Goal: Task Accomplishment & Management: Manage account settings

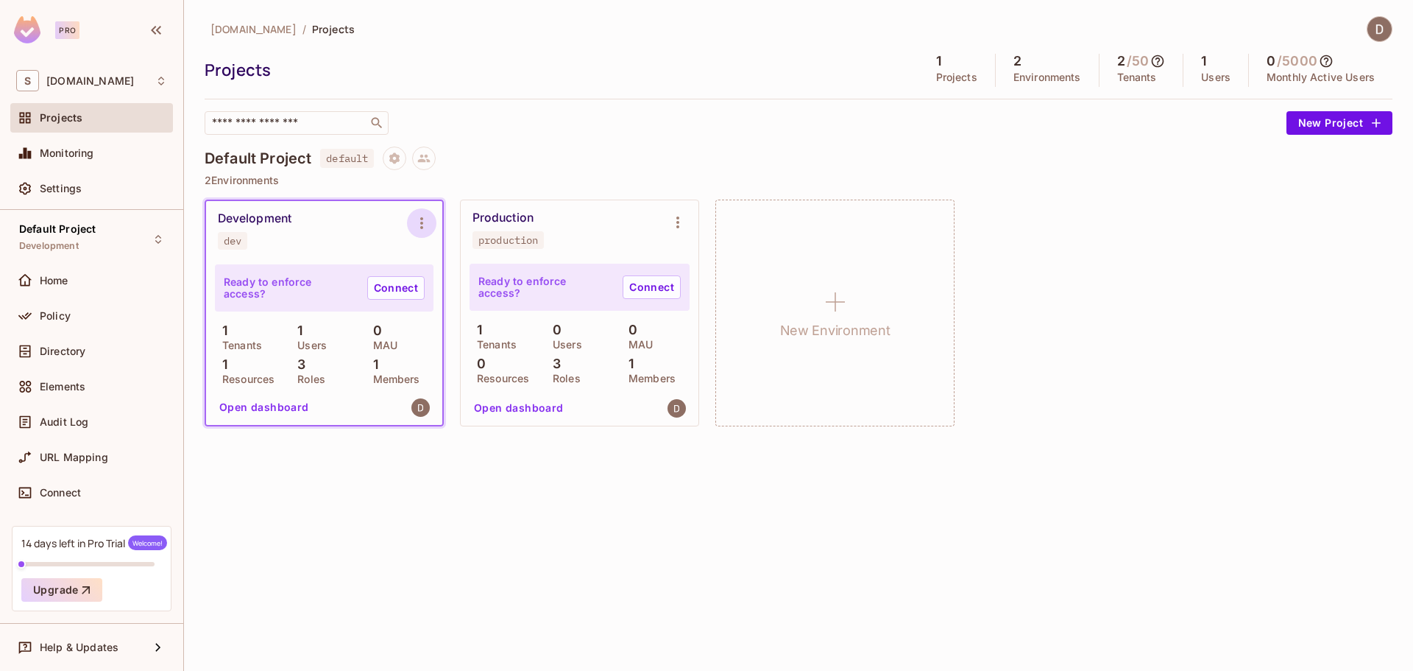
click at [419, 218] on icon "Environment settings" at bounding box center [422, 223] width 18 height 18
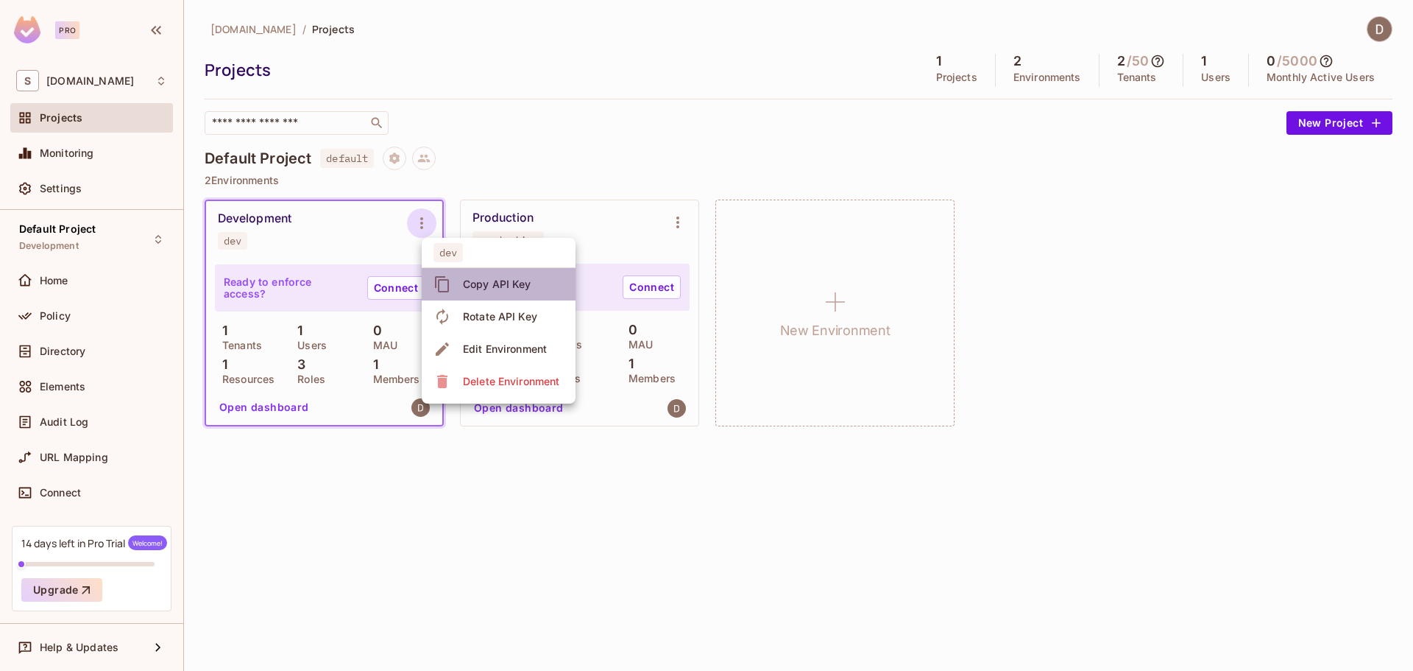
click at [467, 285] on div "Copy API Key" at bounding box center [497, 284] width 68 height 15
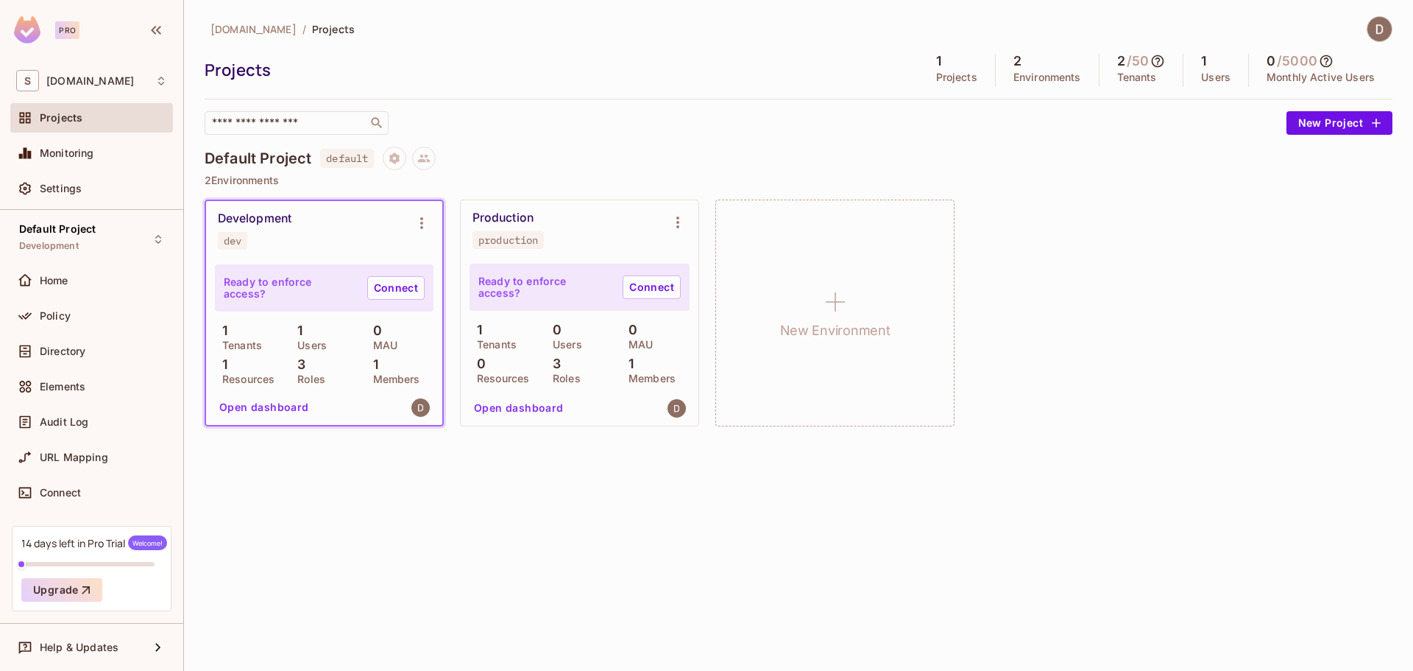
click at [284, 250] on div "Development dev" at bounding box center [324, 230] width 236 height 59
click at [386, 371] on div "1 Members" at bounding box center [400, 370] width 68 height 26
click at [377, 380] on p "Members" at bounding box center [393, 379] width 54 height 12
click at [378, 380] on p "Members" at bounding box center [393, 379] width 54 height 12
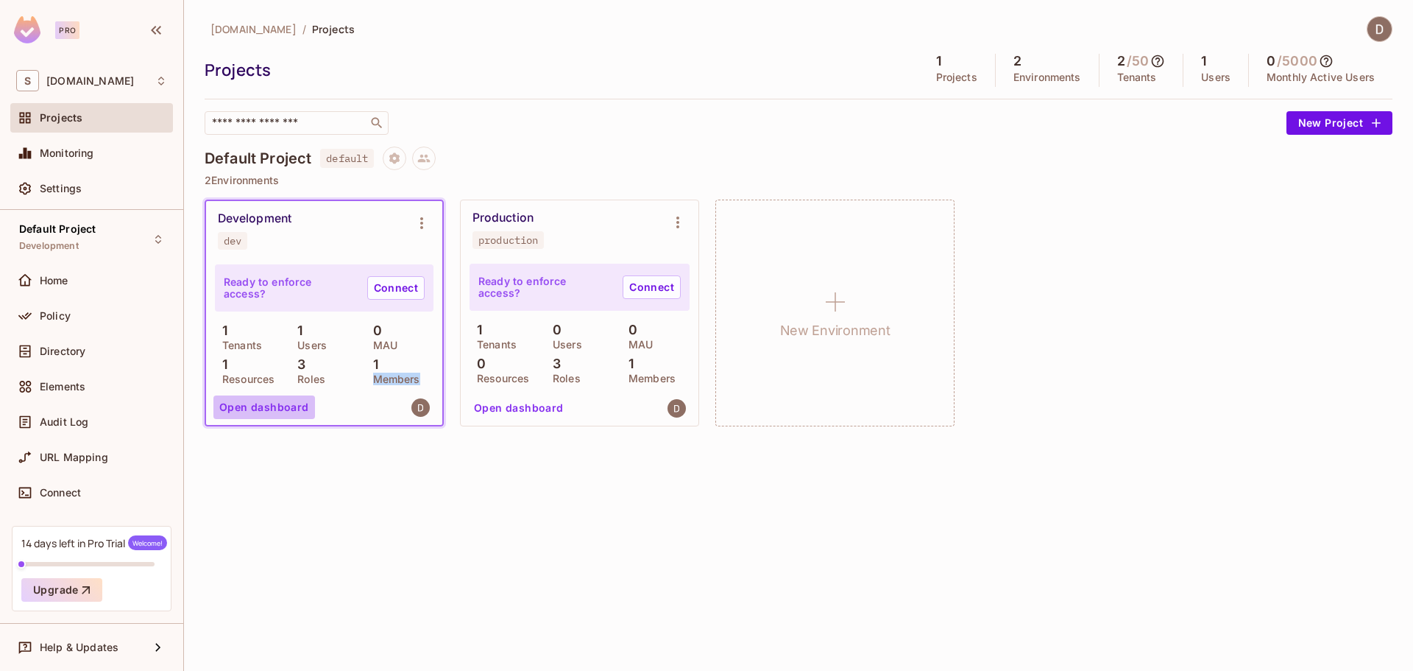
click at [297, 405] on button "Open dashboard" at bounding box center [264, 407] width 102 height 24
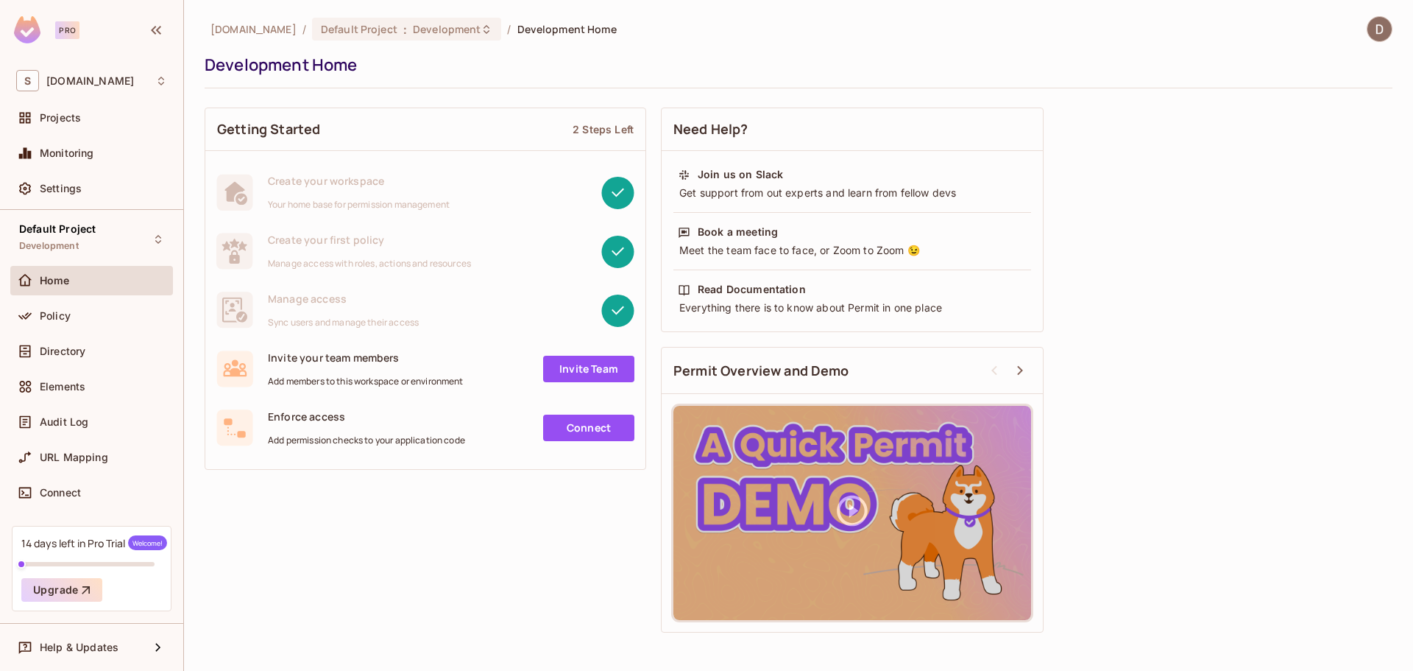
click at [65, 286] on div "Home" at bounding box center [91, 281] width 151 height 18
click at [59, 79] on span "savameta.com" at bounding box center [90, 81] width 88 height 12
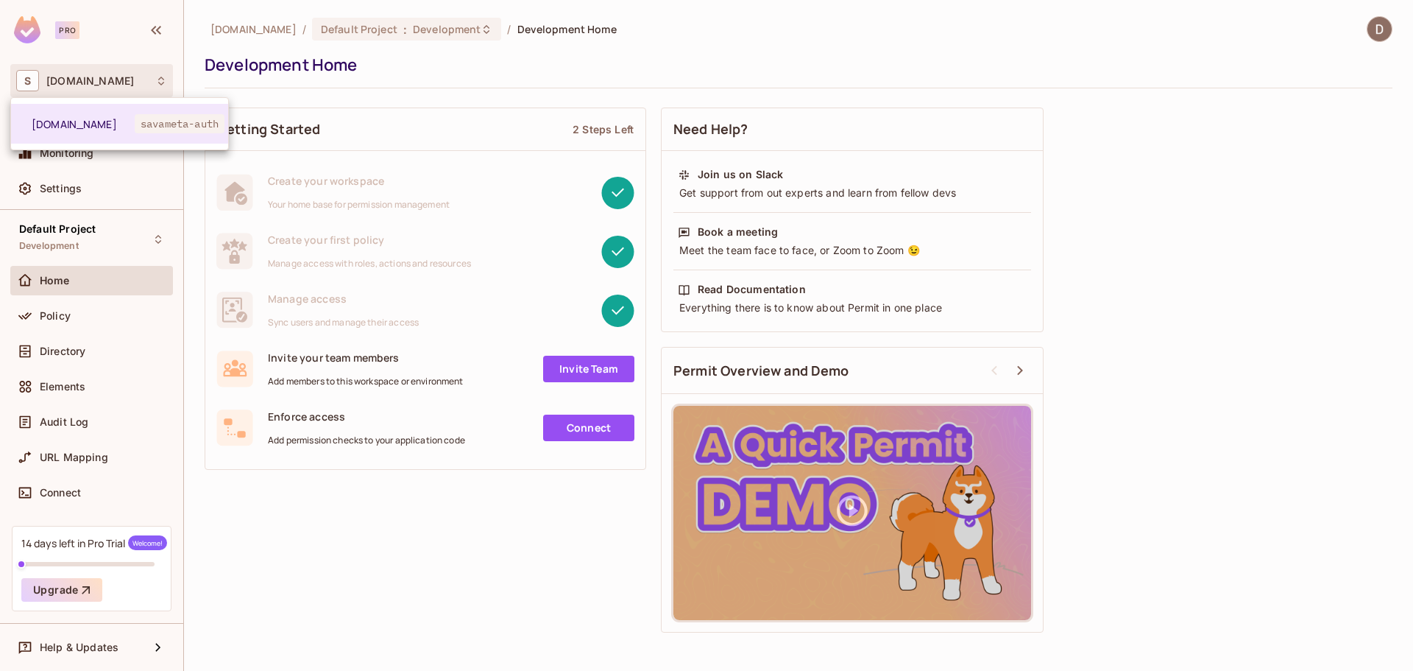
click at [60, 79] on div at bounding box center [706, 335] width 1413 height 671
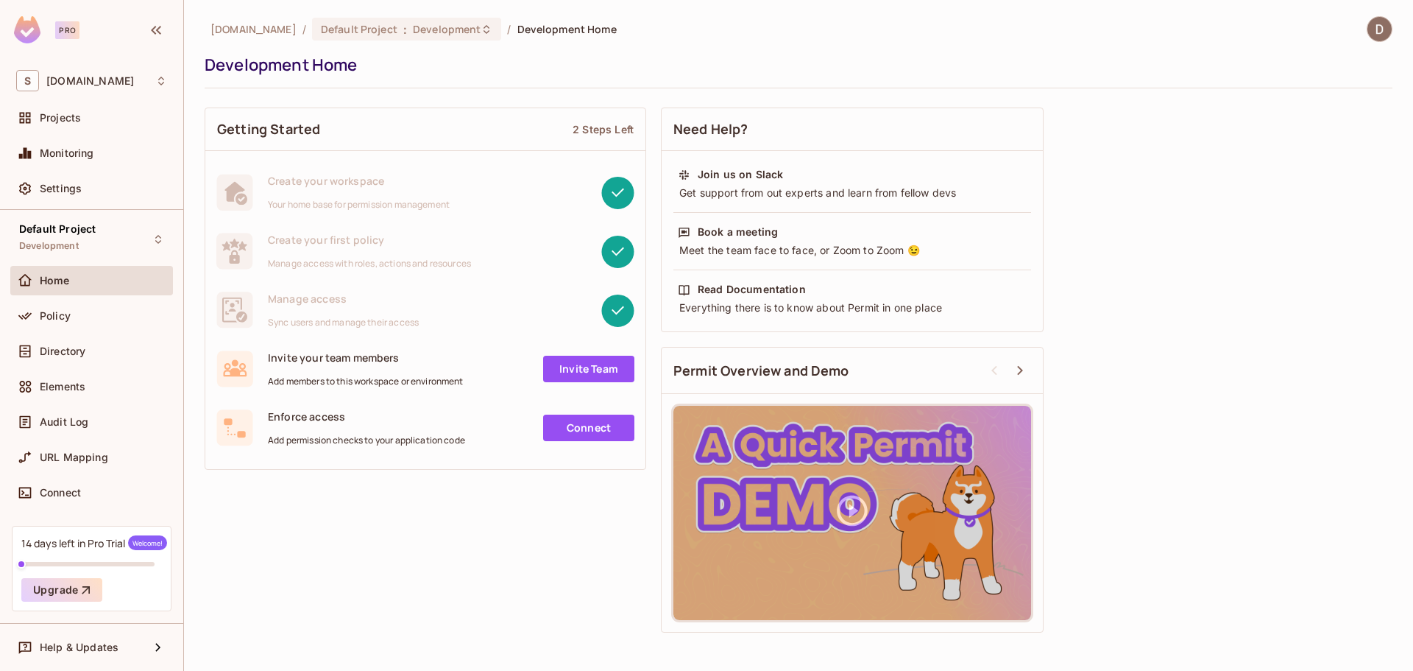
click at [24, 21] on img at bounding box center [27, 29] width 26 height 27
click at [257, 26] on span "savameta.com" at bounding box center [254, 29] width 86 height 14
click at [88, 121] on div "Projects" at bounding box center [103, 118] width 127 height 12
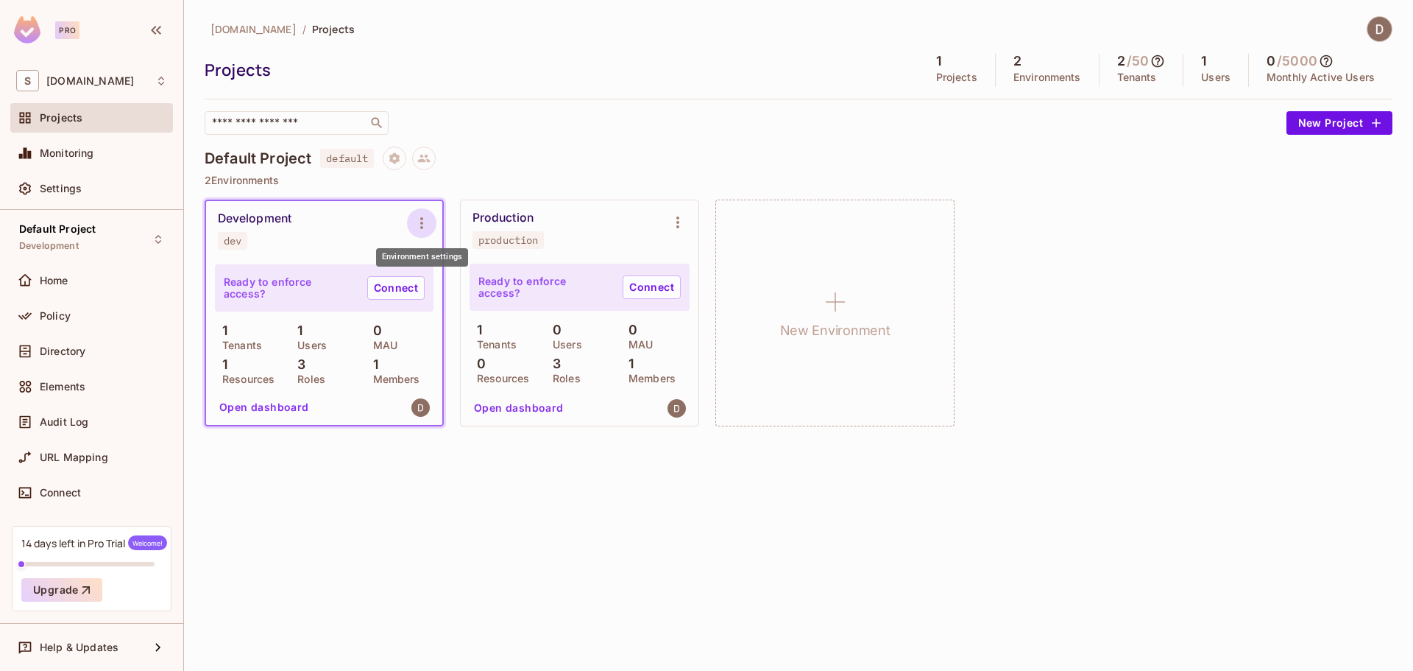
click at [417, 223] on icon "Environment settings" at bounding box center [422, 223] width 18 height 18
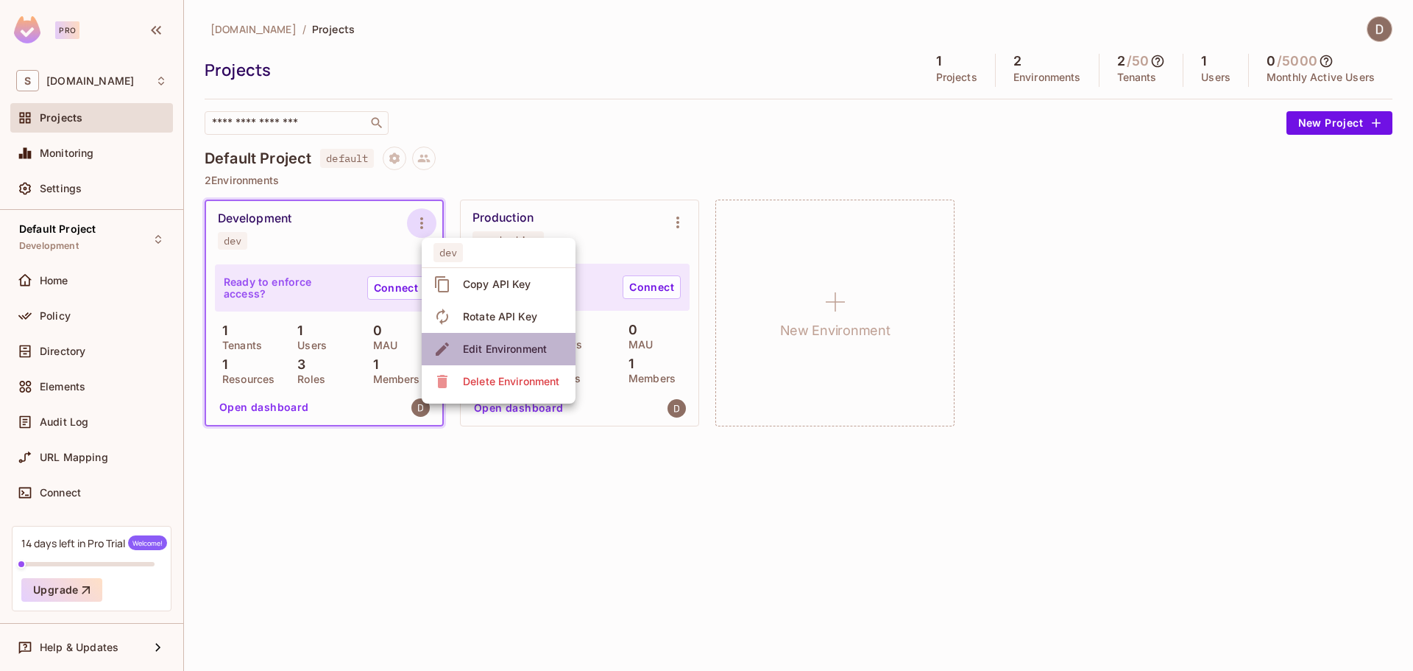
click at [492, 342] on div "Edit Environment" at bounding box center [505, 349] width 84 height 15
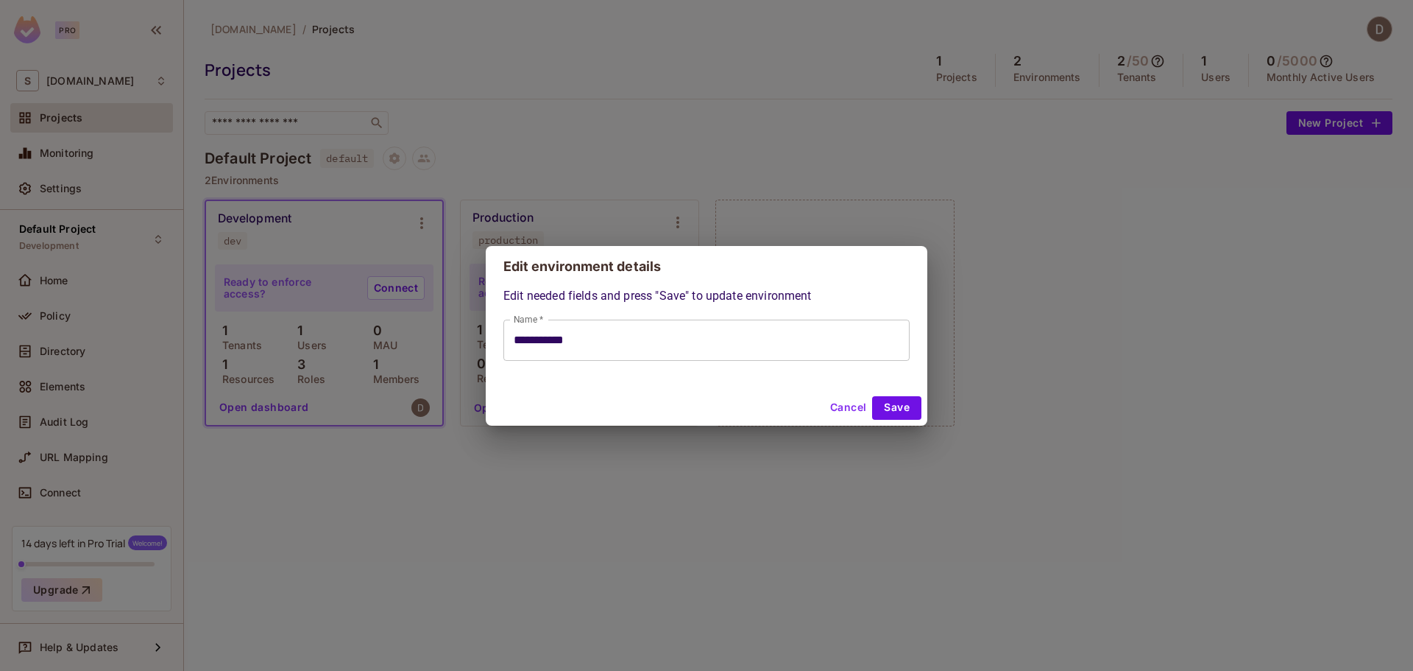
click at [847, 405] on button "Cancel" at bounding box center [848, 408] width 48 height 24
type input "**********"
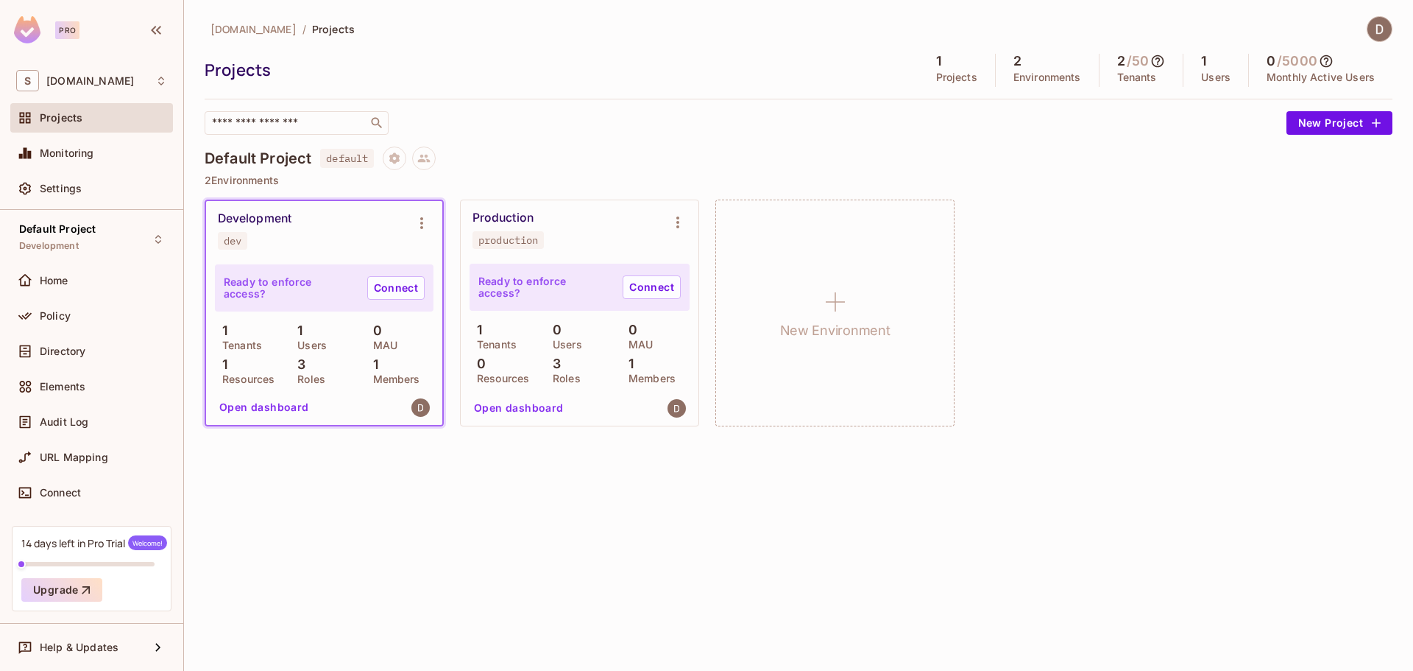
click at [375, 373] on p "Members" at bounding box center [393, 379] width 54 height 12
click at [73, 349] on span "Directory" at bounding box center [63, 351] width 46 height 12
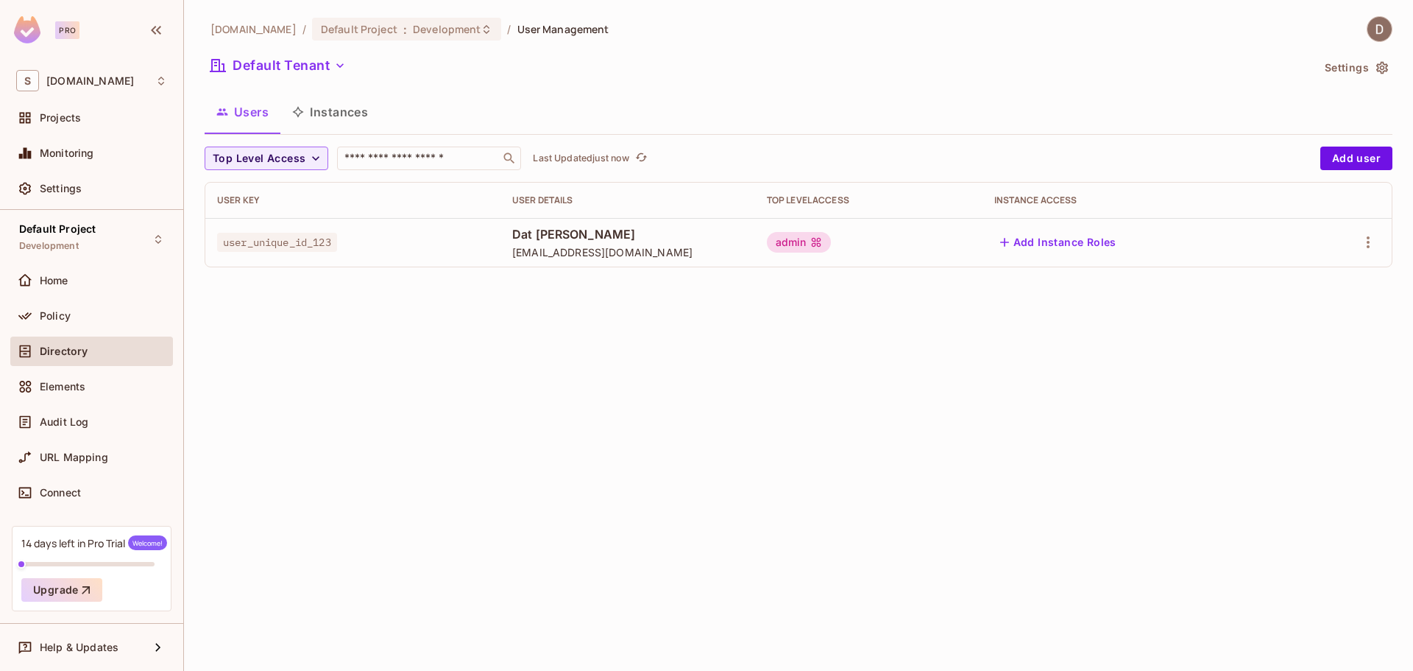
click at [1328, 242] on div at bounding box center [1343, 242] width 74 height 24
click at [1367, 238] on icon "button" at bounding box center [1368, 242] width 18 height 18
click at [1329, 276] on li "Edit" at bounding box center [1305, 276] width 130 height 32
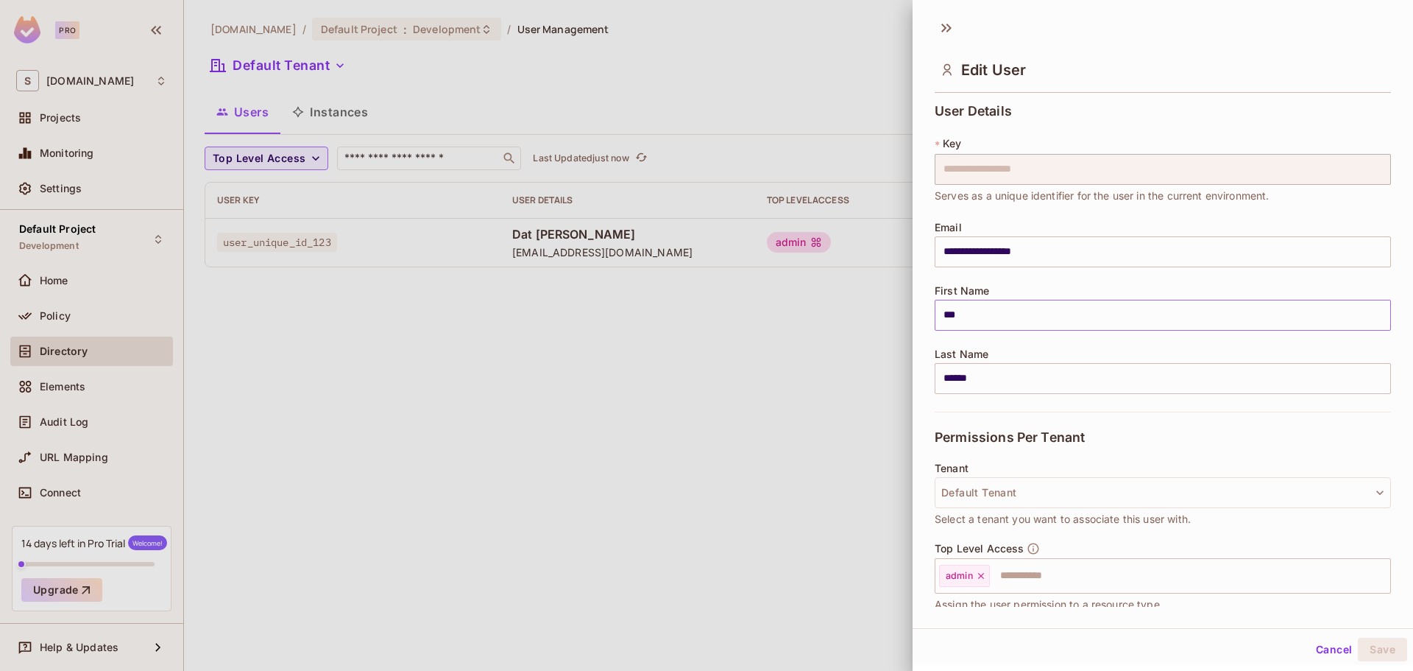
scroll to position [125, 0]
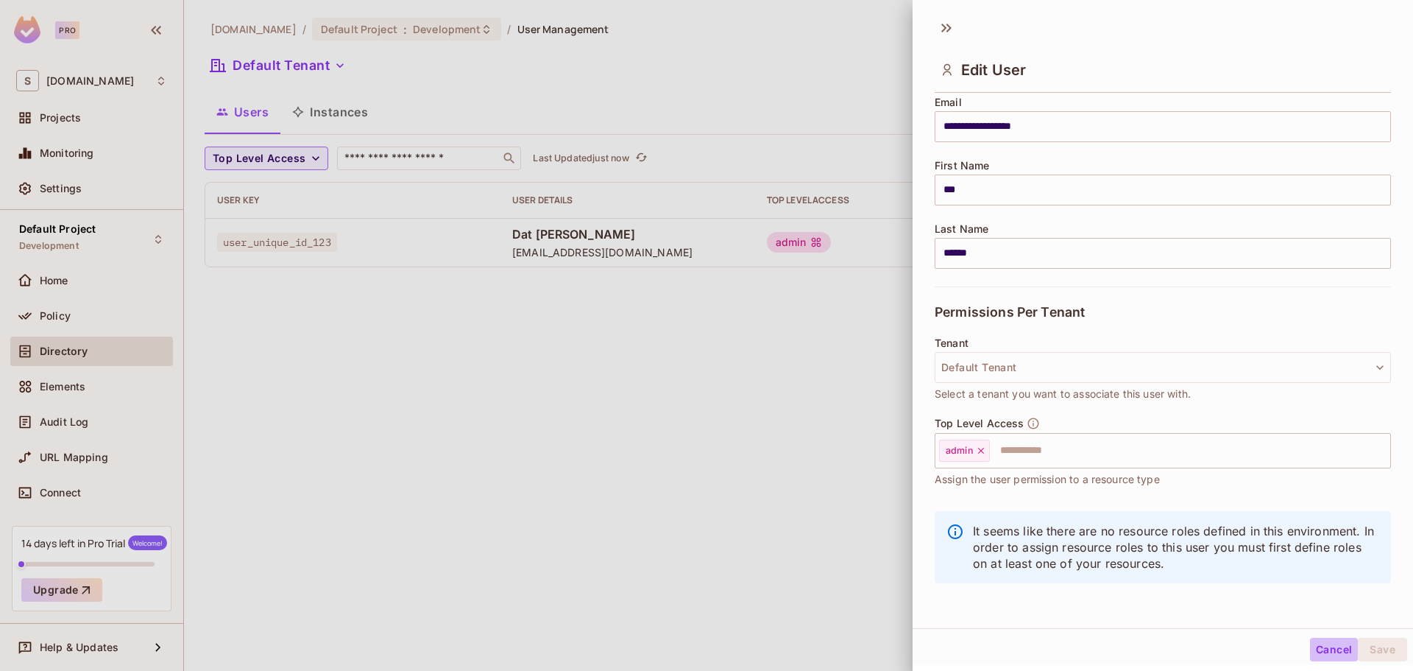
drag, startPoint x: 1324, startPoint y: 646, endPoint x: 1248, endPoint y: 624, distance: 78.8
click at [1324, 645] on button "Cancel" at bounding box center [1334, 649] width 48 height 24
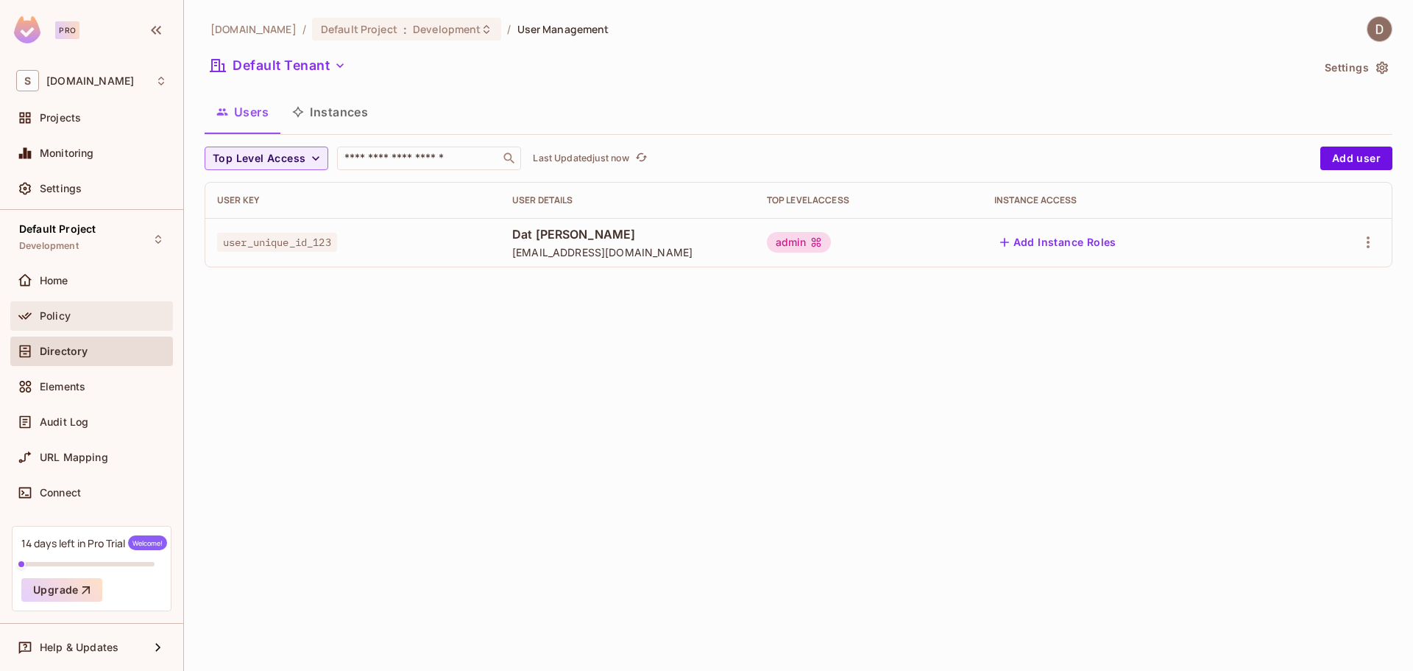
click at [66, 310] on span "Policy" at bounding box center [55, 316] width 31 height 12
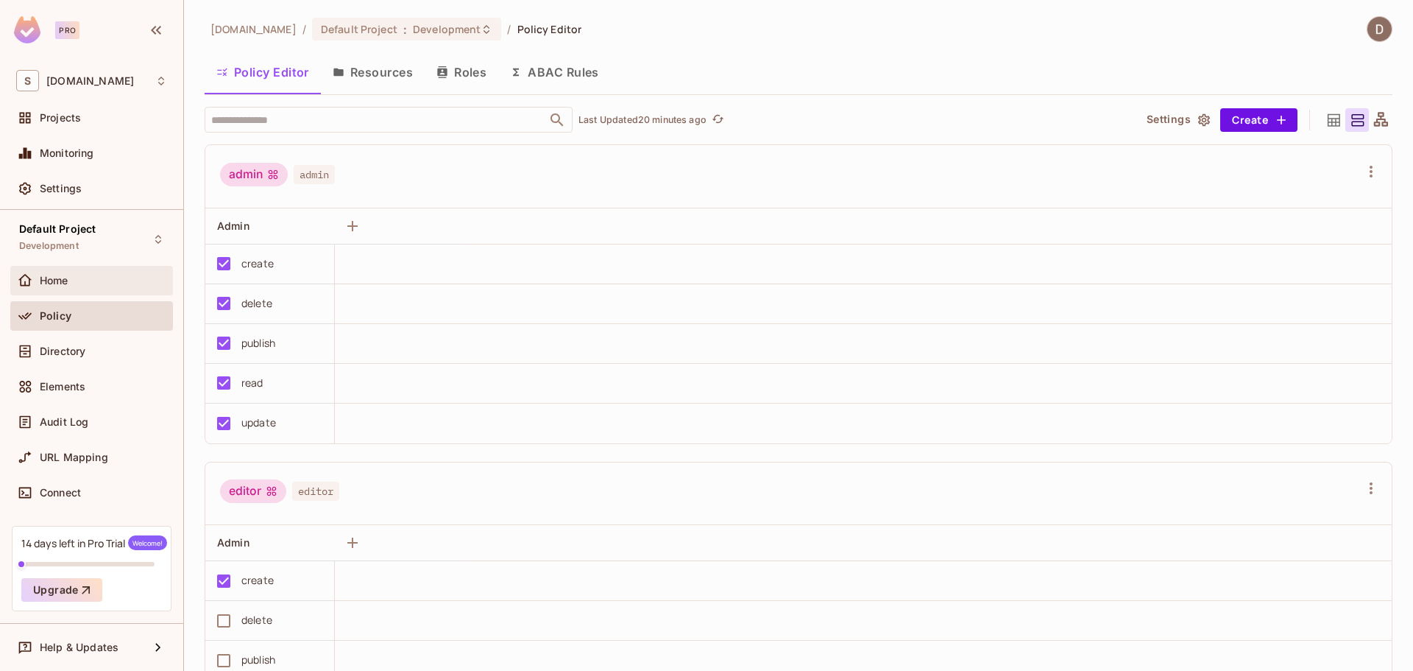
click at [90, 283] on div "Home" at bounding box center [103, 281] width 127 height 12
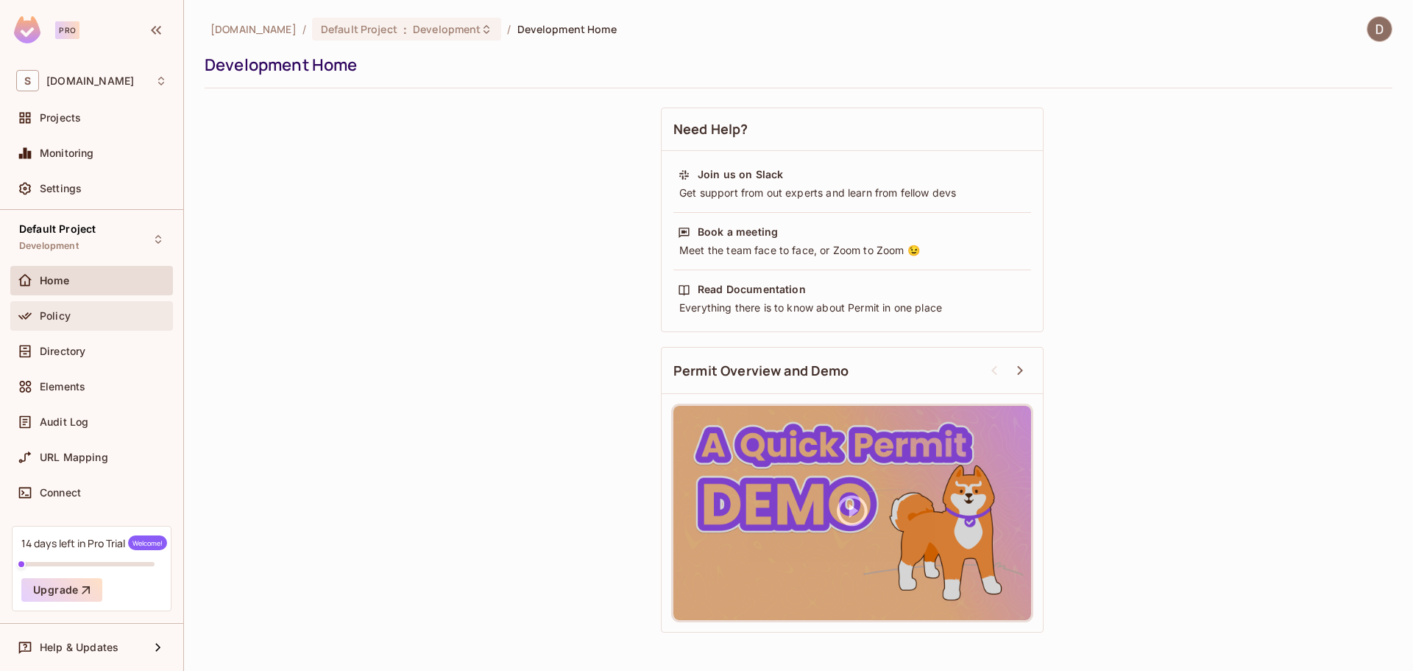
click at [68, 325] on div "Policy" at bounding box center [91, 315] width 163 height 29
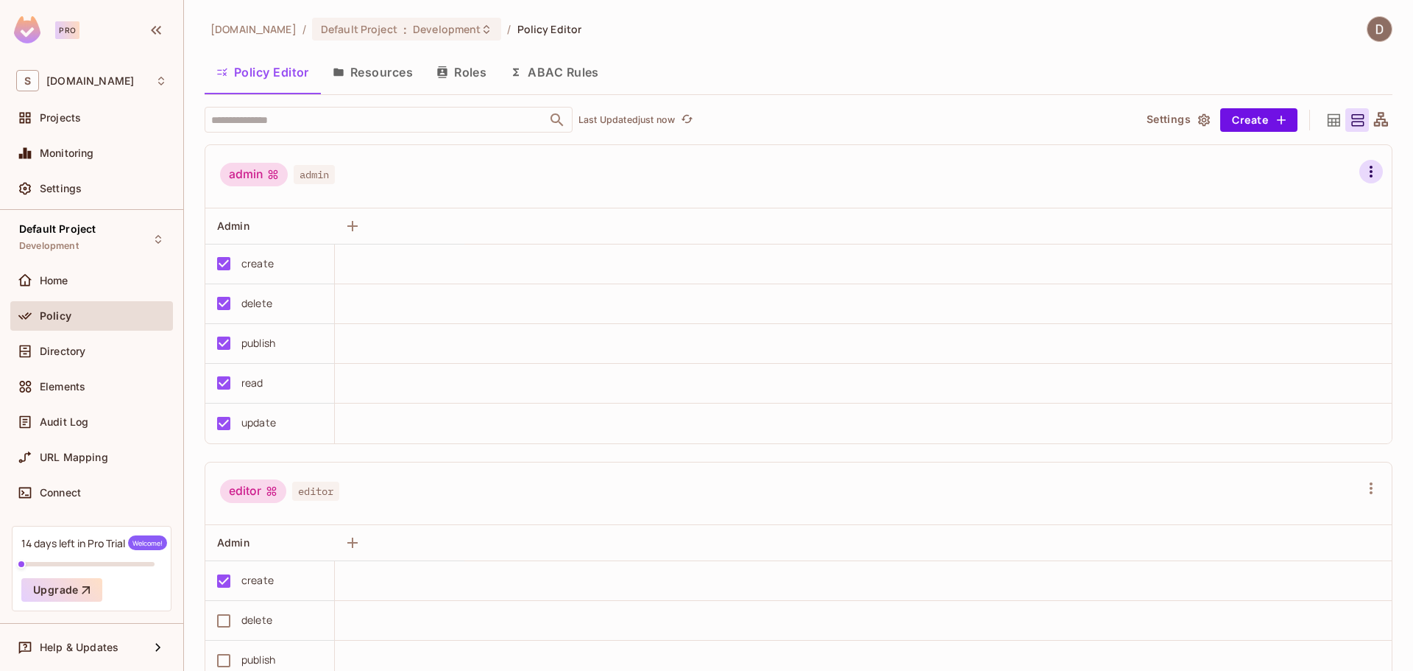
click at [1362, 175] on icon "button" at bounding box center [1371, 172] width 18 height 18
click at [1345, 174] on div at bounding box center [706, 335] width 1413 height 671
click at [110, 353] on div "Directory" at bounding box center [103, 351] width 127 height 12
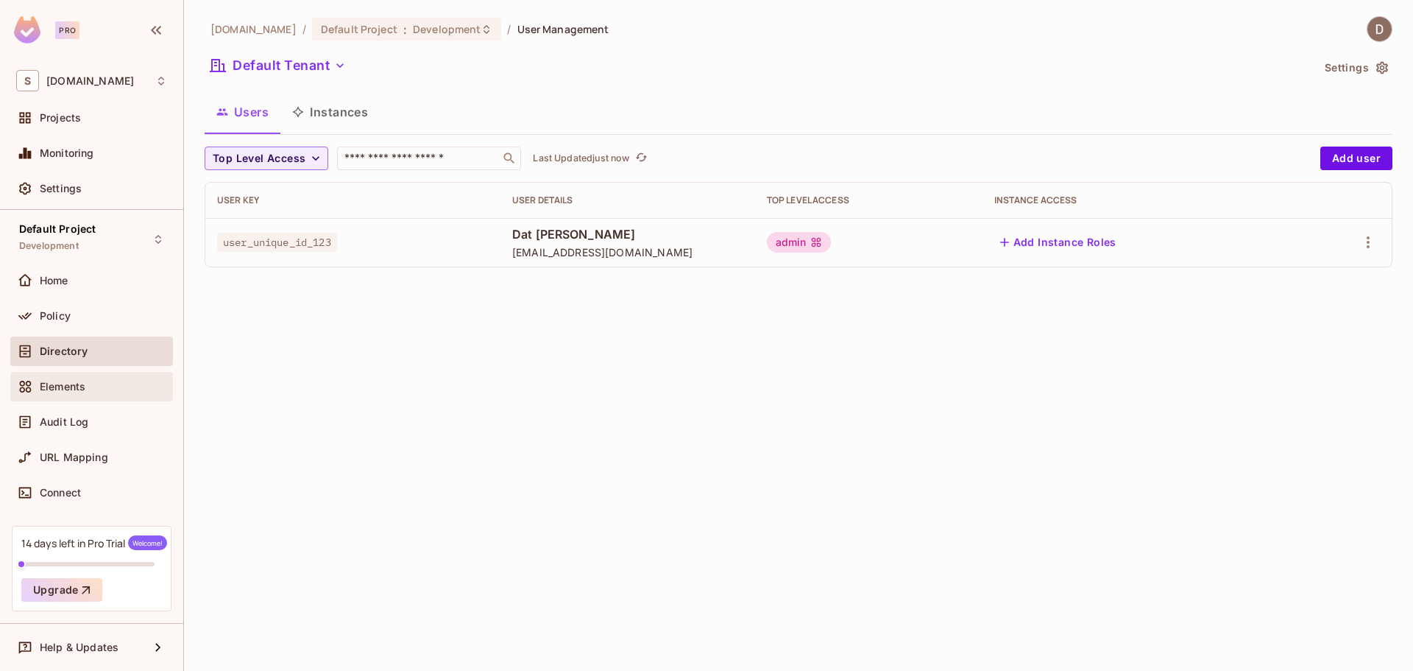
click at [86, 395] on div "Elements" at bounding box center [91, 387] width 151 height 18
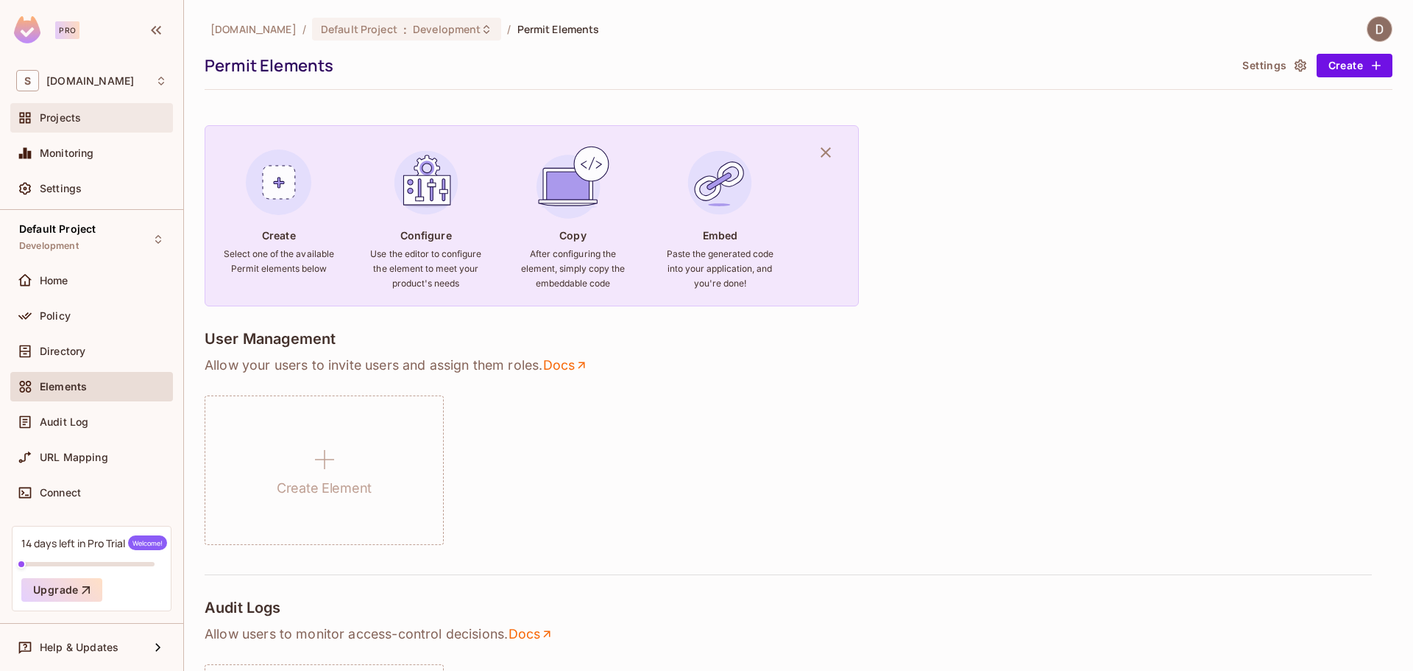
click at [79, 115] on span "Projects" at bounding box center [60, 118] width 41 height 12
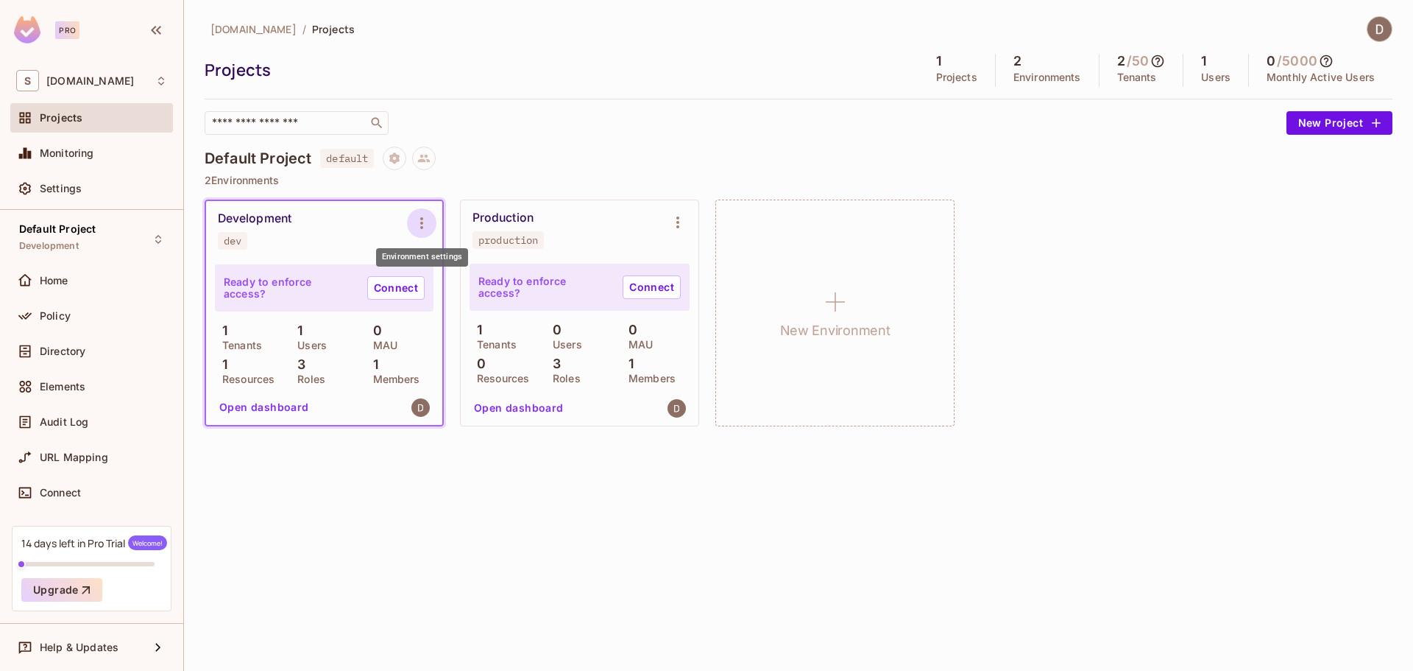
click at [422, 224] on icon "Environment settings" at bounding box center [422, 223] width 18 height 18
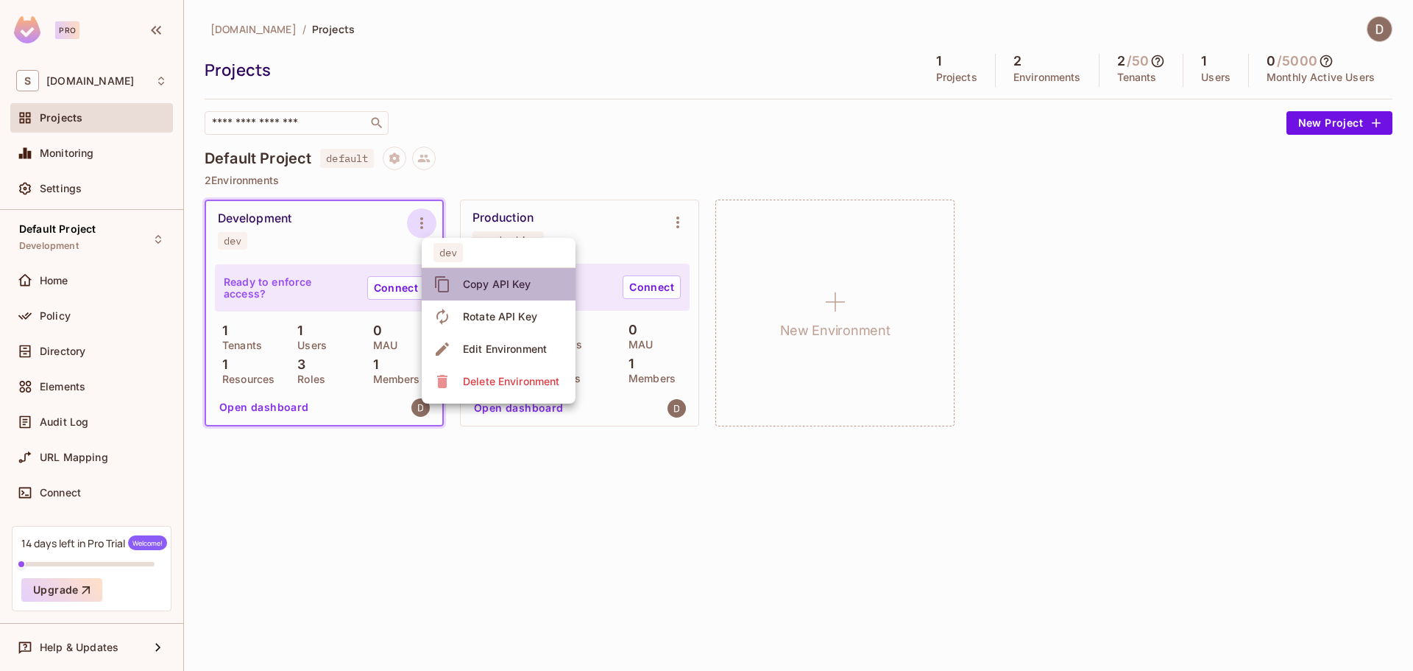
click at [476, 289] on div "Copy API Key" at bounding box center [497, 284] width 68 height 15
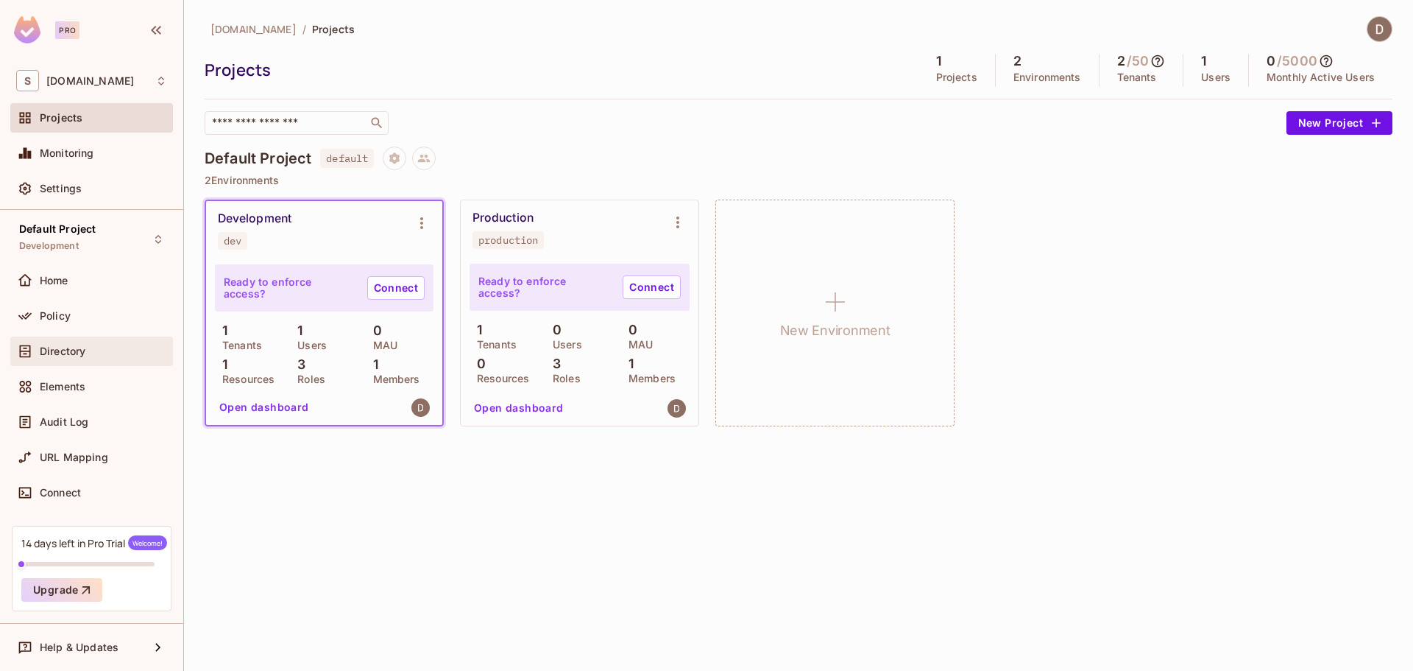
click at [80, 353] on span "Directory" at bounding box center [63, 351] width 46 height 12
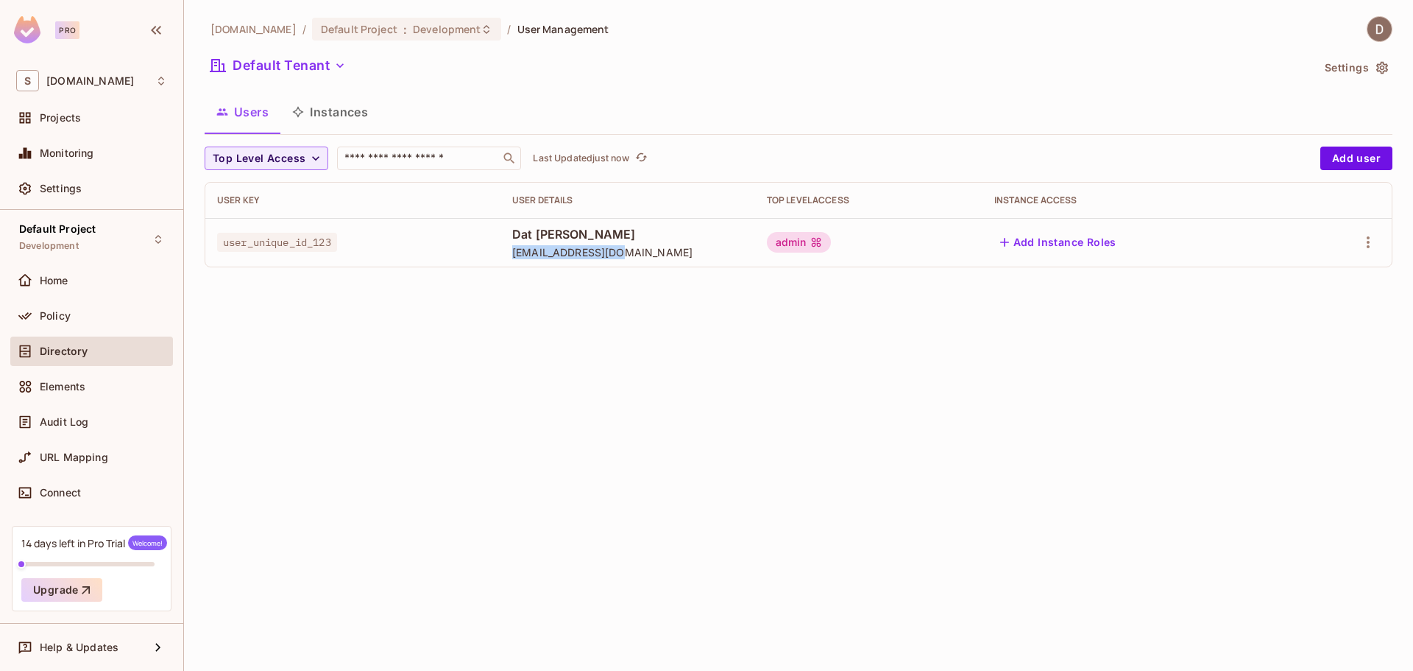
drag, startPoint x: 637, startPoint y: 252, endPoint x: 509, endPoint y: 253, distance: 127.3
click at [509, 253] on td "Dat Nghiem datnq@savameta.com" at bounding box center [628, 242] width 255 height 49
copy span "[EMAIL_ADDRESS][DOMAIN_NAME]"
click at [403, 322] on div "savameta.com / Default Project : Development / User Management Default Tenant S…" at bounding box center [798, 335] width 1229 height 671
click at [73, 110] on div "Projects" at bounding box center [91, 118] width 151 height 18
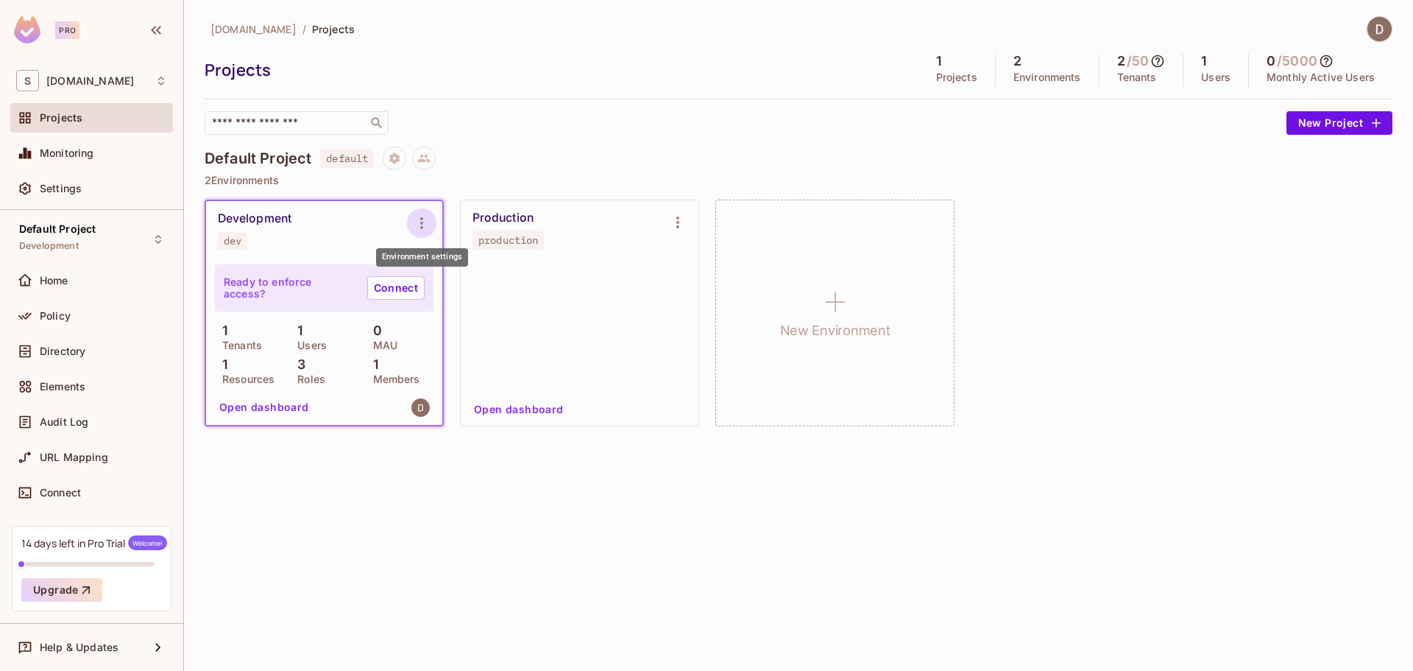
click at [411, 219] on button "Environment settings" at bounding box center [421, 222] width 29 height 29
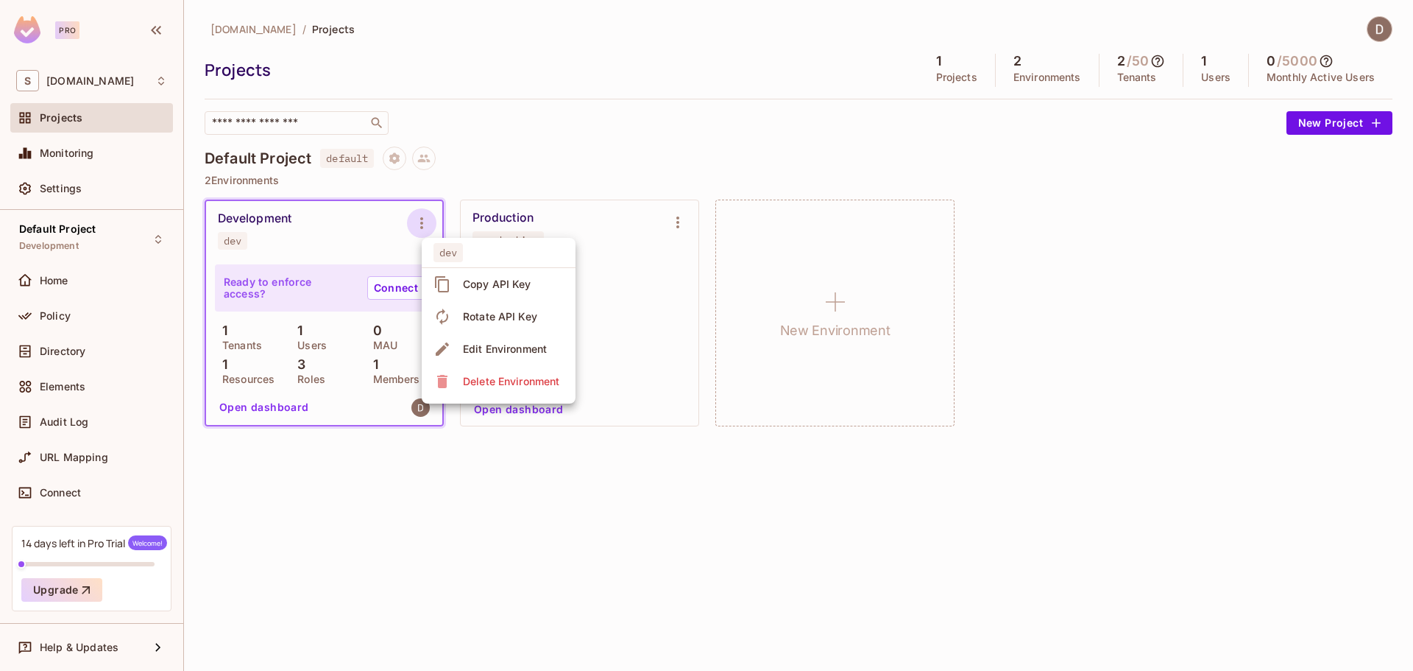
click at [455, 282] on div "Copy API Key" at bounding box center [485, 284] width 102 height 24
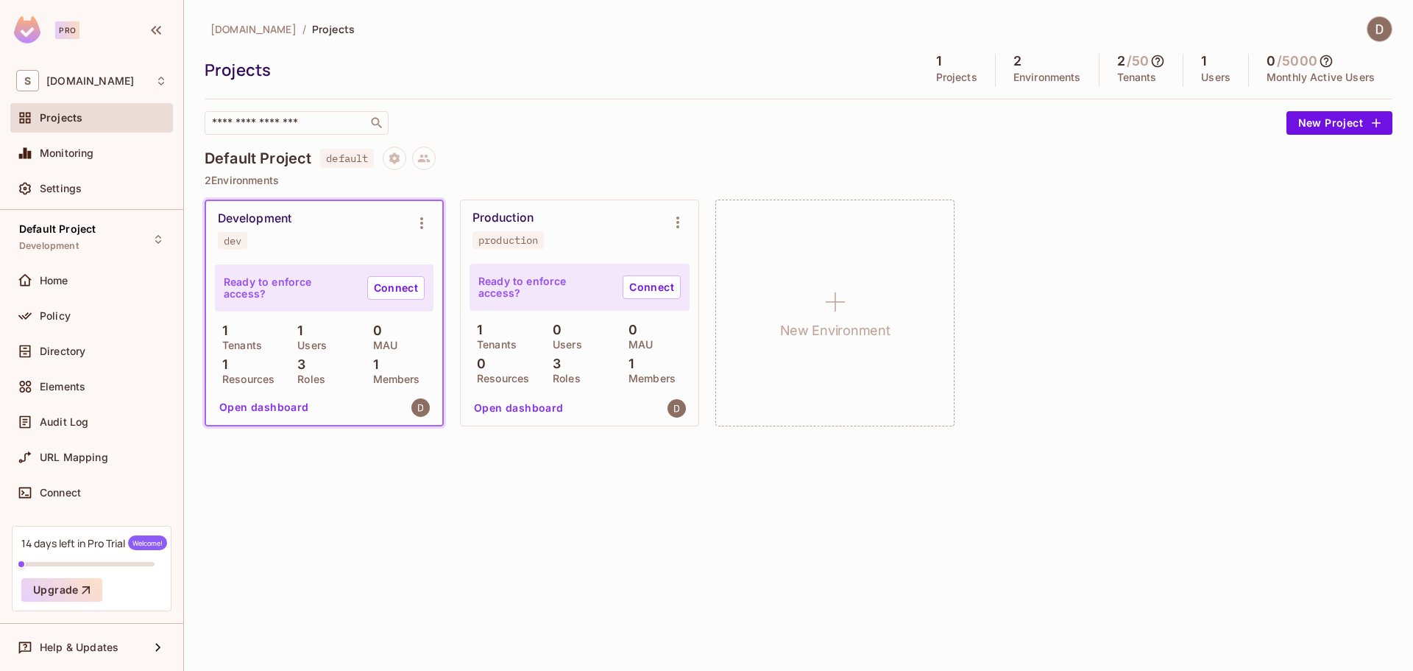
click at [722, 119] on div "​" at bounding box center [742, 123] width 1075 height 24
click at [841, 119] on div "​" at bounding box center [742, 123] width 1075 height 24
click at [427, 223] on icon "Environment settings" at bounding box center [422, 223] width 18 height 18
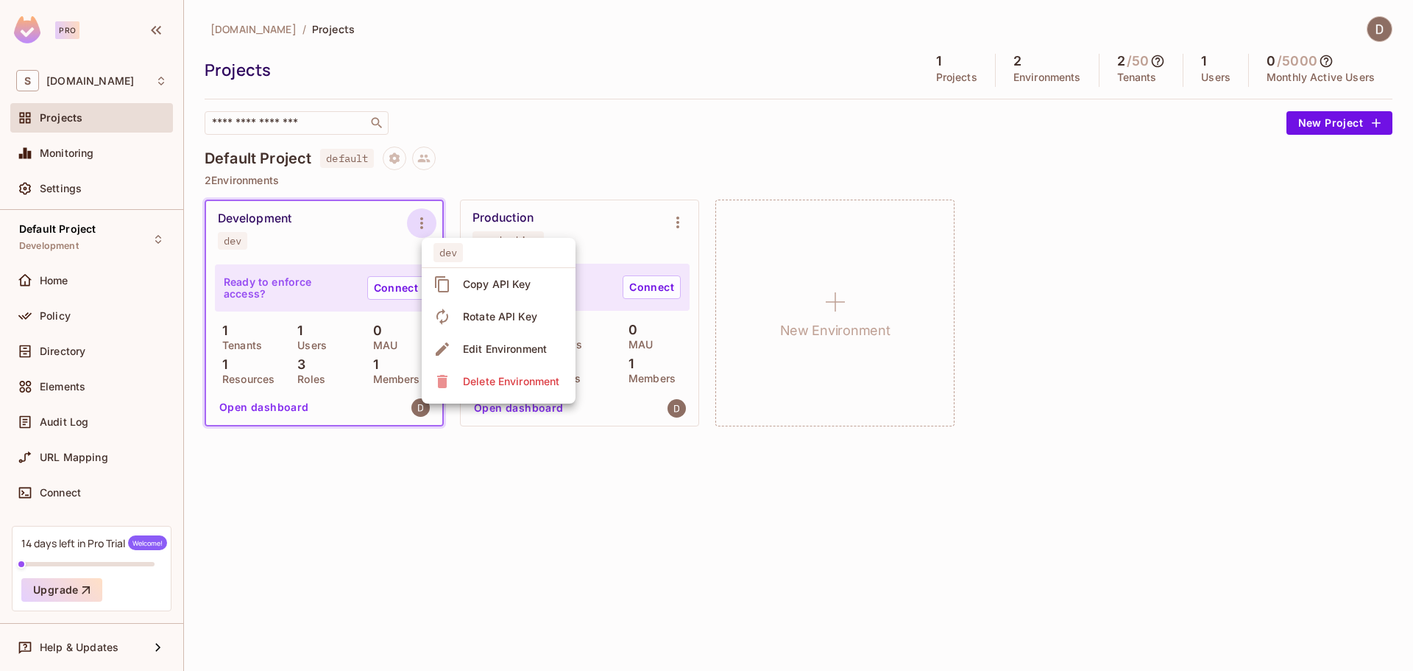
click at [468, 281] on div "Copy API Key" at bounding box center [497, 284] width 68 height 15
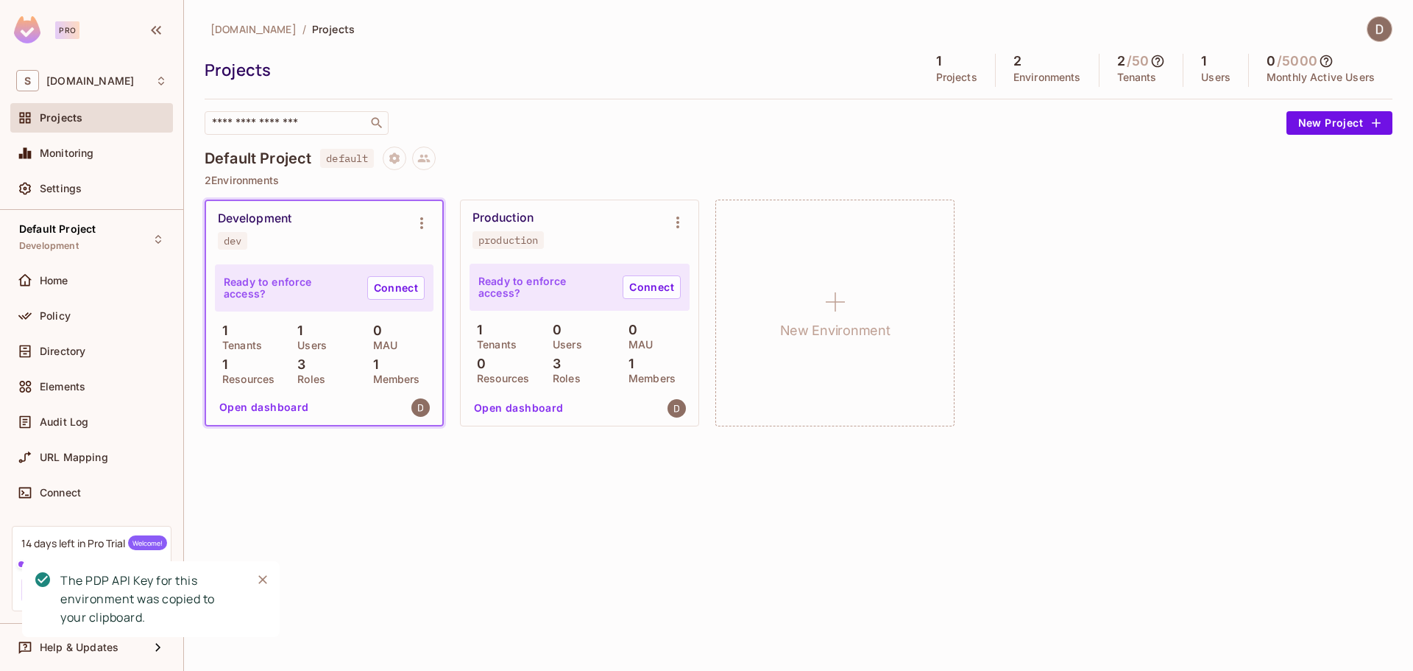
click at [541, 433] on div "Default Project default 2 Environments Development dev Ready to enforce access?…" at bounding box center [799, 294] width 1188 height 296
click at [269, 586] on icon "Close" at bounding box center [262, 579] width 15 height 15
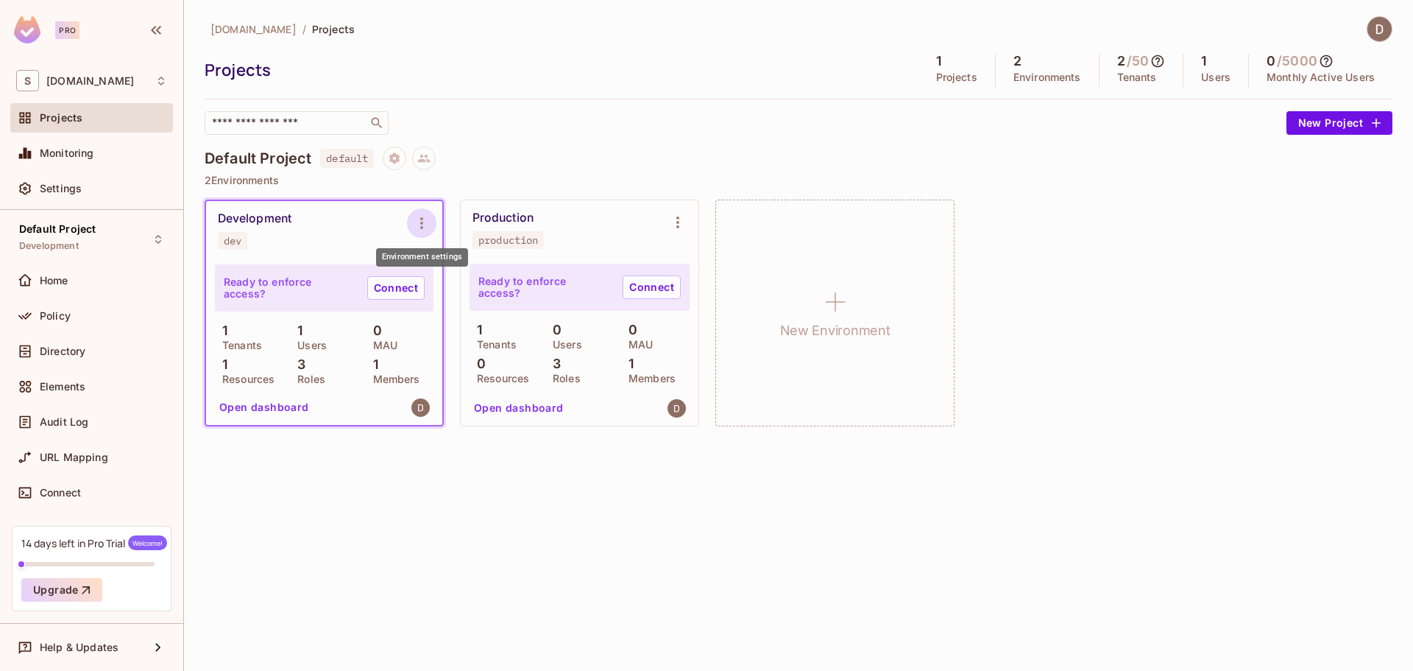
click at [423, 224] on icon "Environment settings" at bounding box center [422, 223] width 18 height 18
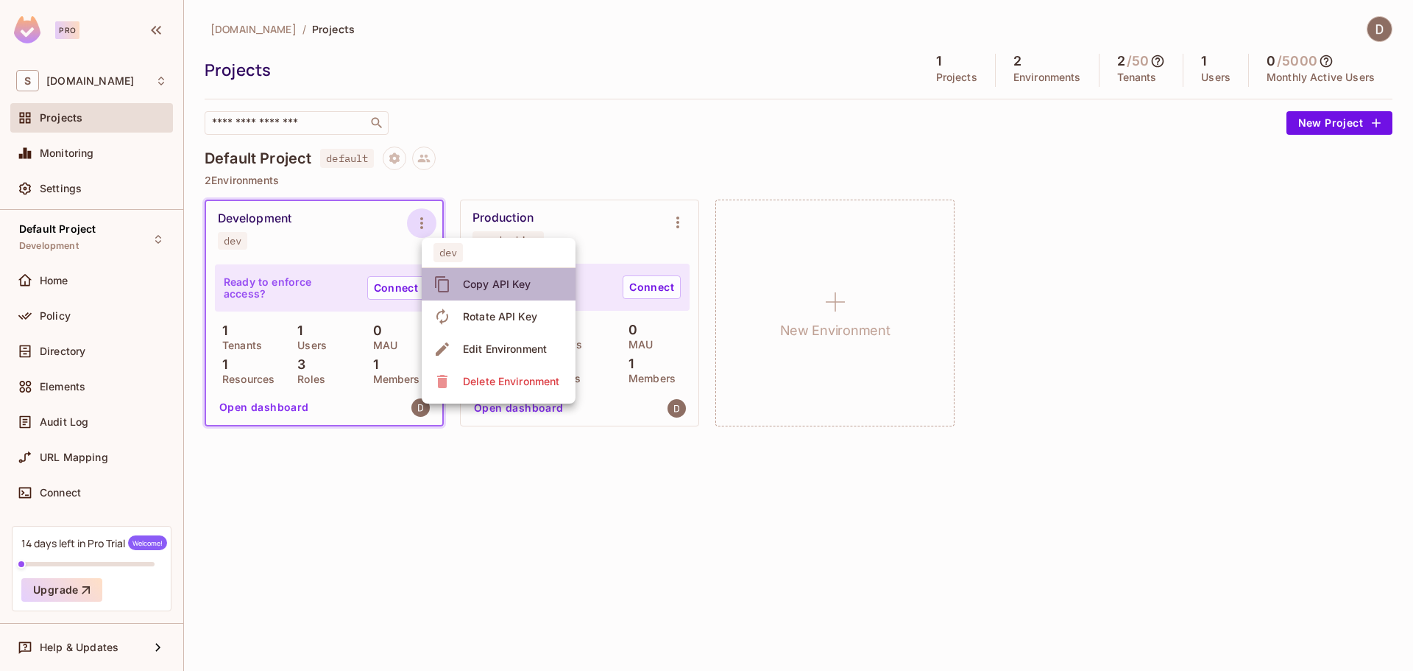
drag, startPoint x: 526, startPoint y: 286, endPoint x: 545, endPoint y: 250, distance: 40.8
click at [525, 286] on div "Copy API Key" at bounding box center [497, 284] width 68 height 15
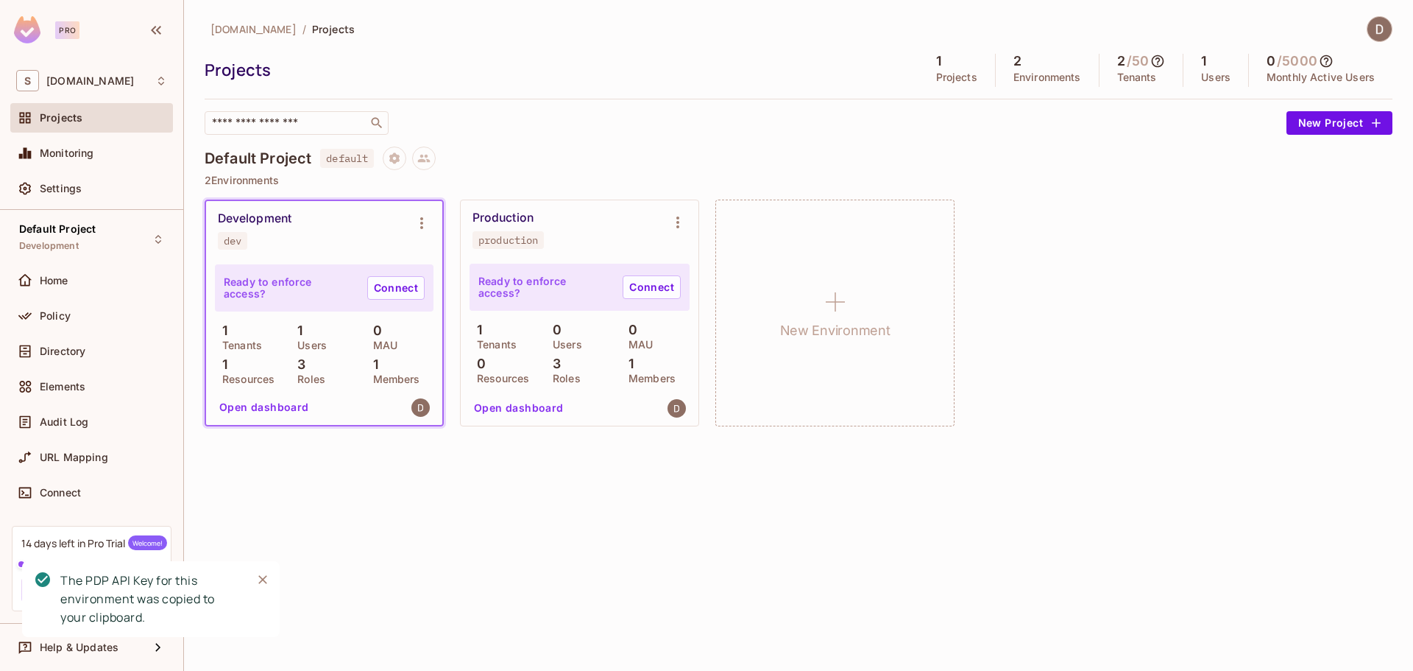
click at [601, 124] on div "​" at bounding box center [742, 123] width 1075 height 24
click at [418, 236] on button "Environment settings" at bounding box center [421, 222] width 29 height 29
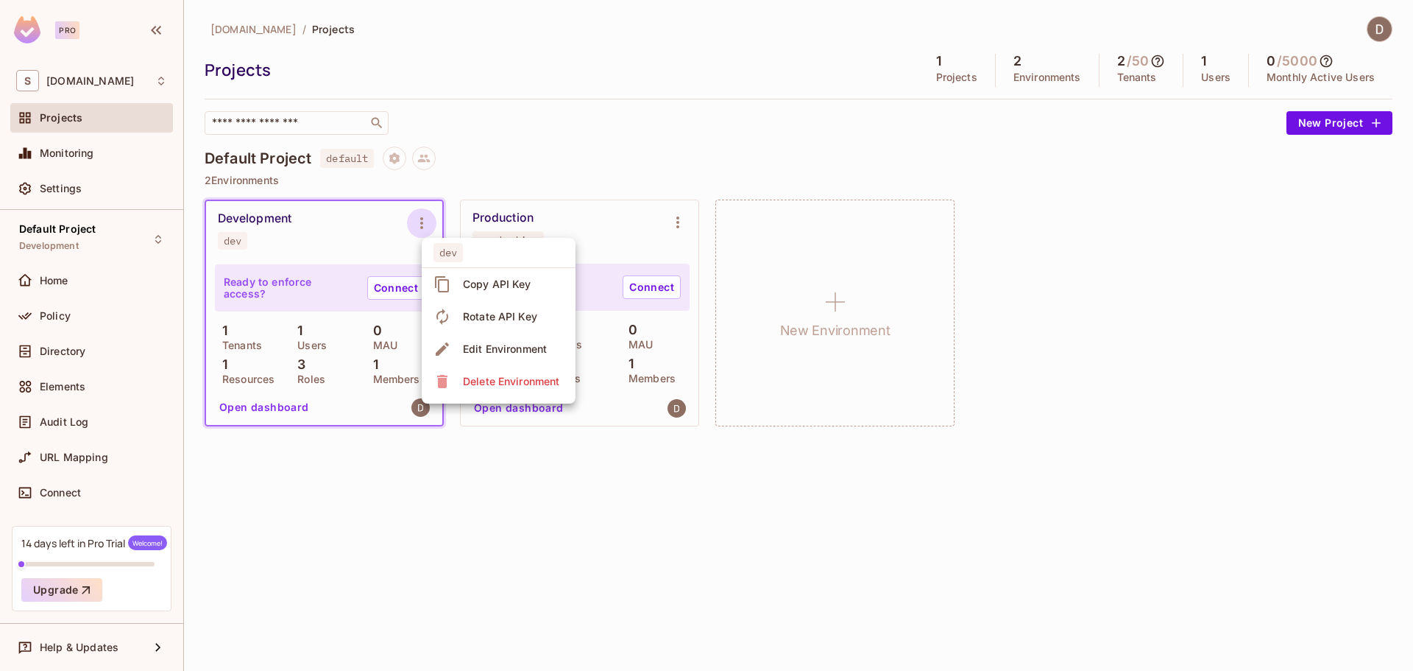
click at [254, 219] on div at bounding box center [706, 335] width 1413 height 671
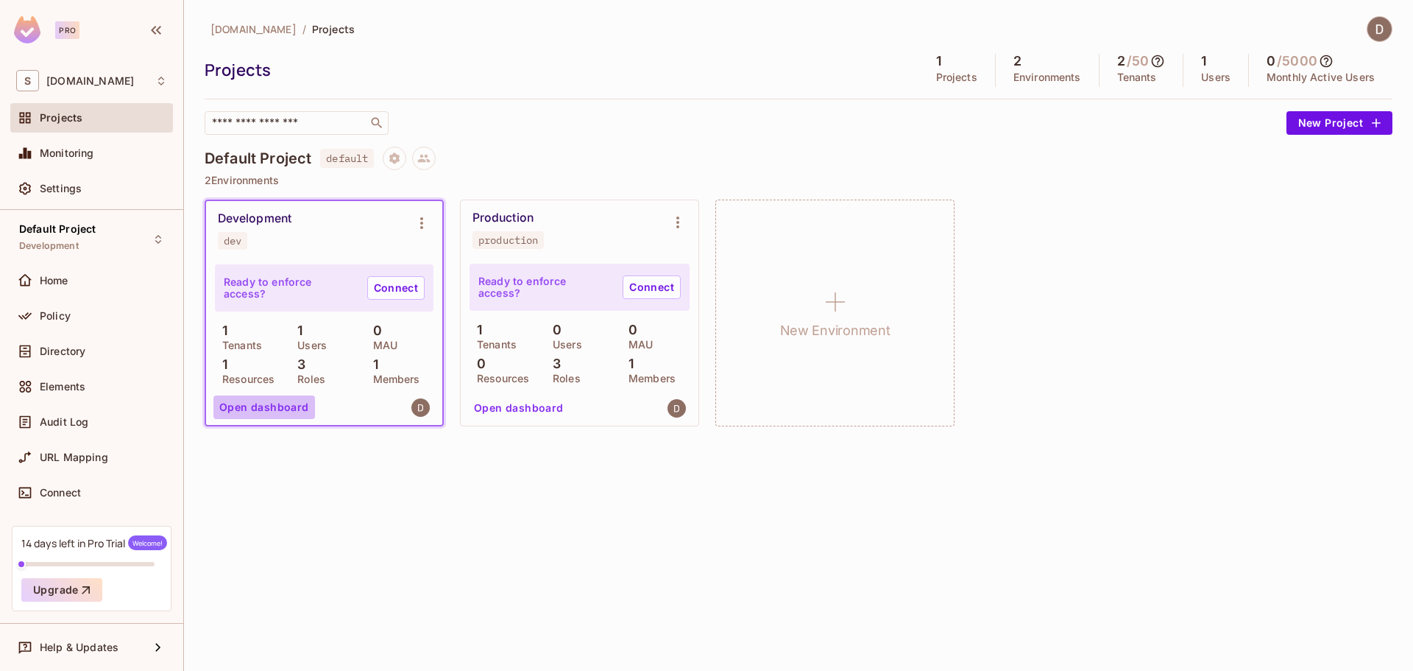
click at [270, 406] on button "Open dashboard" at bounding box center [264, 407] width 102 height 24
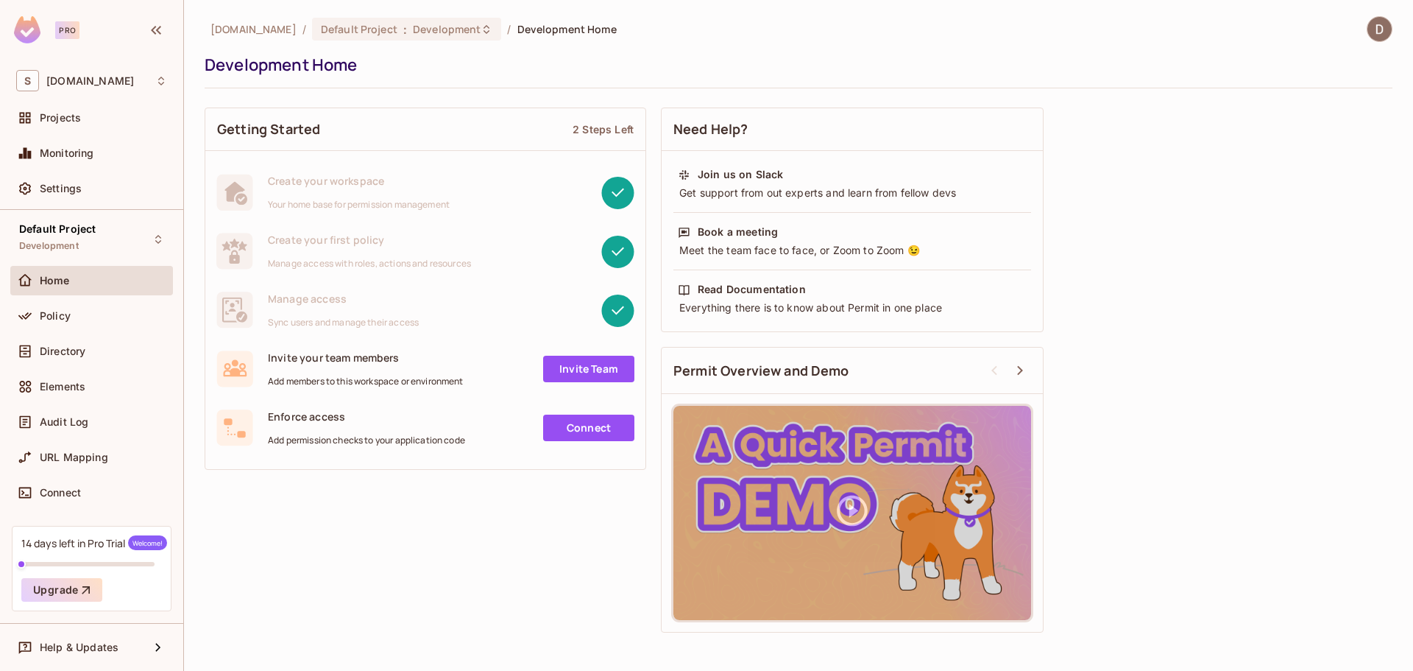
drag, startPoint x: 325, startPoint y: 339, endPoint x: 289, endPoint y: 339, distance: 36.1
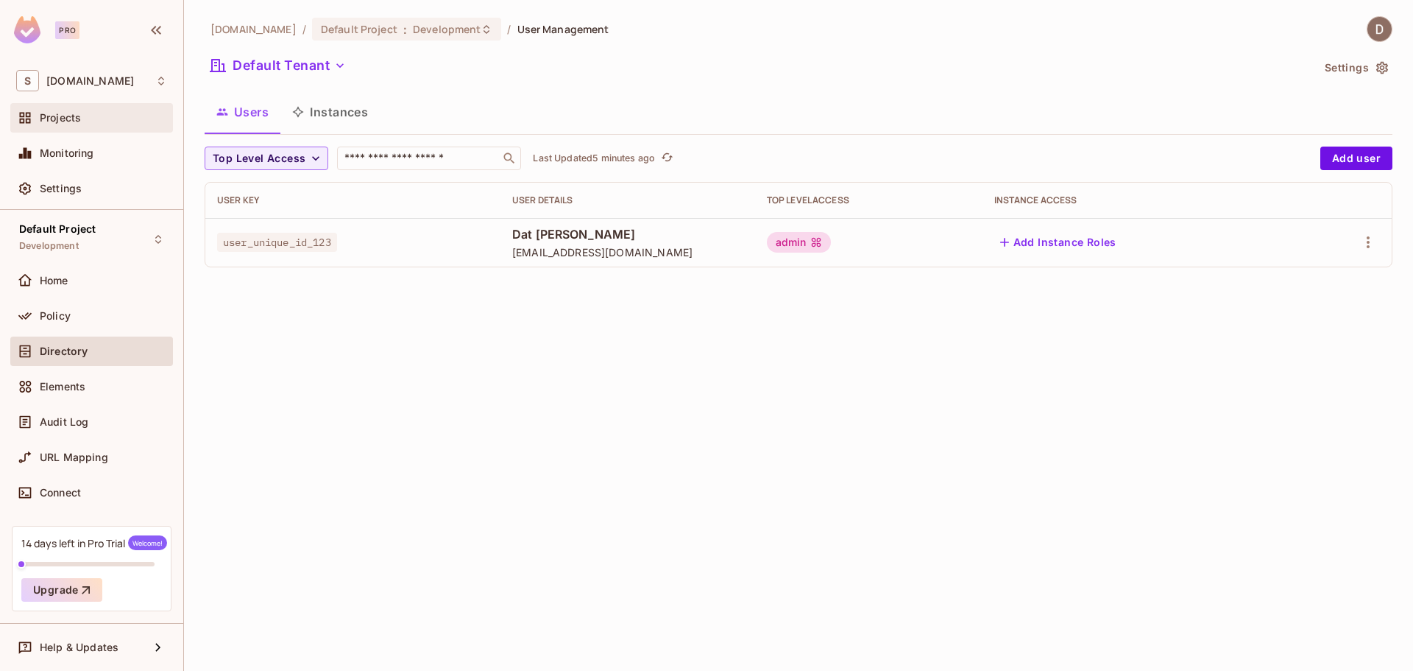
click at [60, 118] on span "Projects" at bounding box center [60, 118] width 41 height 12
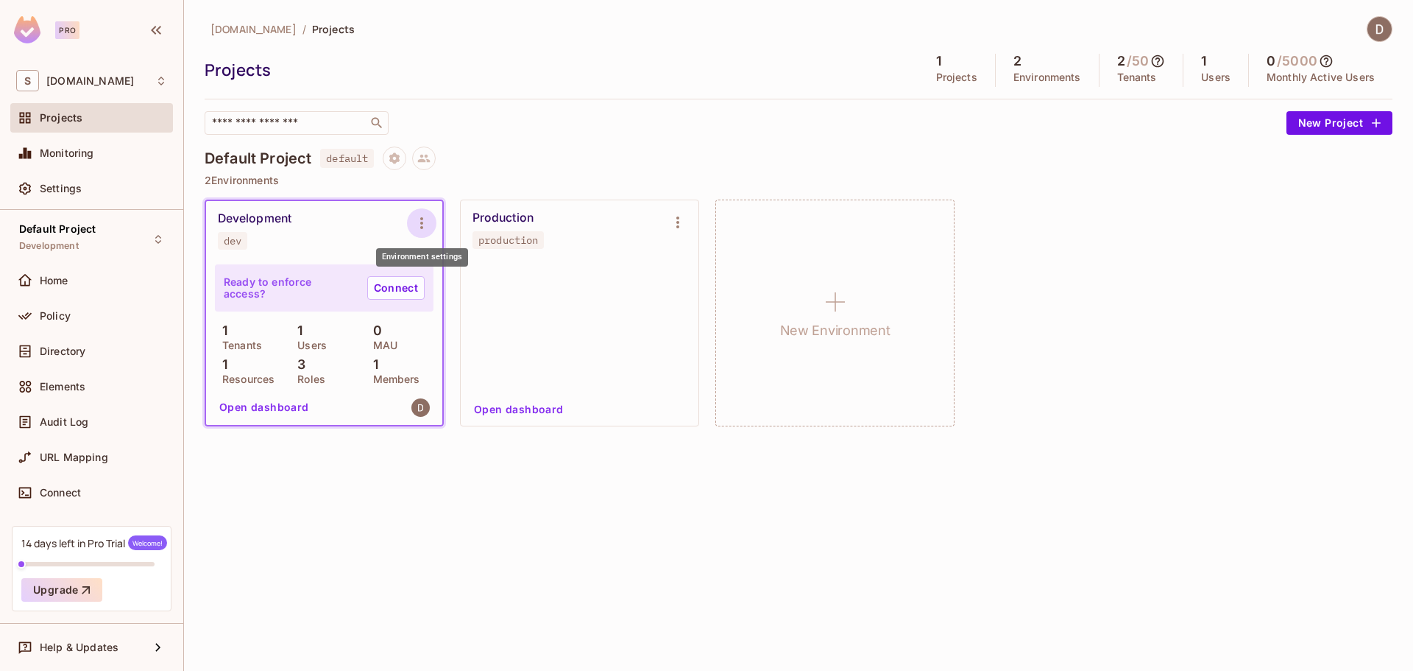
click at [423, 224] on icon "Environment settings" at bounding box center [422, 223] width 18 height 18
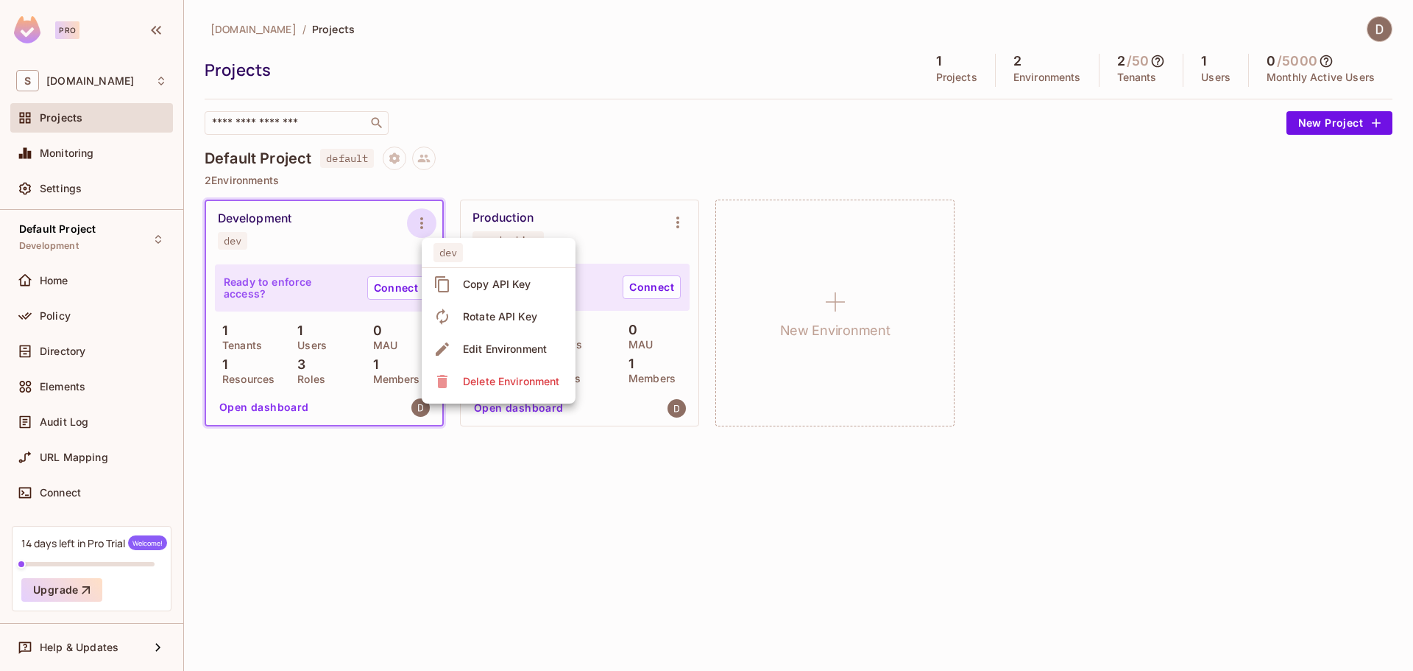
click at [473, 280] on div "Copy API Key" at bounding box center [497, 284] width 68 height 15
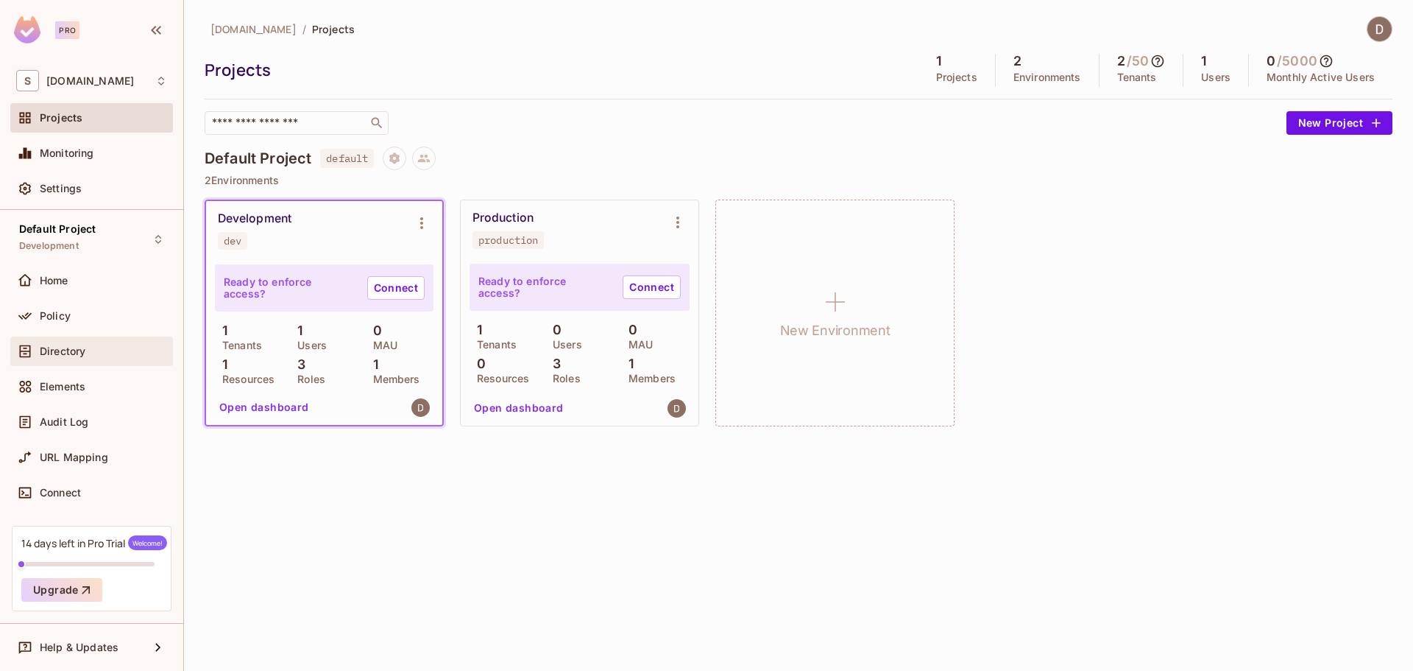
click at [96, 356] on div "Directory" at bounding box center [103, 351] width 127 height 12
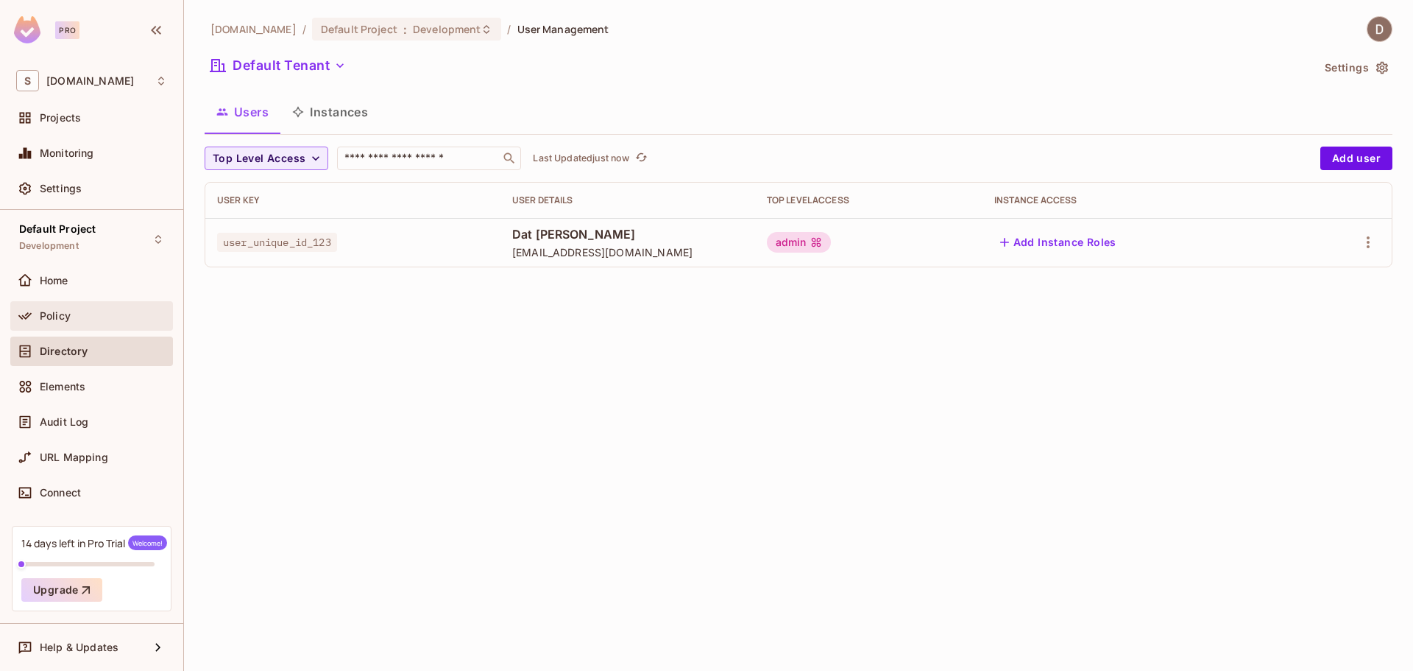
click at [132, 316] on div "Policy" at bounding box center [103, 316] width 127 height 12
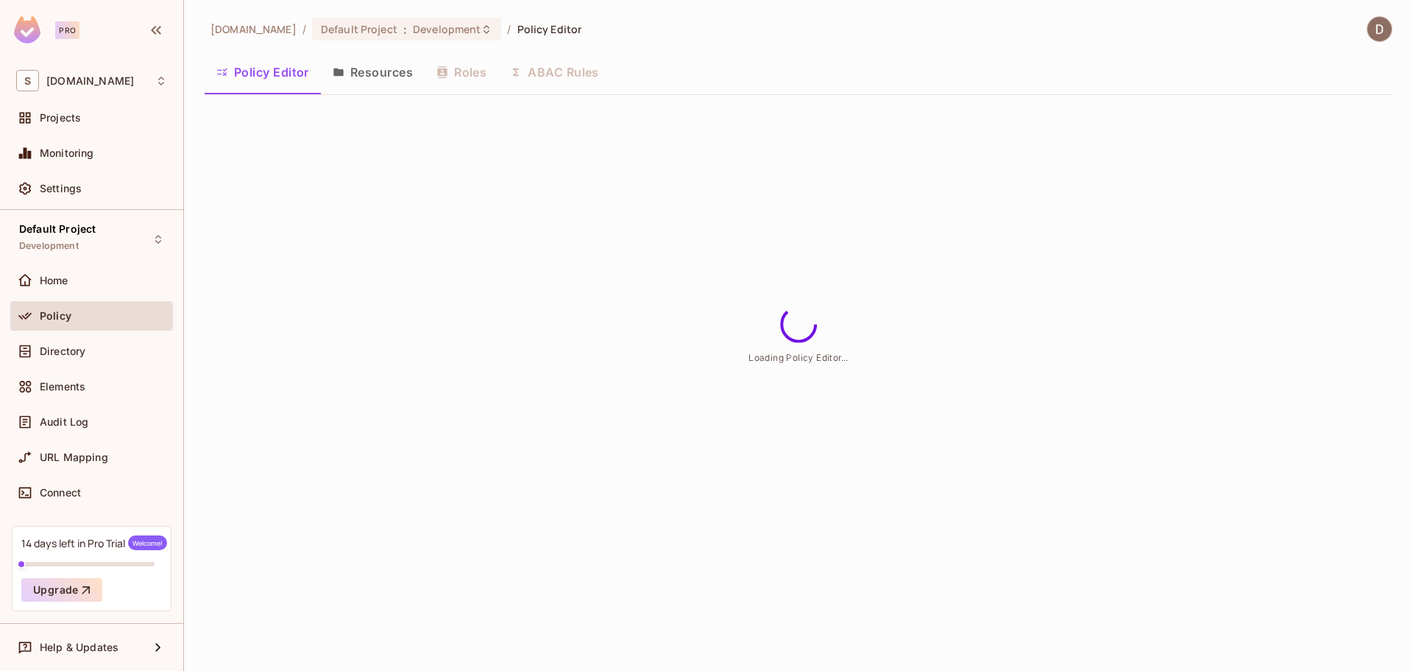
click at [132, 369] on div "Directory" at bounding box center [91, 353] width 163 height 35
click at [123, 345] on div "Directory" at bounding box center [103, 351] width 127 height 12
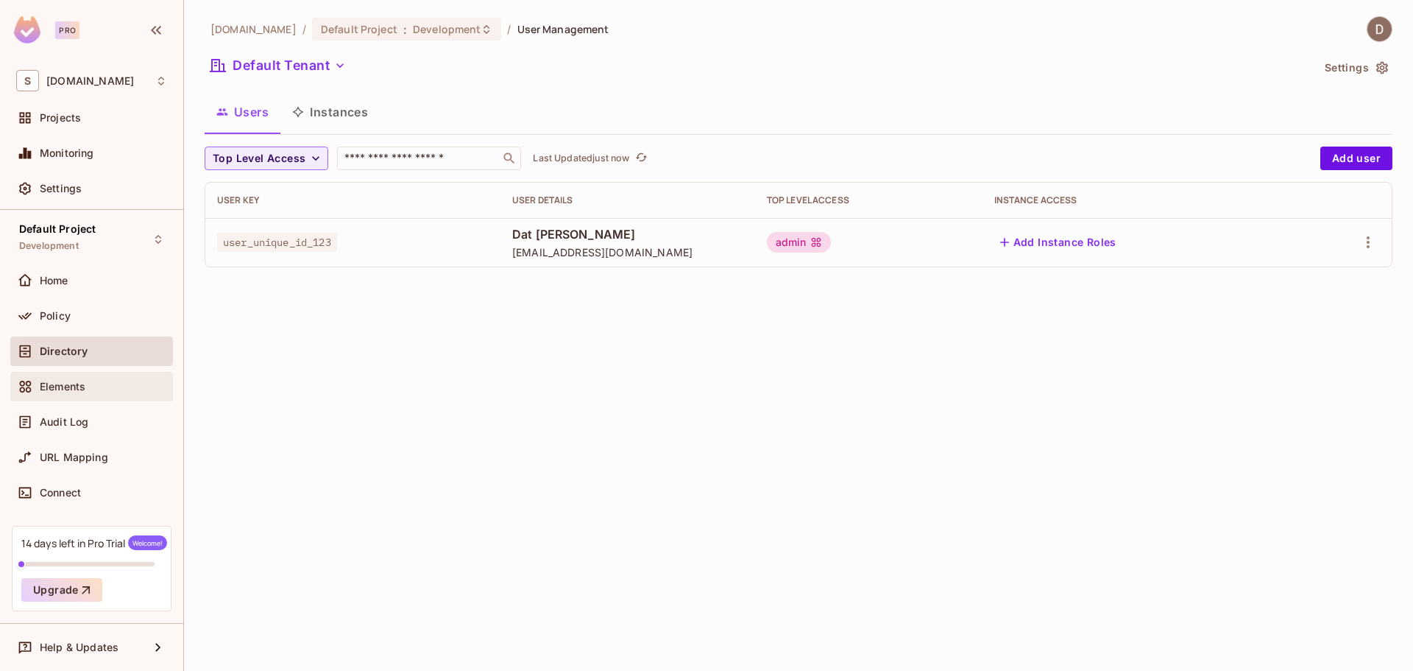
click at [68, 390] on span "Elements" at bounding box center [63, 387] width 46 height 12
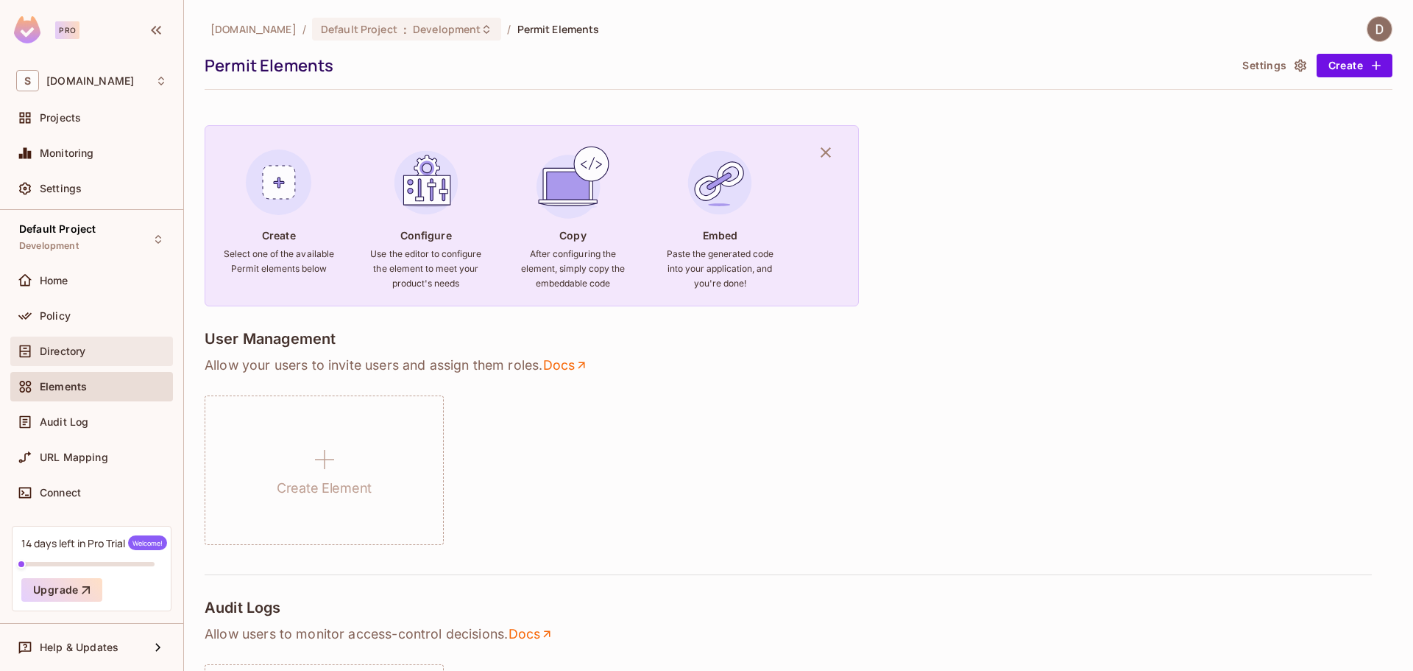
click at [91, 354] on div "Directory" at bounding box center [103, 351] width 127 height 12
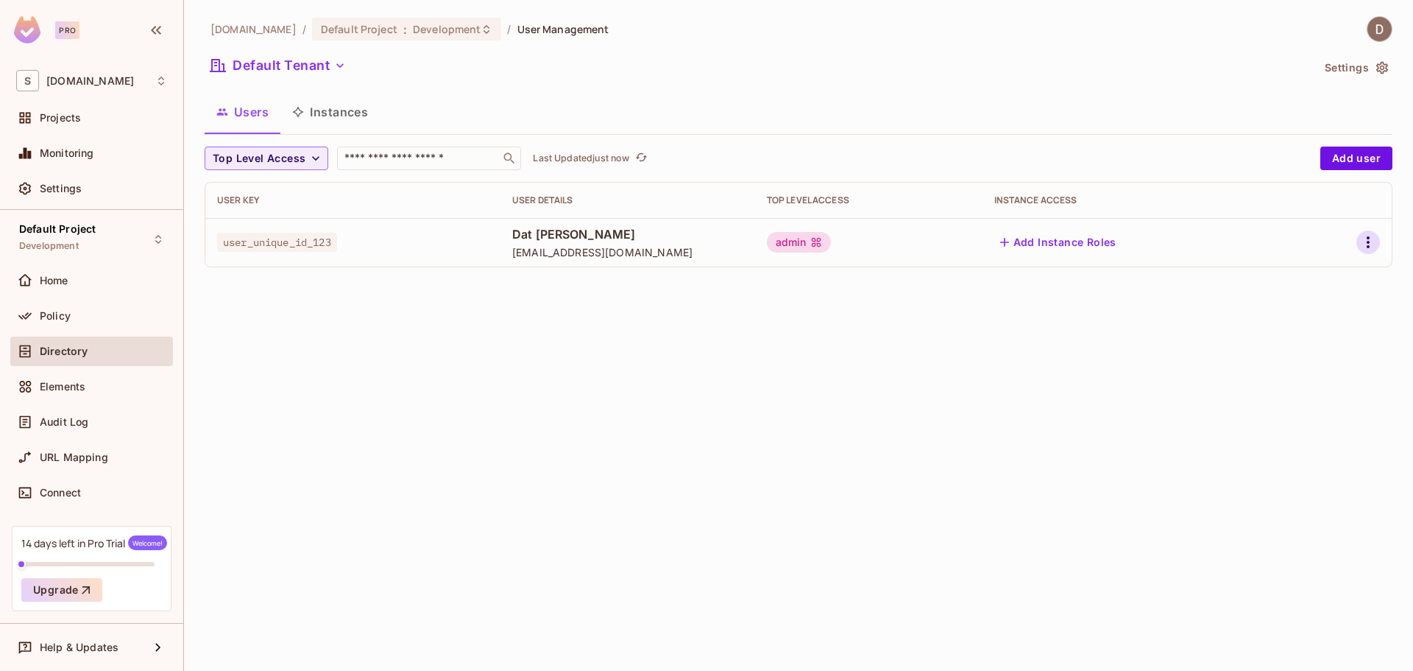
click at [1379, 241] on button "button" at bounding box center [1369, 242] width 24 height 24
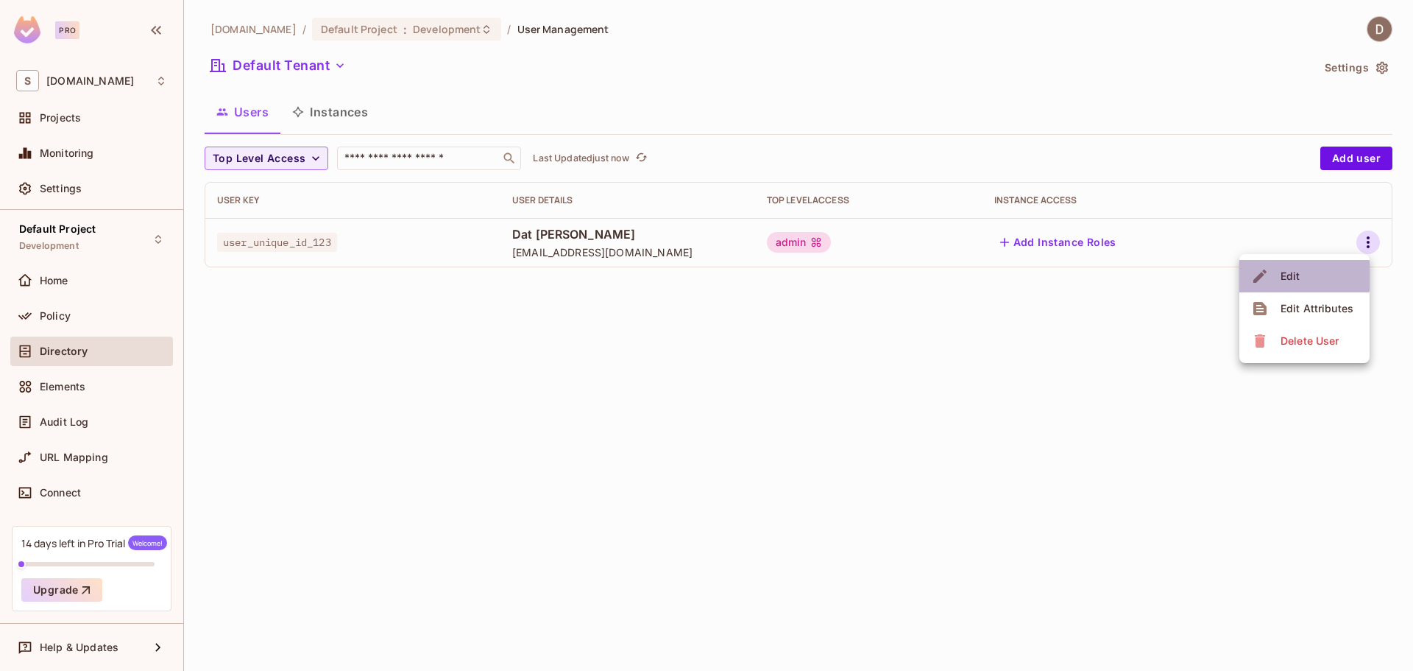
click at [1298, 275] on div "Edit" at bounding box center [1291, 276] width 20 height 15
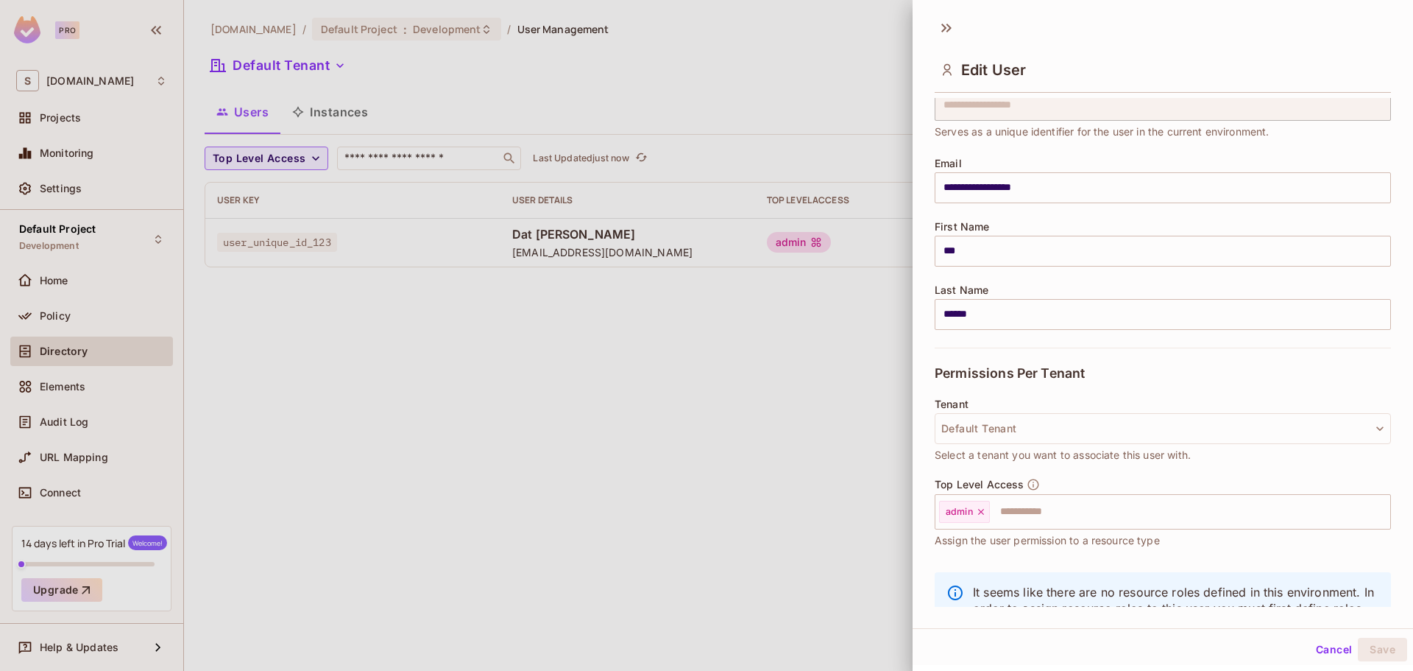
scroll to position [125, 0]
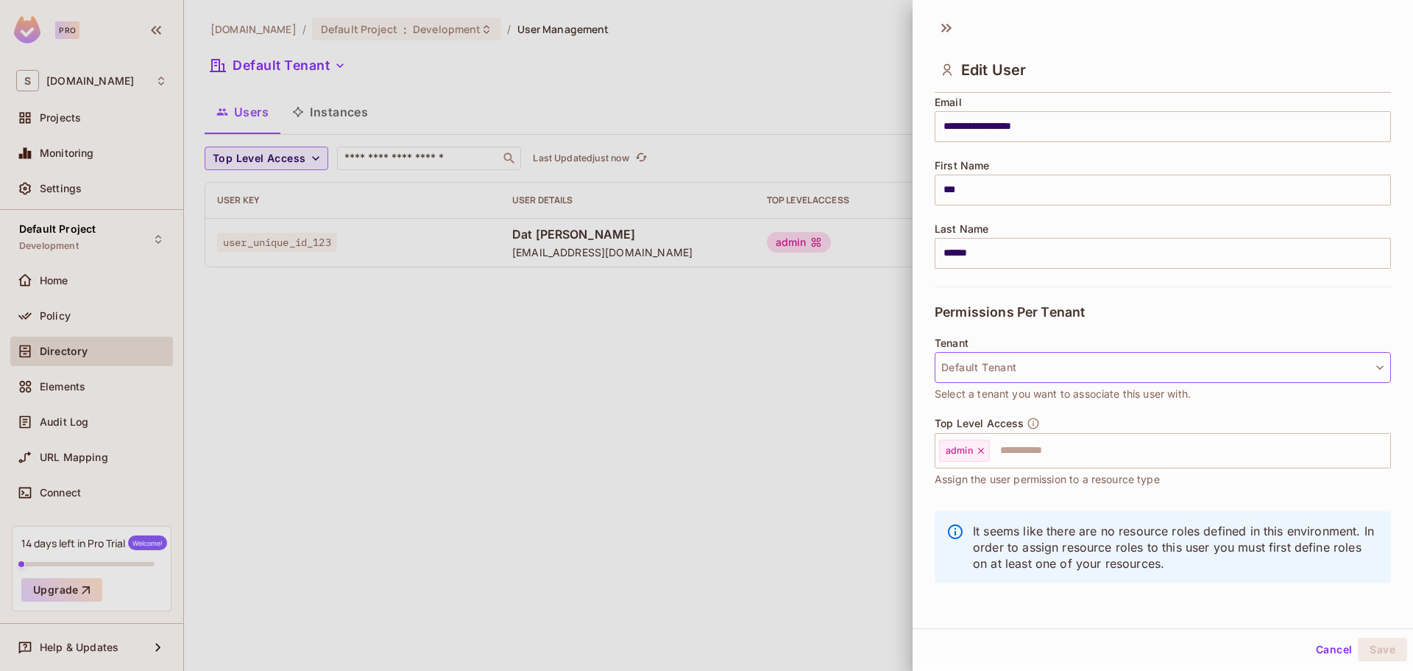
click at [1036, 376] on button "Default Tenant" at bounding box center [1163, 367] width 456 height 31
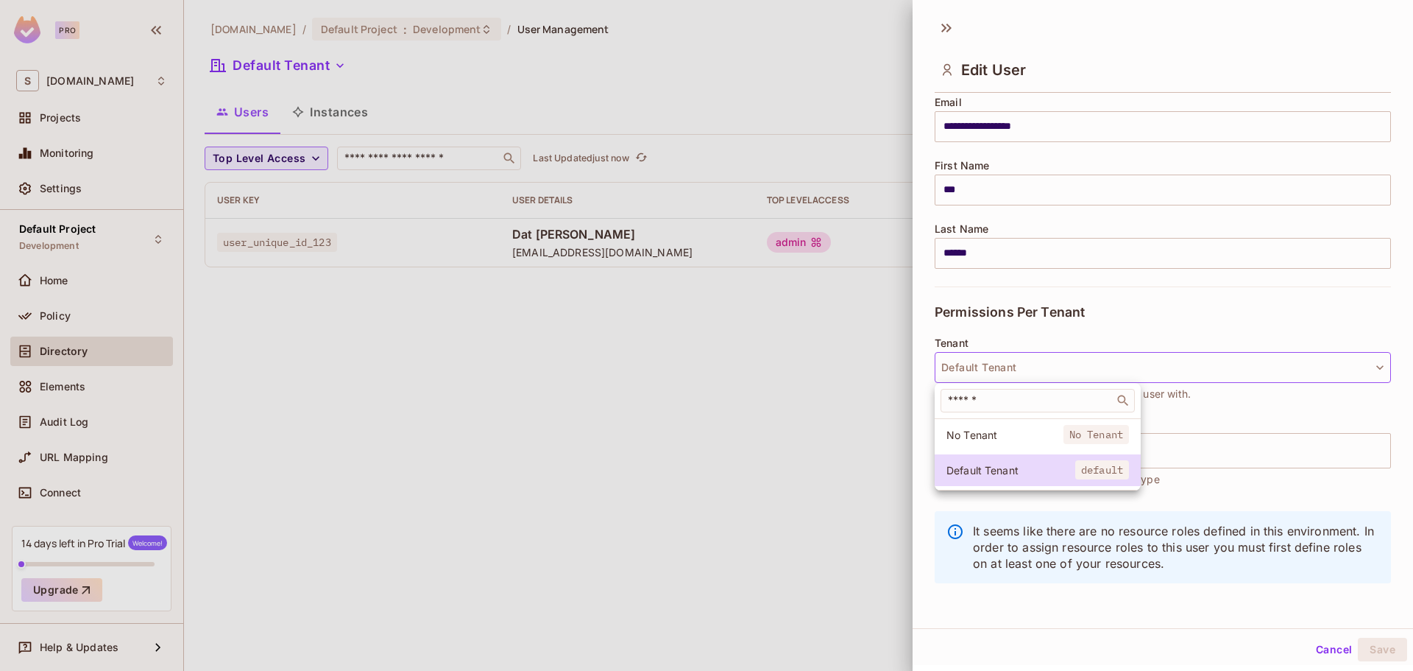
click at [1037, 378] on div at bounding box center [706, 335] width 1413 height 671
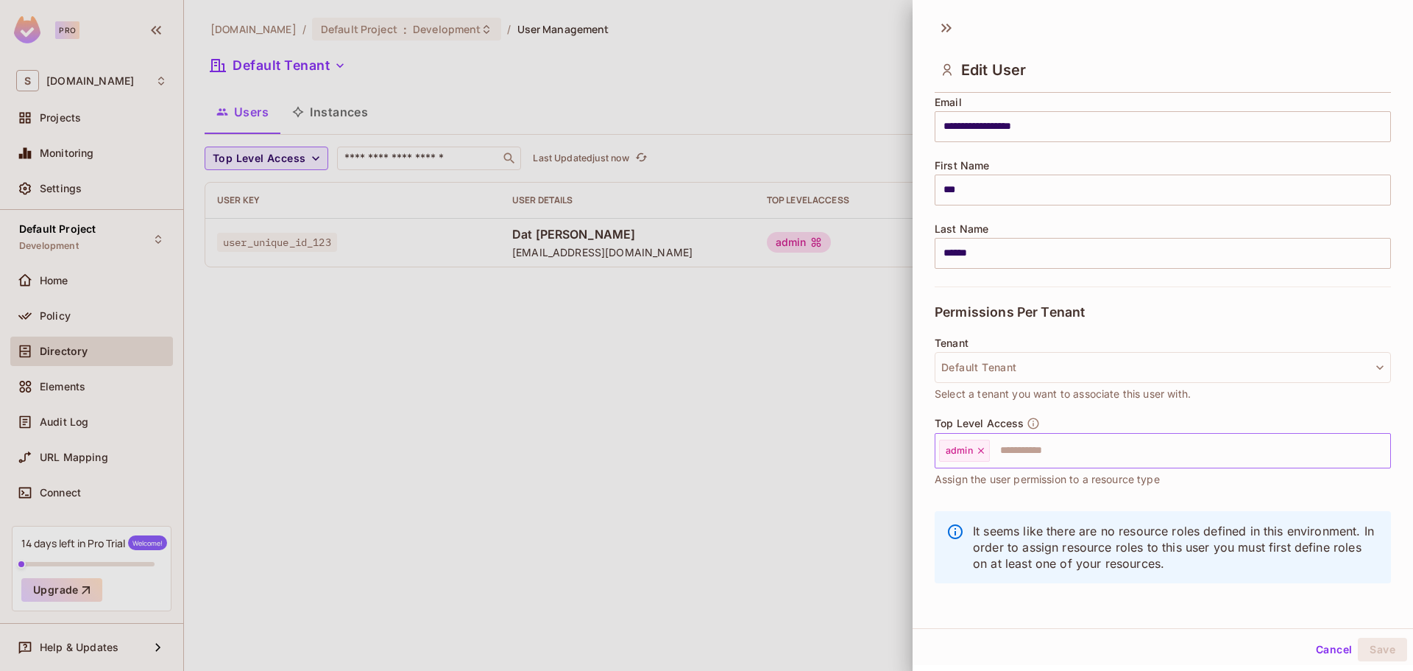
click at [1050, 451] on input "text" at bounding box center [1176, 450] width 371 height 29
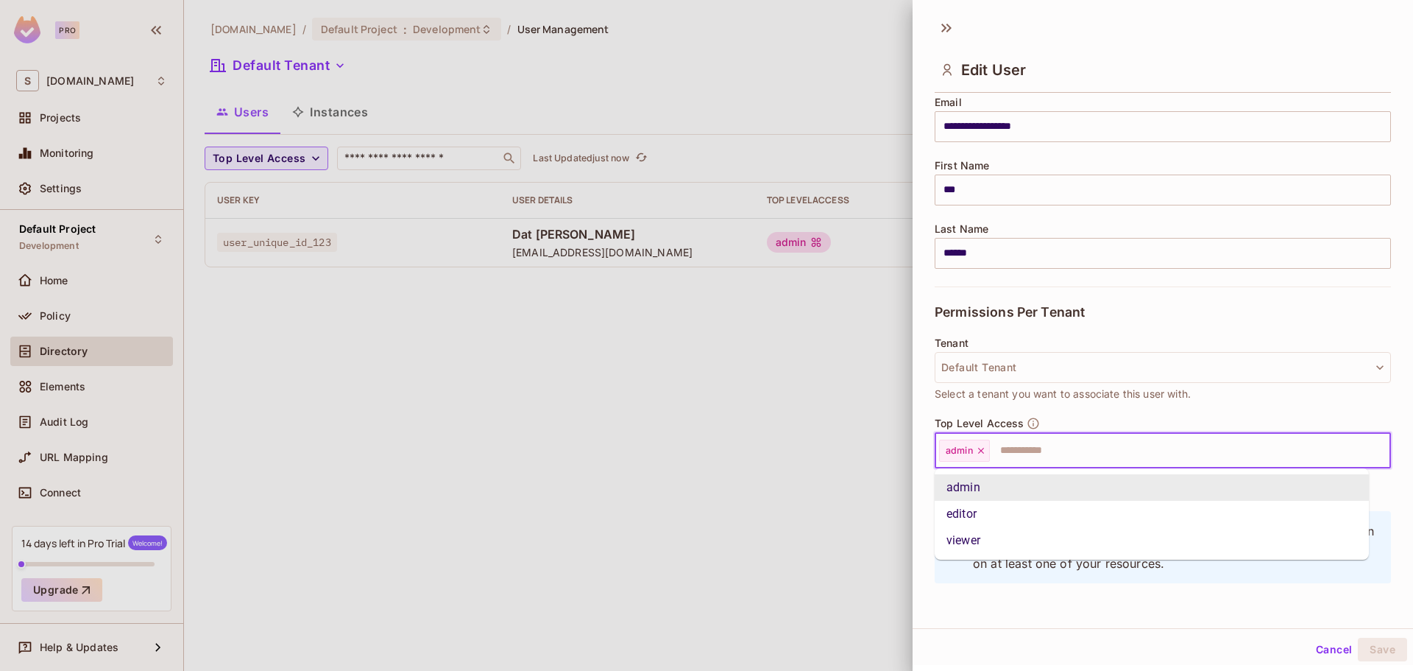
click at [1052, 450] on input "text" at bounding box center [1176, 450] width 371 height 29
click at [1118, 450] on input "text" at bounding box center [1176, 450] width 371 height 29
click at [1019, 503] on li "editor" at bounding box center [1152, 514] width 434 height 26
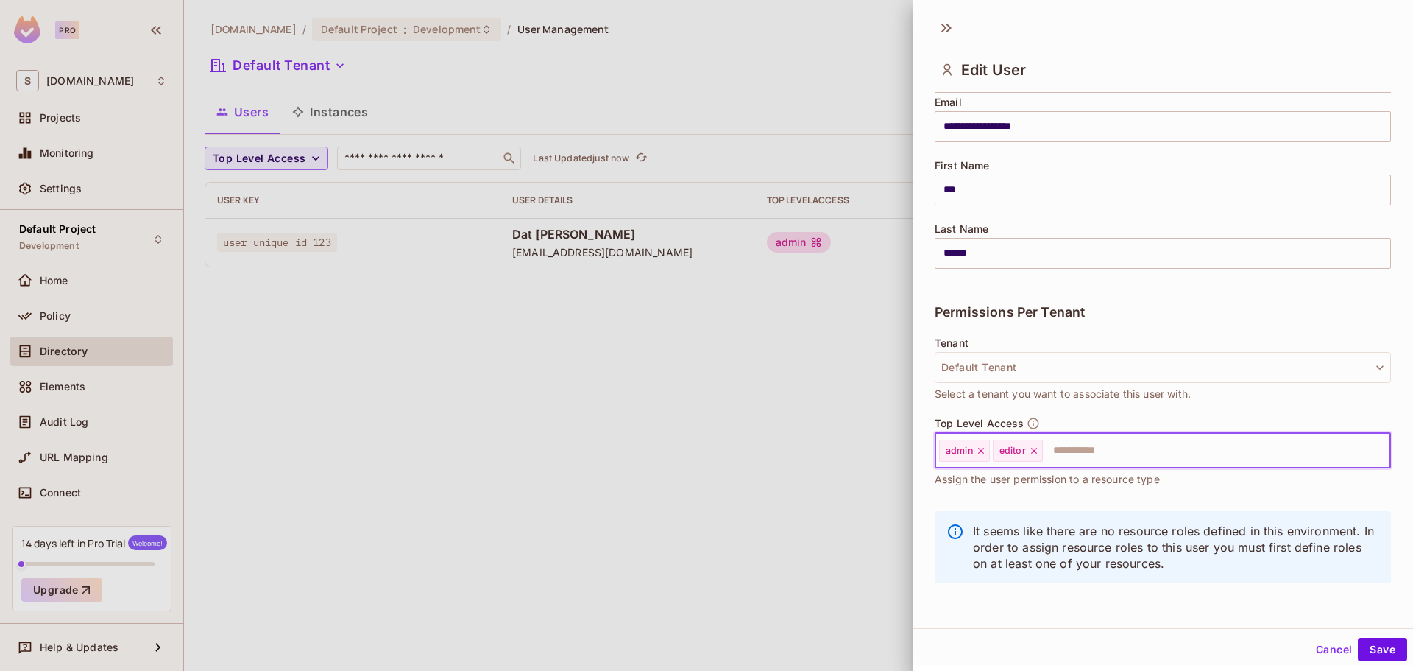
click at [1091, 446] on input "text" at bounding box center [1203, 450] width 318 height 29
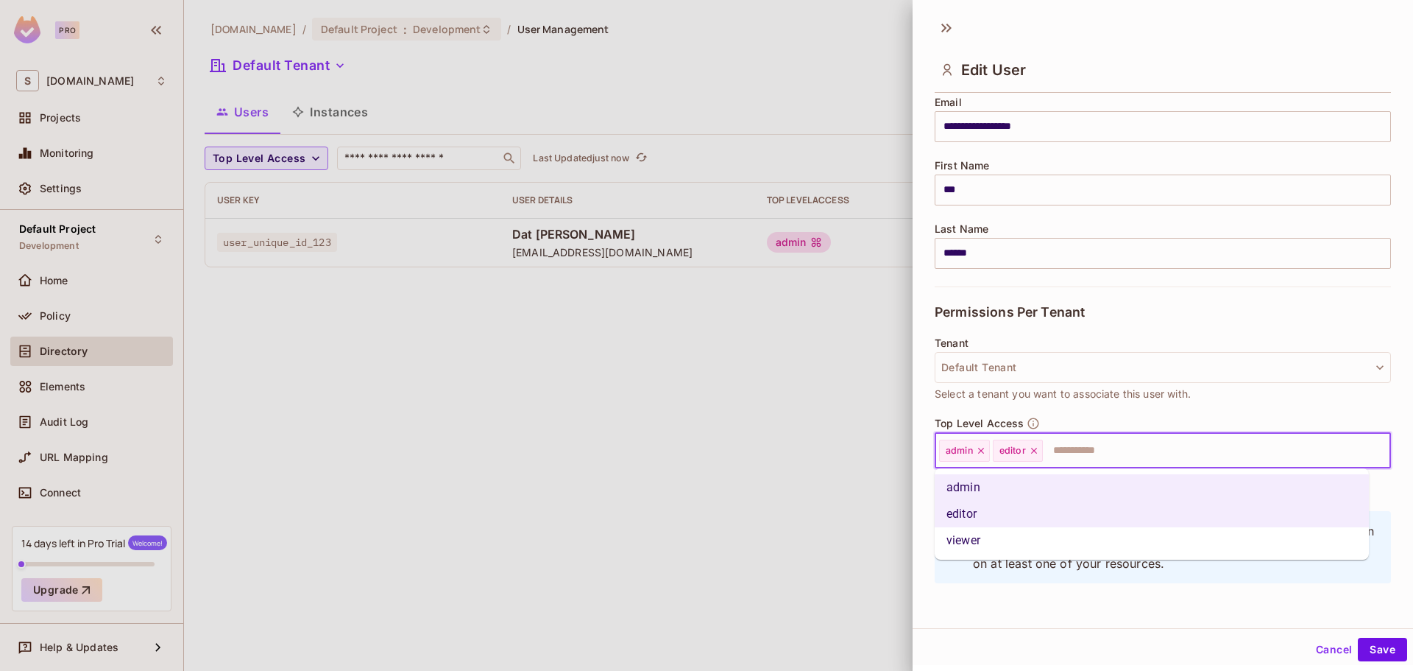
click at [1044, 537] on li "viewer" at bounding box center [1152, 540] width 434 height 26
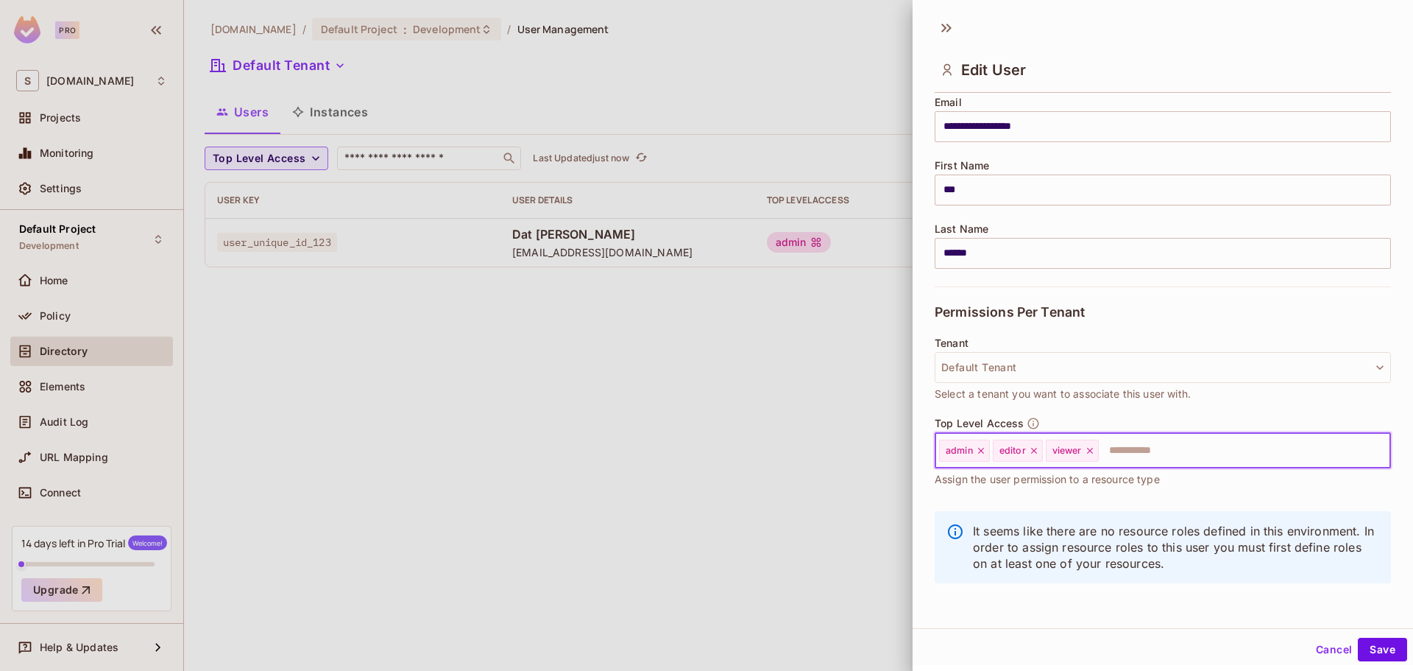
click at [1088, 451] on icon at bounding box center [1090, 450] width 10 height 10
click at [1036, 450] on icon at bounding box center [1034, 450] width 10 height 10
click at [1329, 645] on button "Cancel" at bounding box center [1334, 649] width 48 height 24
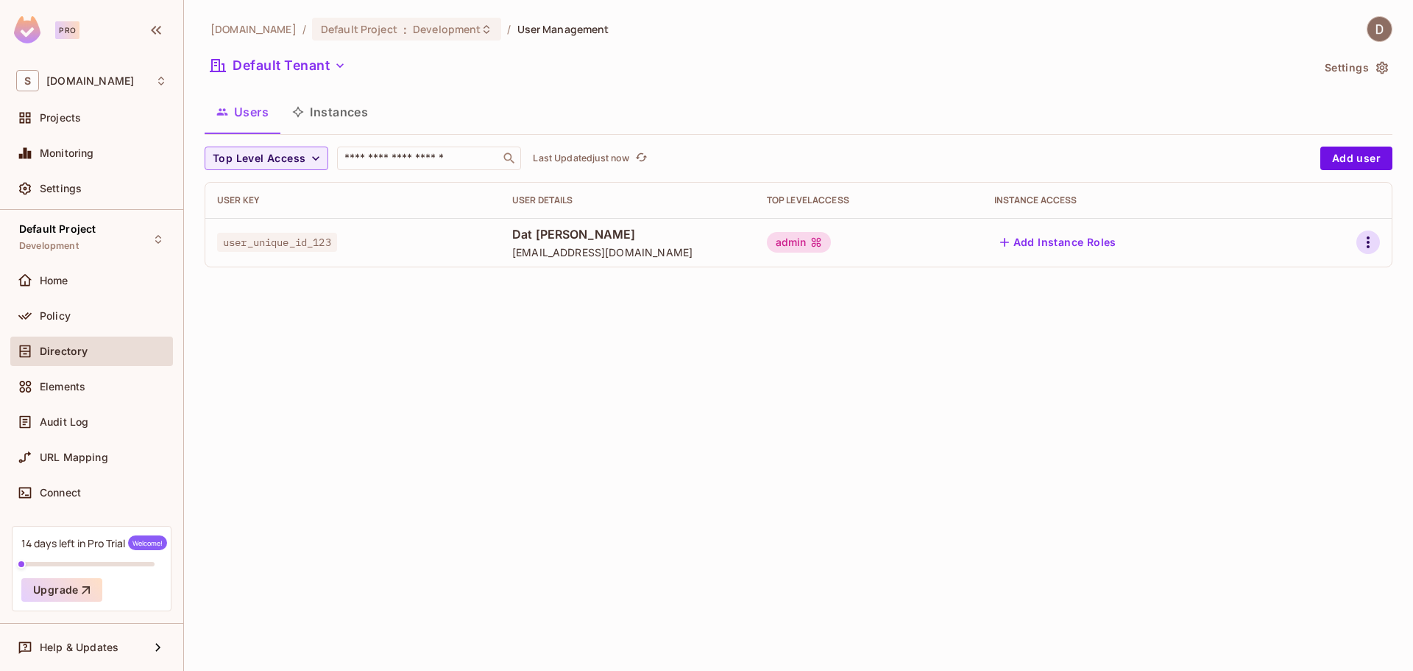
click at [1374, 242] on icon "button" at bounding box center [1368, 242] width 18 height 18
click at [1307, 306] on div "Edit Attributes" at bounding box center [1317, 308] width 73 height 15
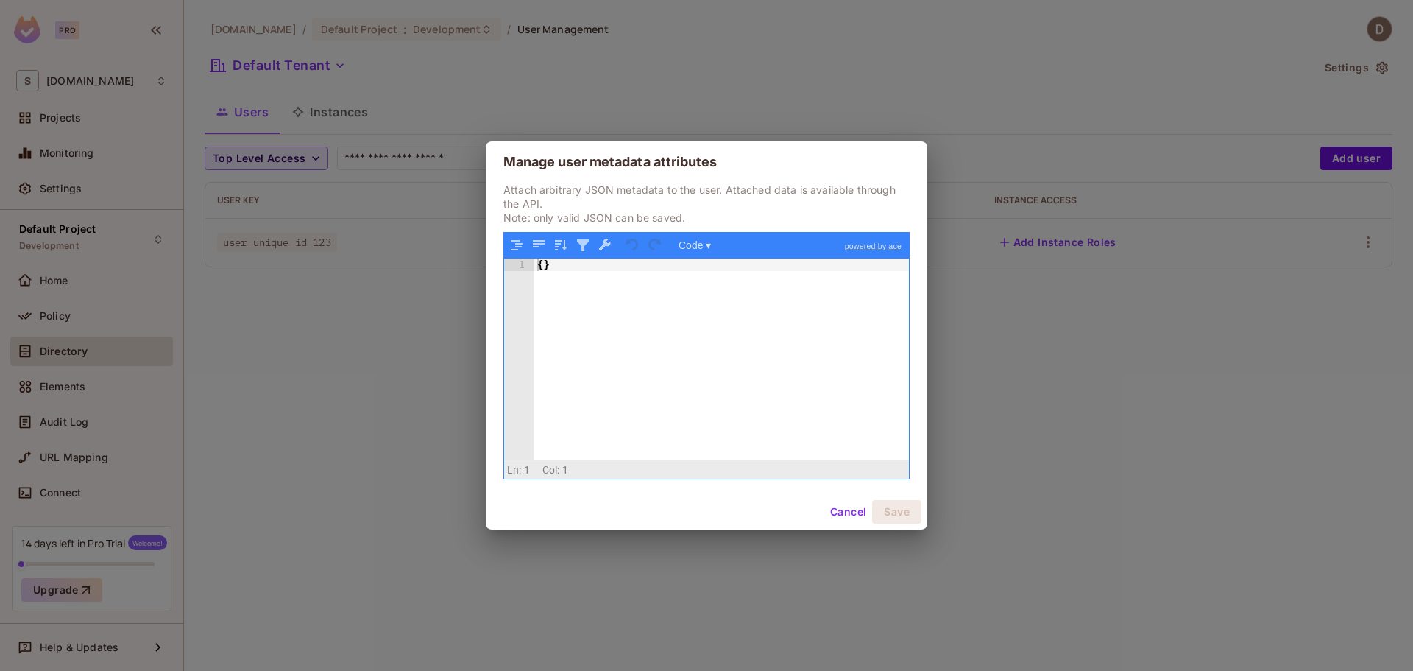
click at [833, 512] on button "Cancel" at bounding box center [848, 512] width 48 height 24
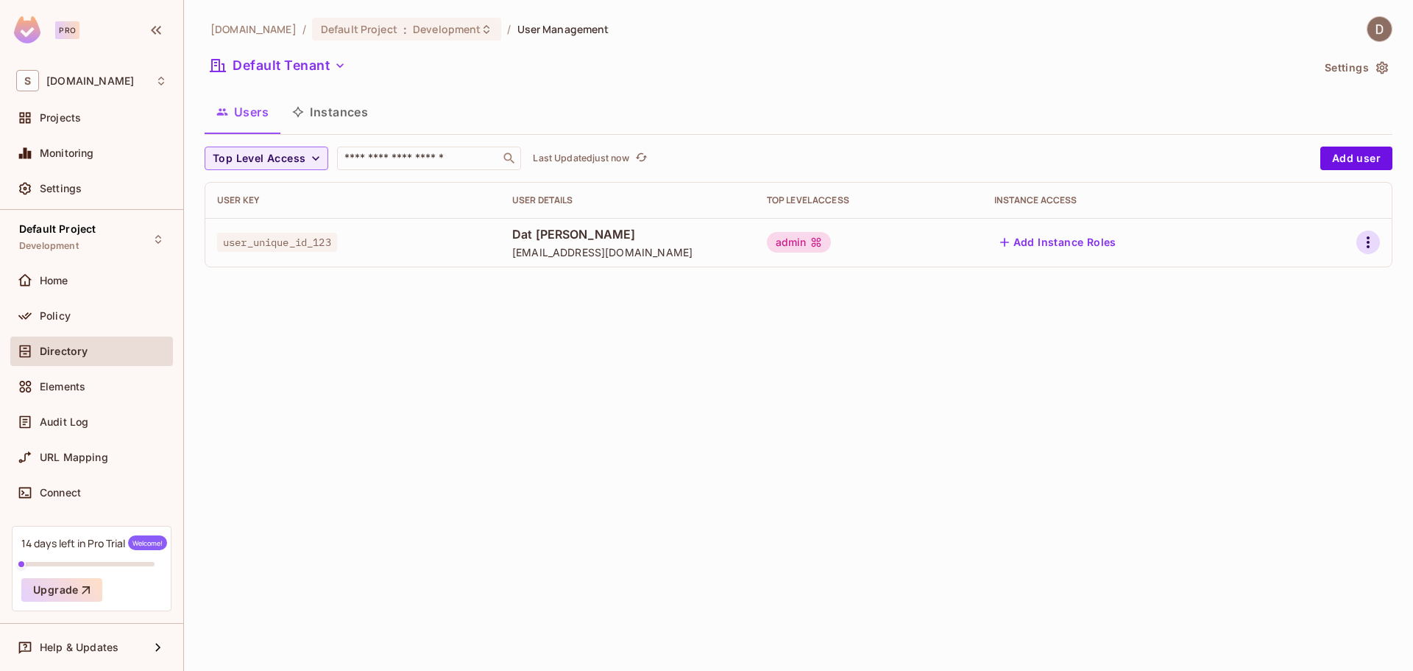
click at [1359, 249] on button "button" at bounding box center [1369, 242] width 24 height 24
click at [1294, 276] on div "Edit" at bounding box center [1291, 276] width 20 height 15
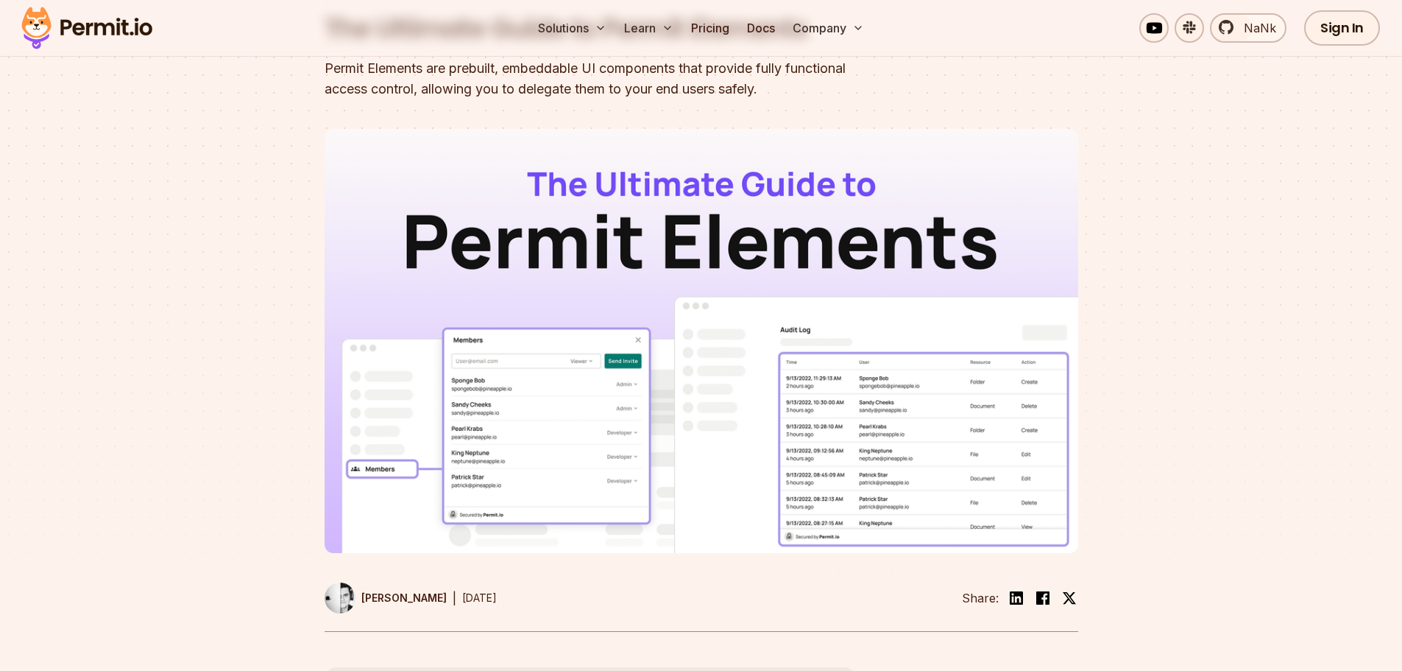
scroll to position [74, 0]
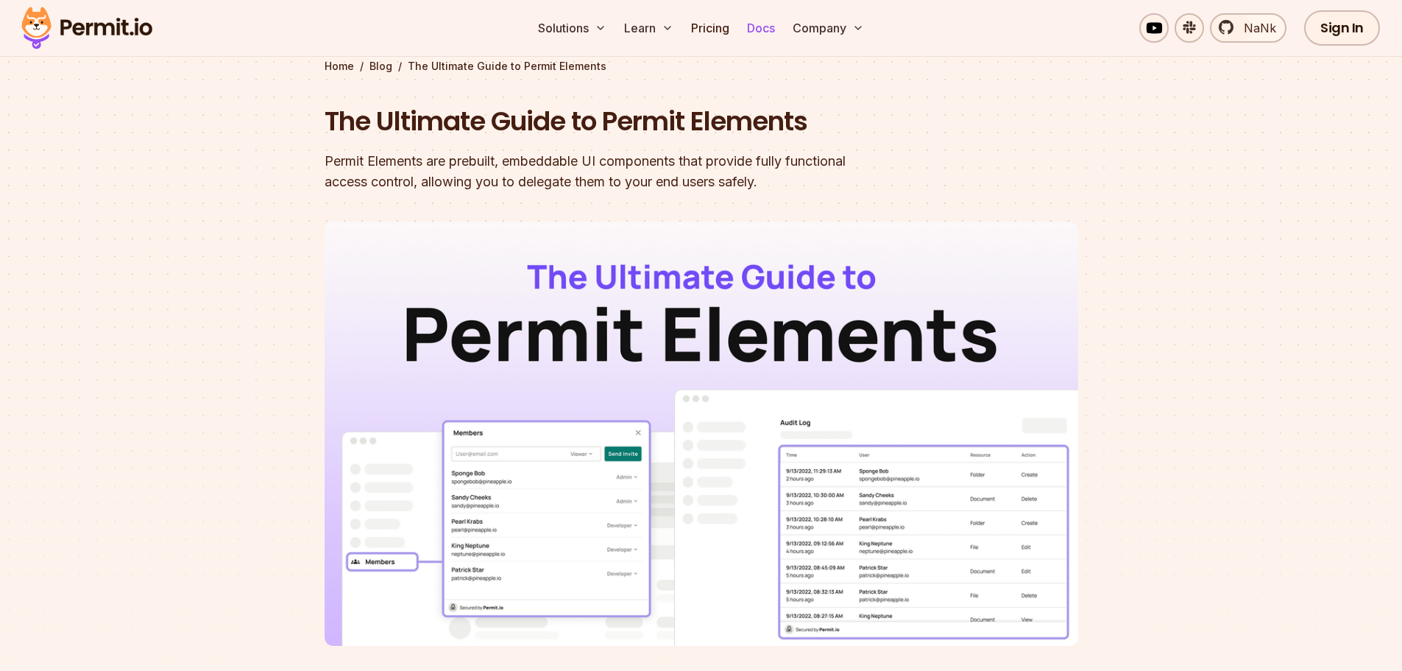
click at [759, 30] on link "Docs" at bounding box center [761, 27] width 40 height 29
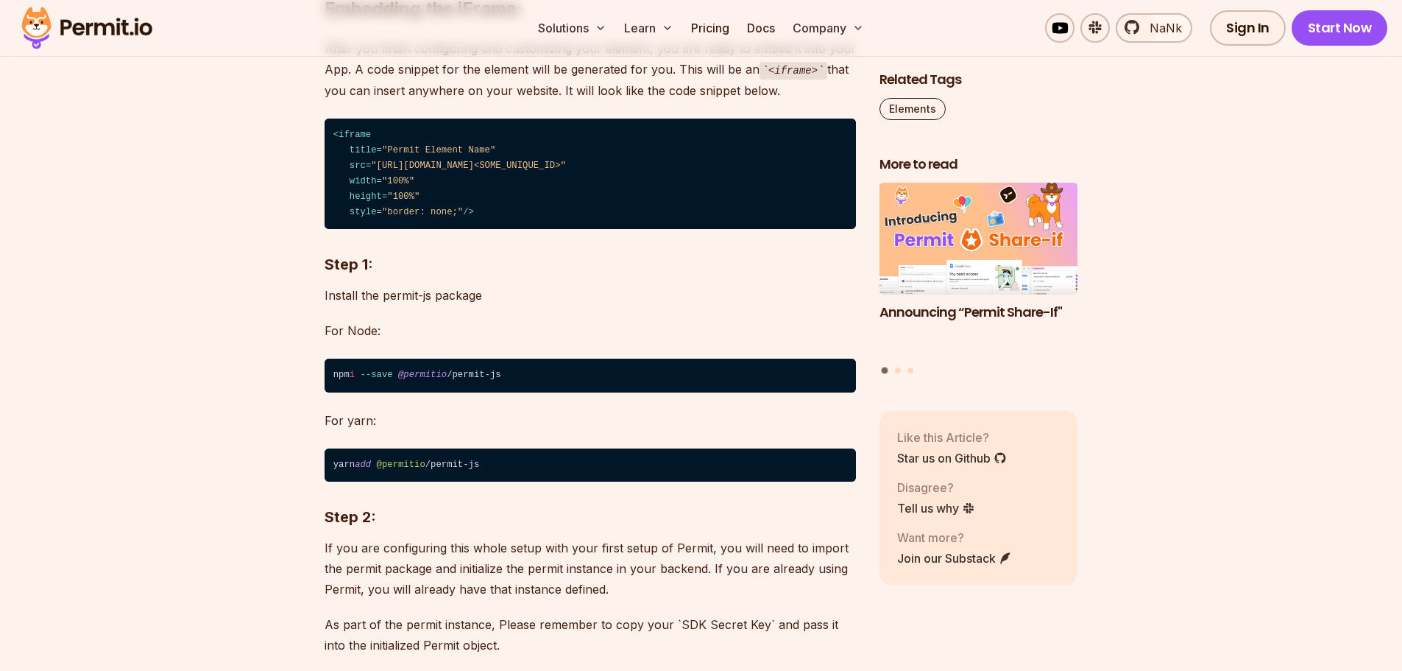
scroll to position [4416, 0]
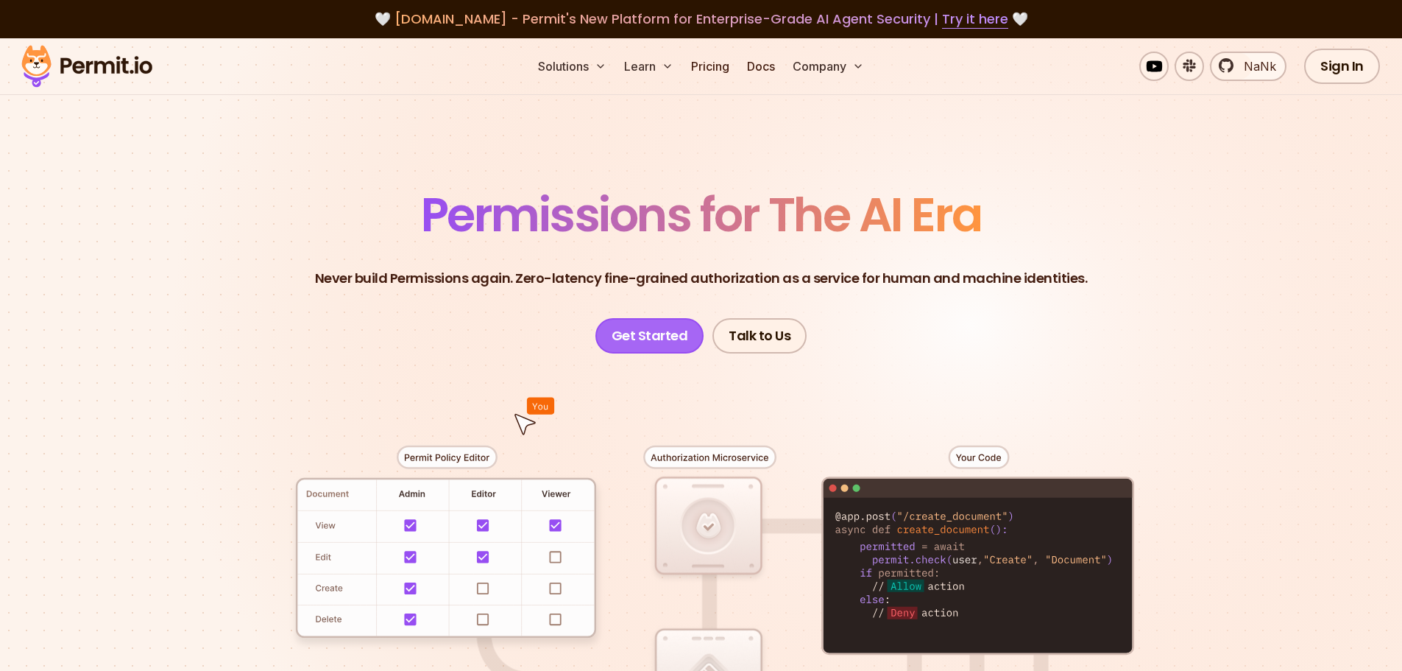
click at [671, 334] on link "Get Started" at bounding box center [649, 335] width 109 height 35
click at [771, 68] on link "Docs" at bounding box center [761, 66] width 40 height 29
click at [648, 339] on link "Get Started" at bounding box center [649, 335] width 109 height 35
click at [749, 71] on link "Docs" at bounding box center [761, 66] width 40 height 29
click at [749, 66] on link "Docs" at bounding box center [761, 66] width 40 height 29
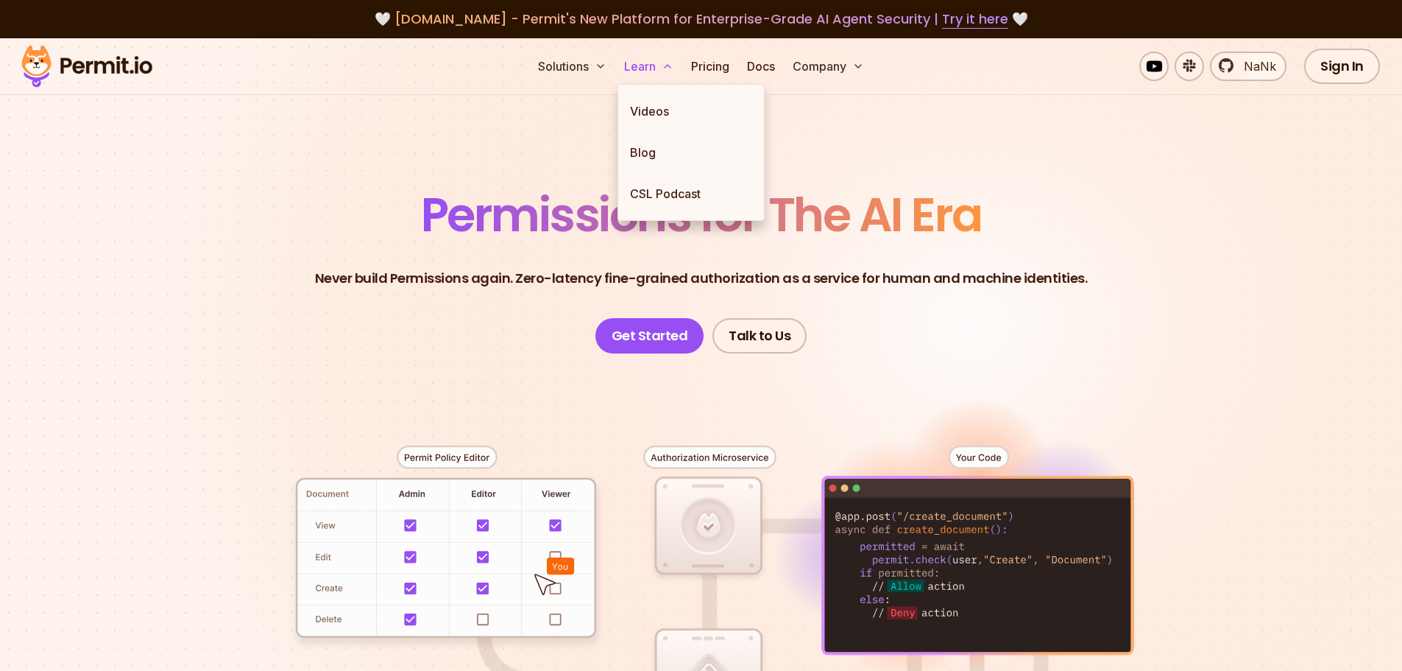
click at [662, 68] on icon at bounding box center [668, 66] width 12 height 12
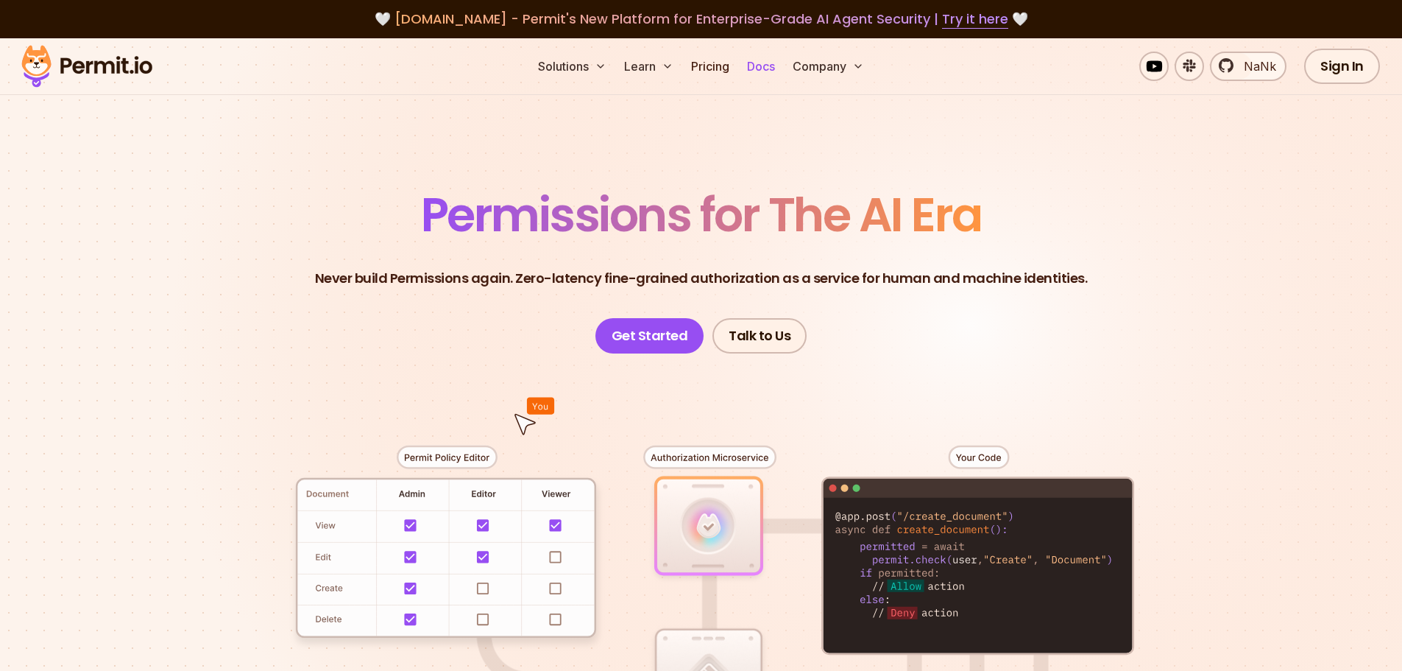
click at [769, 63] on link "Docs" at bounding box center [761, 66] width 40 height 29
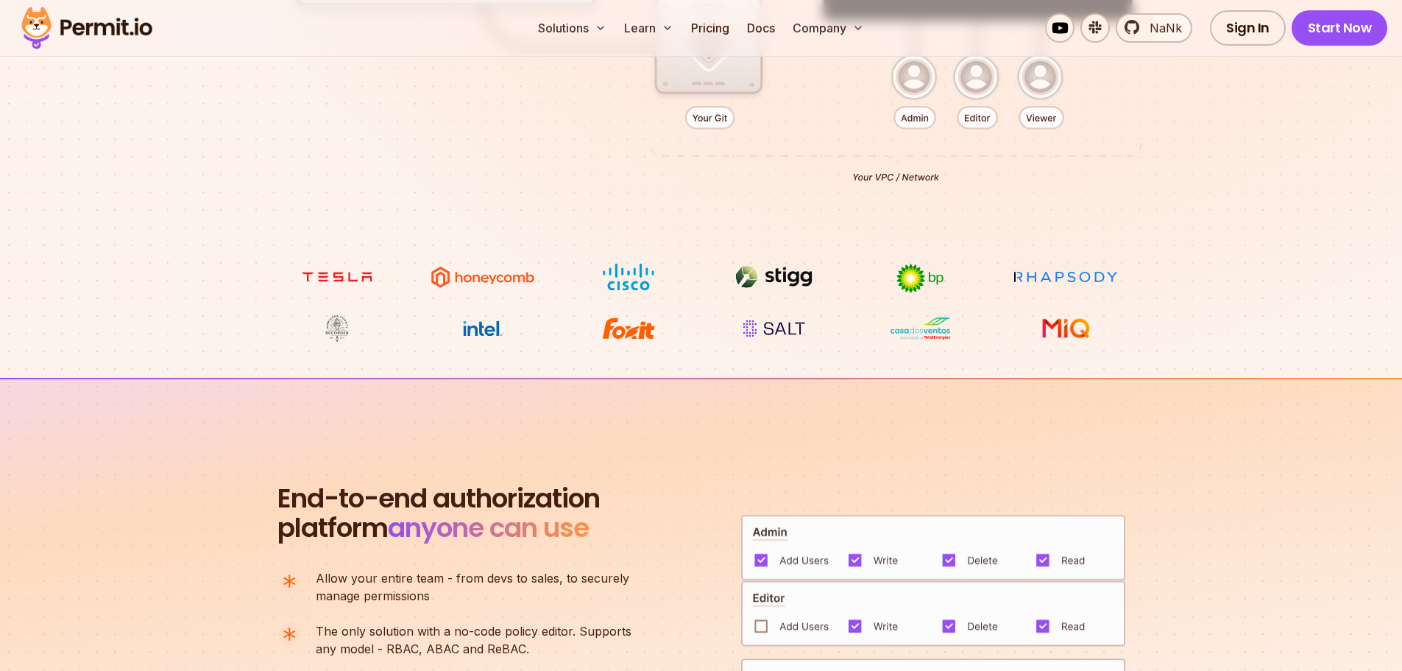
scroll to position [368, 0]
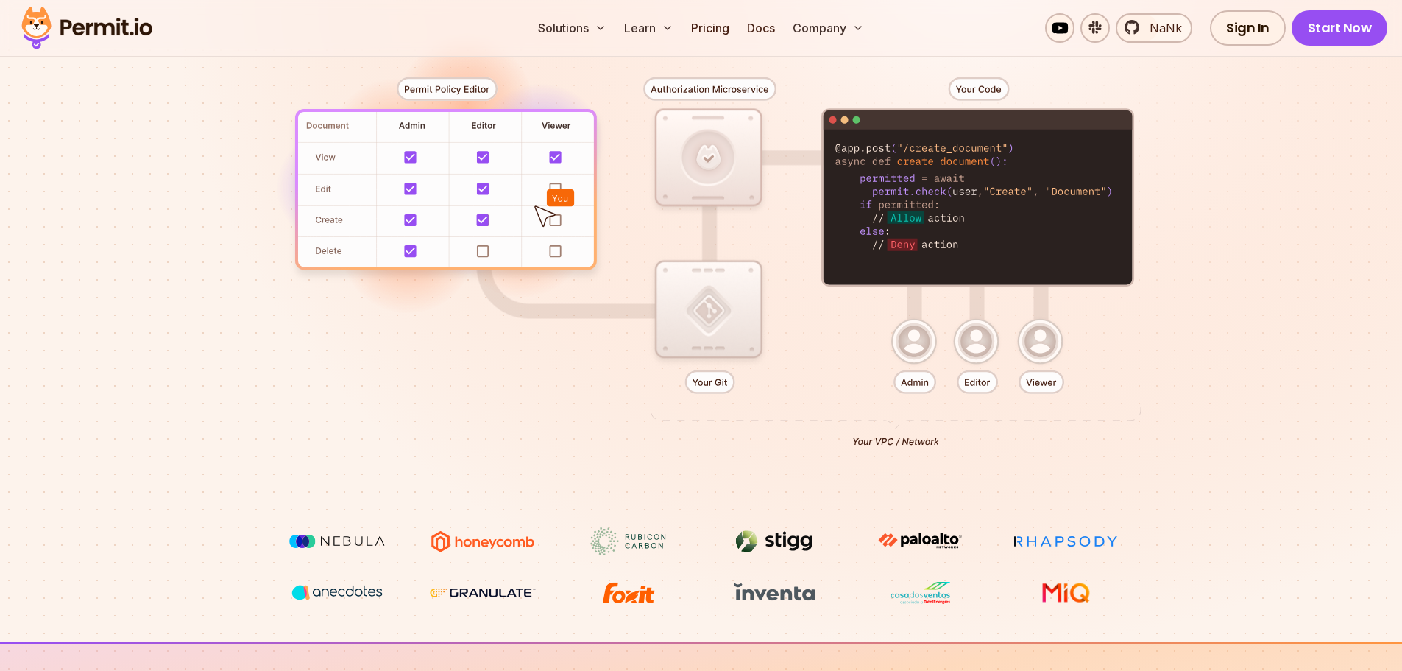
click at [478, 248] on div at bounding box center [701, 256] width 1030 height 542
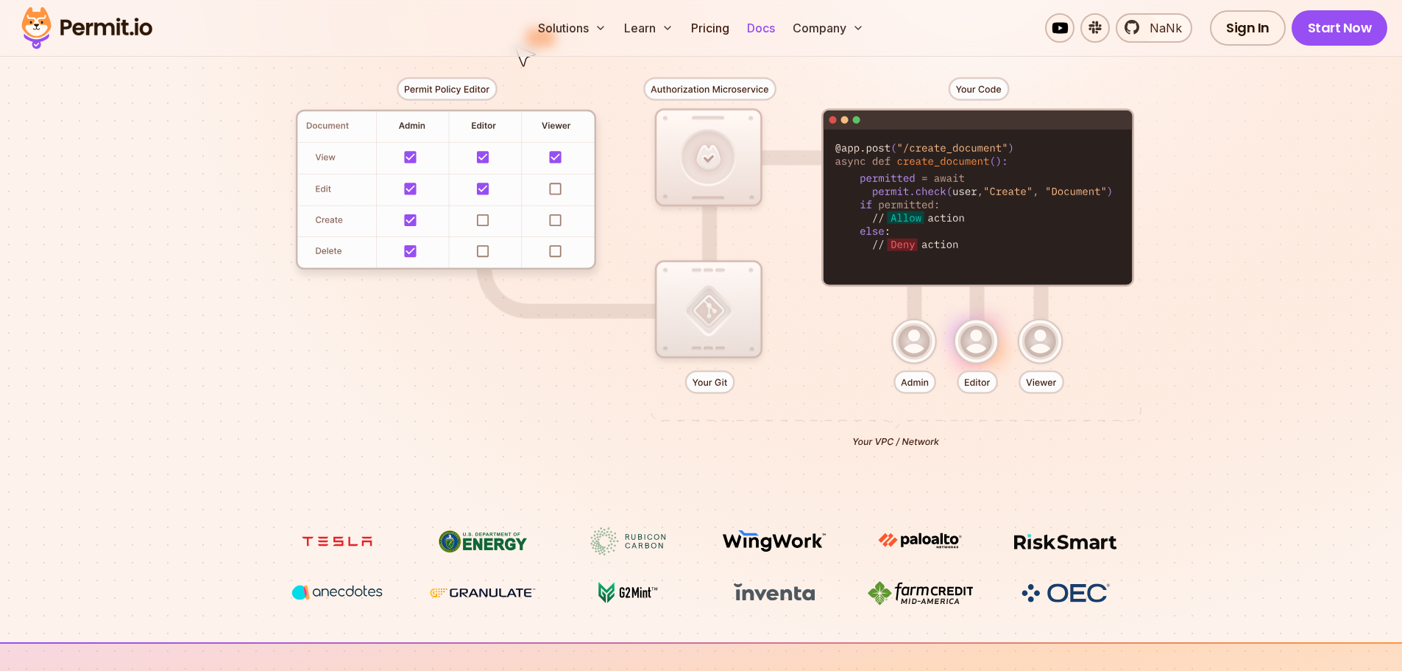
click at [760, 28] on link "Docs" at bounding box center [761, 27] width 40 height 29
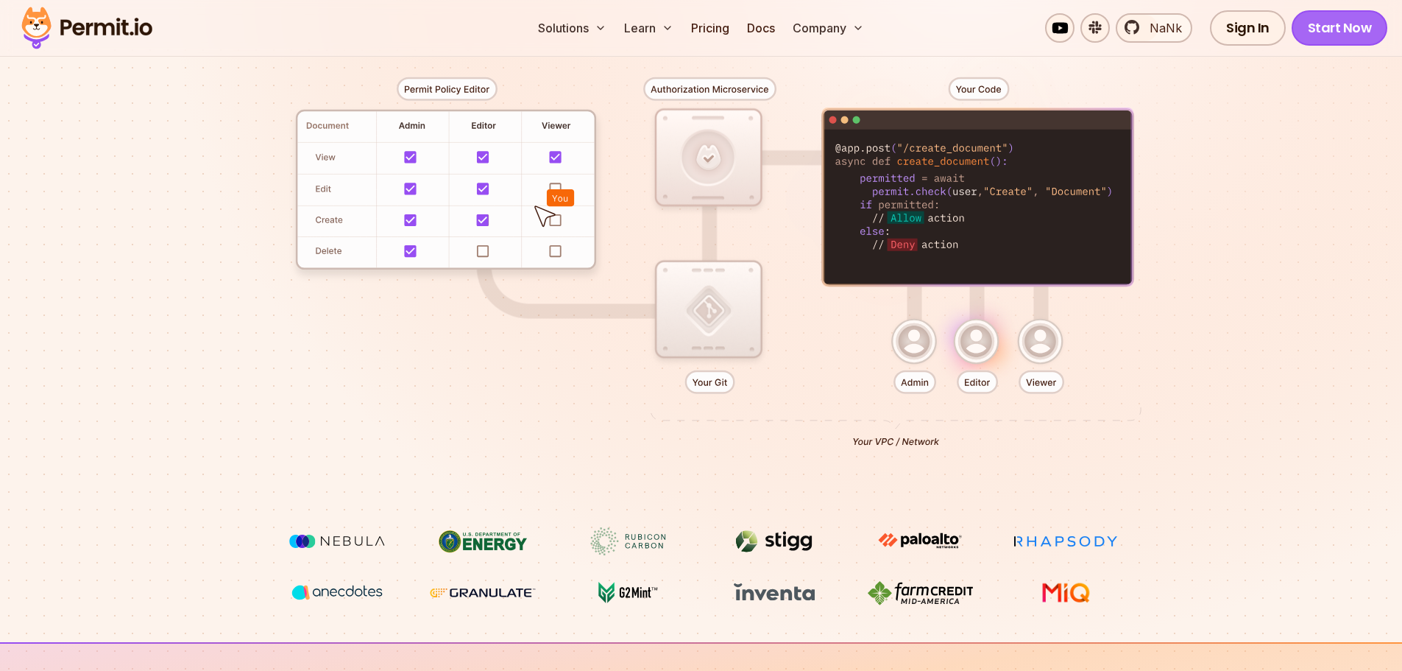
click at [1345, 30] on link "Start Now" at bounding box center [1340, 27] width 96 height 35
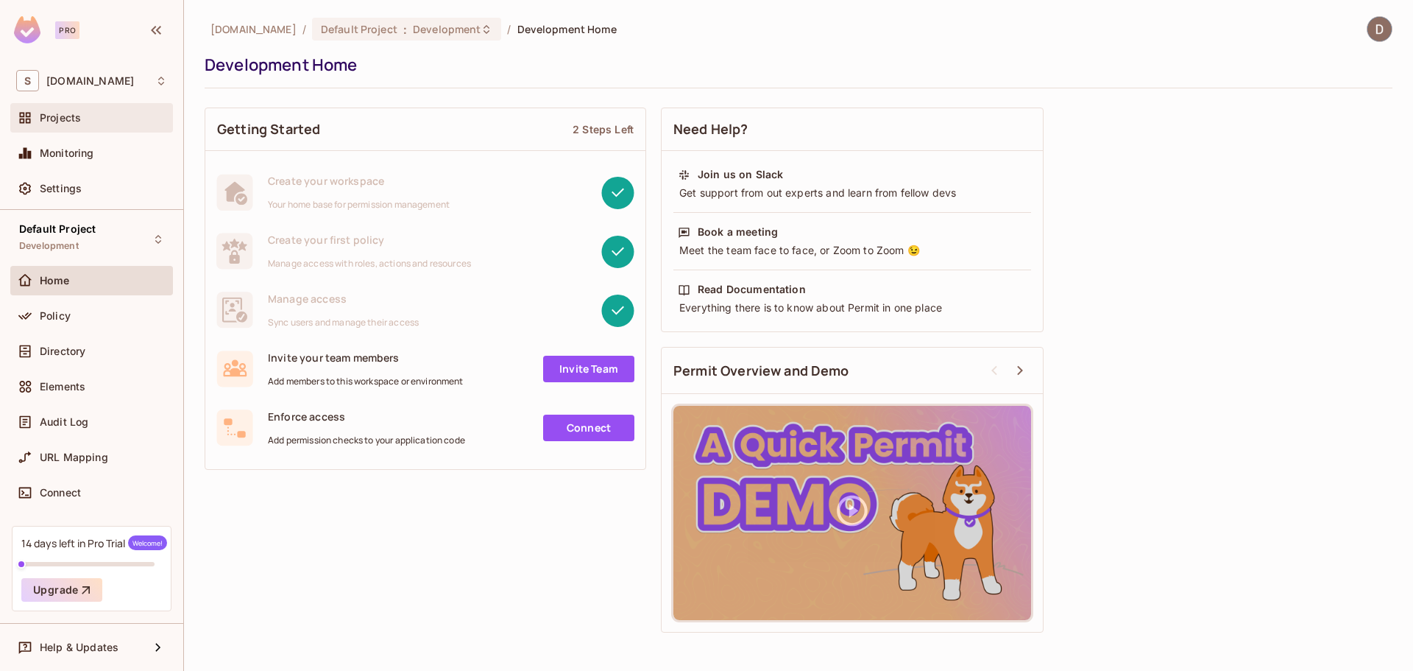
click at [67, 127] on div "Projects" at bounding box center [91, 117] width 163 height 29
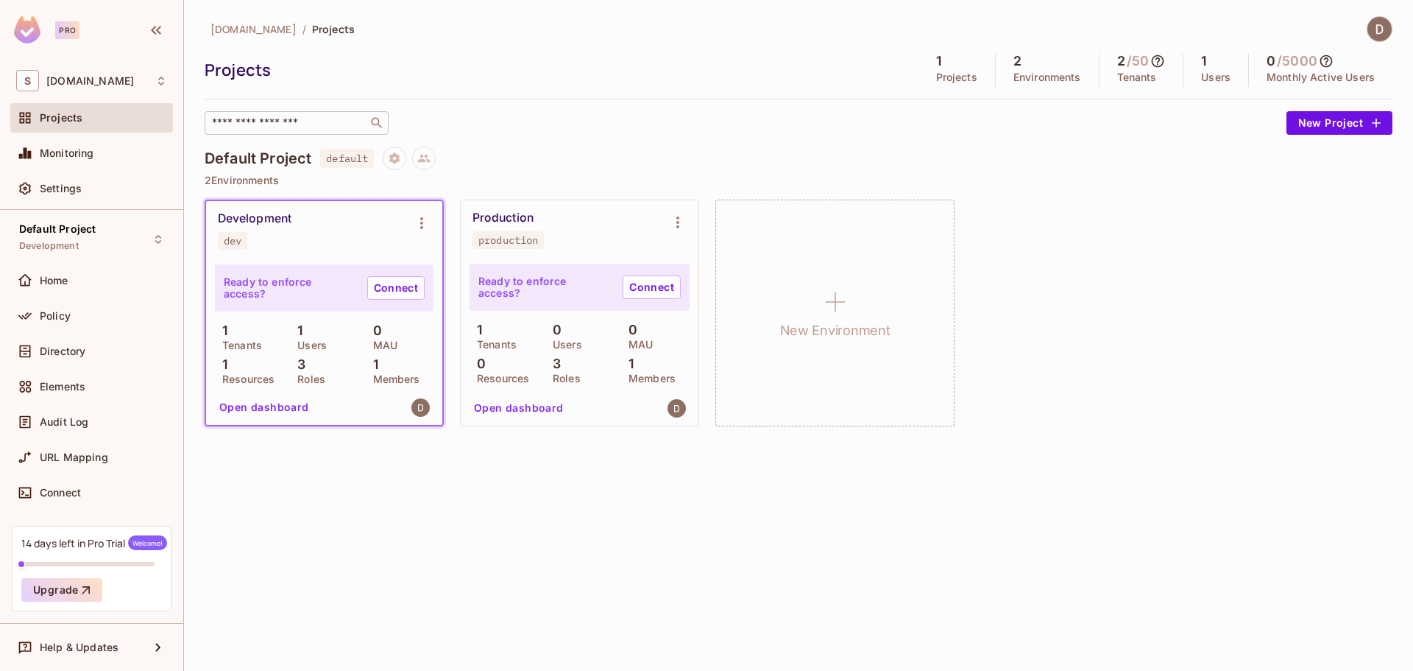
click at [266, 128] on input "text" at bounding box center [286, 123] width 155 height 15
click at [85, 350] on span "Directory" at bounding box center [63, 351] width 46 height 12
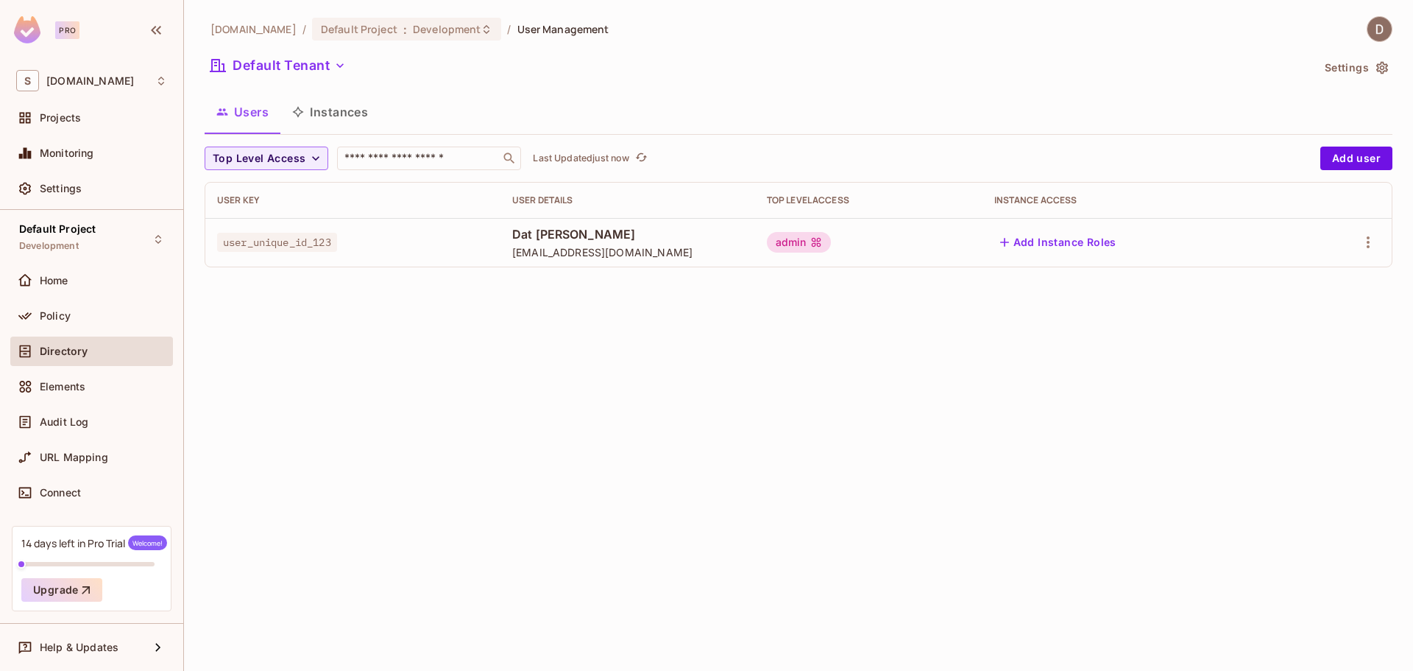
click at [91, 318] on div "Policy" at bounding box center [103, 316] width 127 height 12
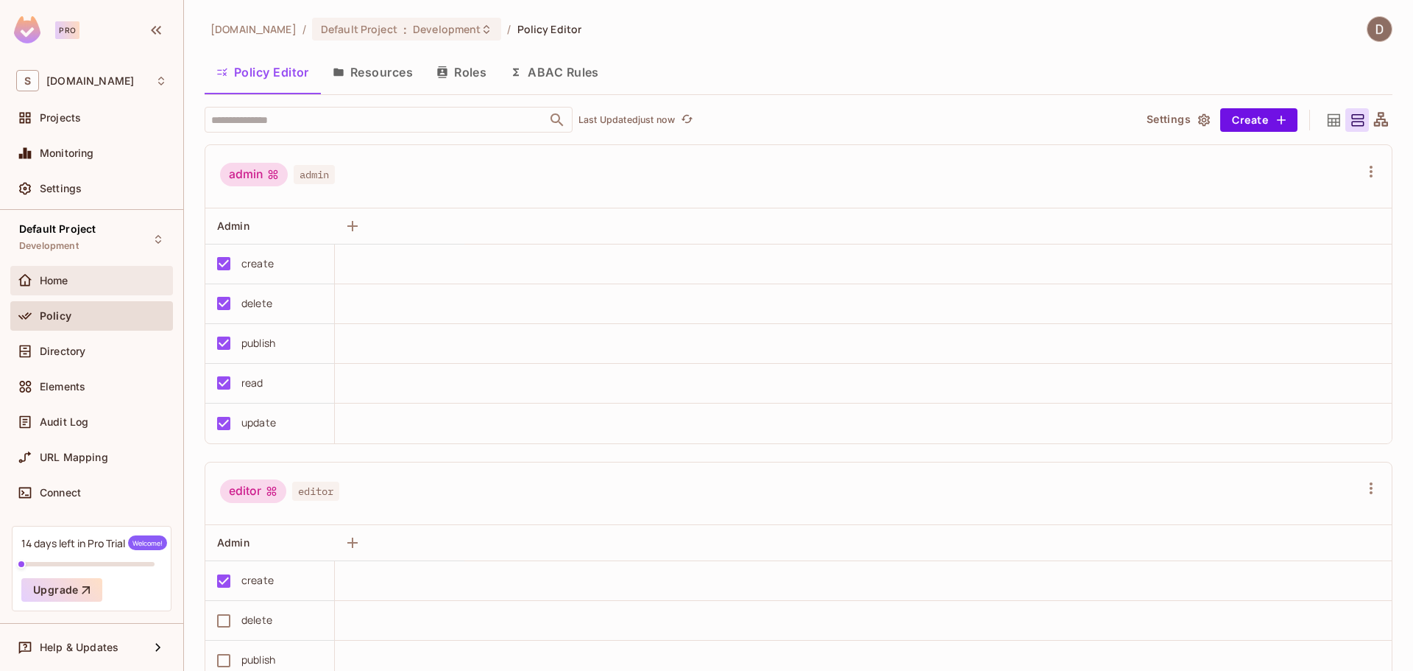
click at [99, 290] on div "Home" at bounding box center [91, 280] width 163 height 29
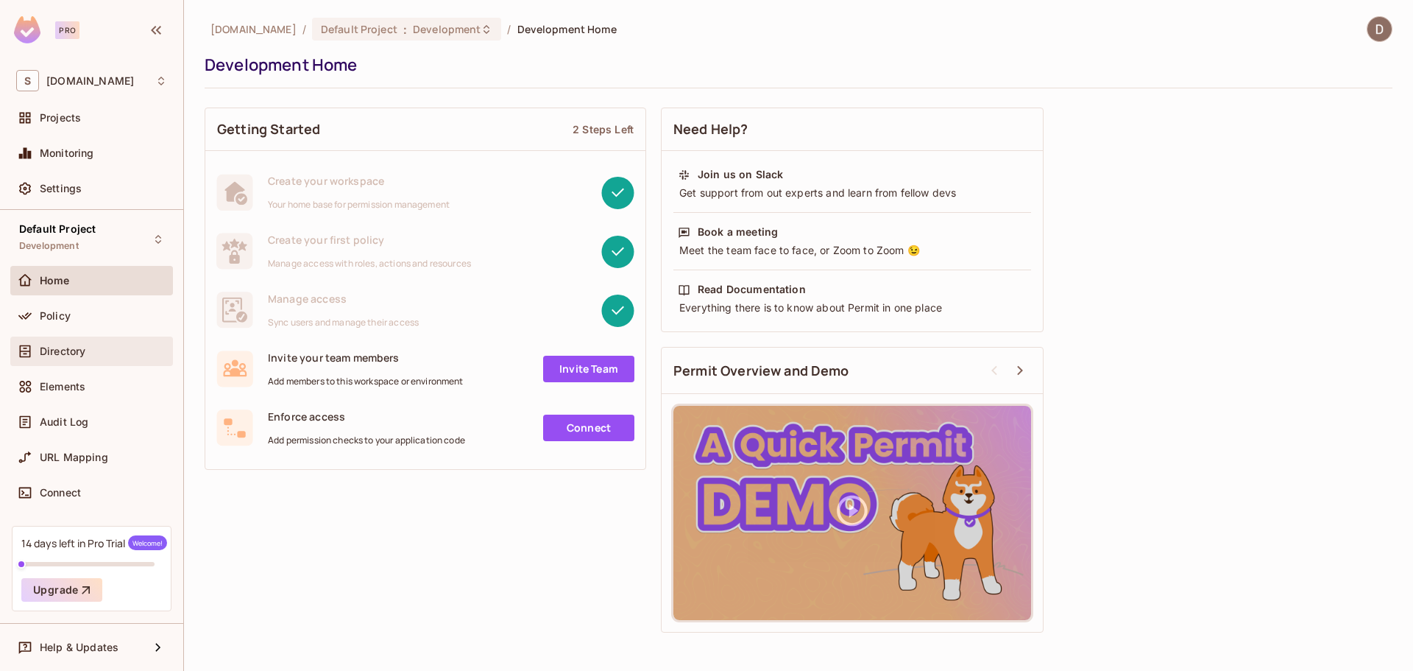
click at [82, 348] on span "Directory" at bounding box center [63, 351] width 46 height 12
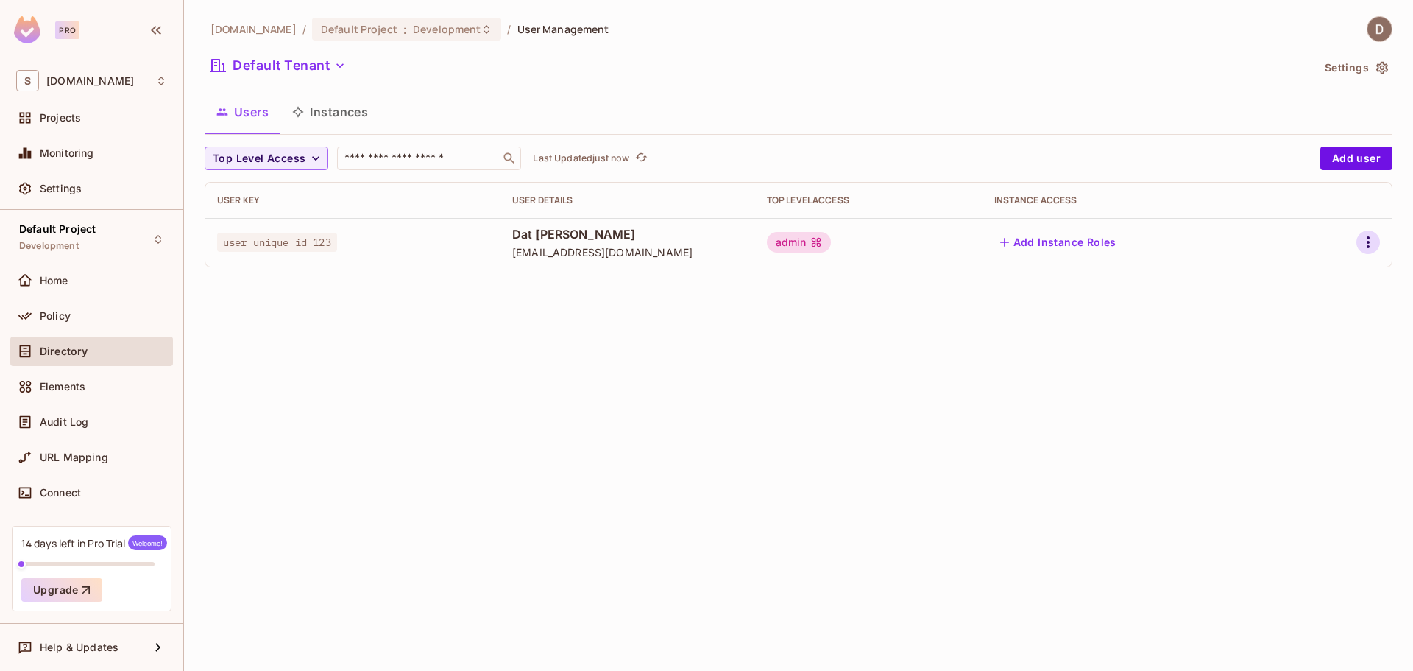
click at [1362, 240] on icon "button" at bounding box center [1368, 242] width 18 height 18
click at [1326, 302] on div "Edit Attributes" at bounding box center [1317, 308] width 73 height 15
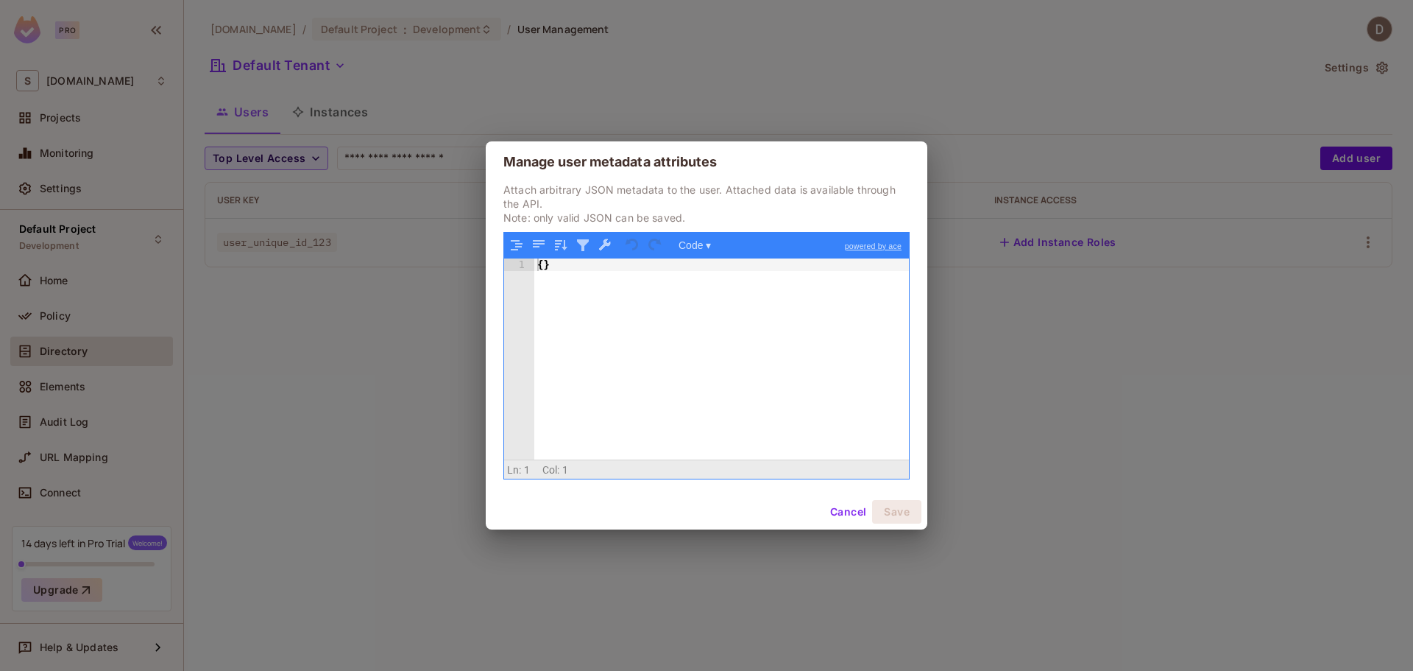
click at [849, 515] on button "Cancel" at bounding box center [848, 512] width 48 height 24
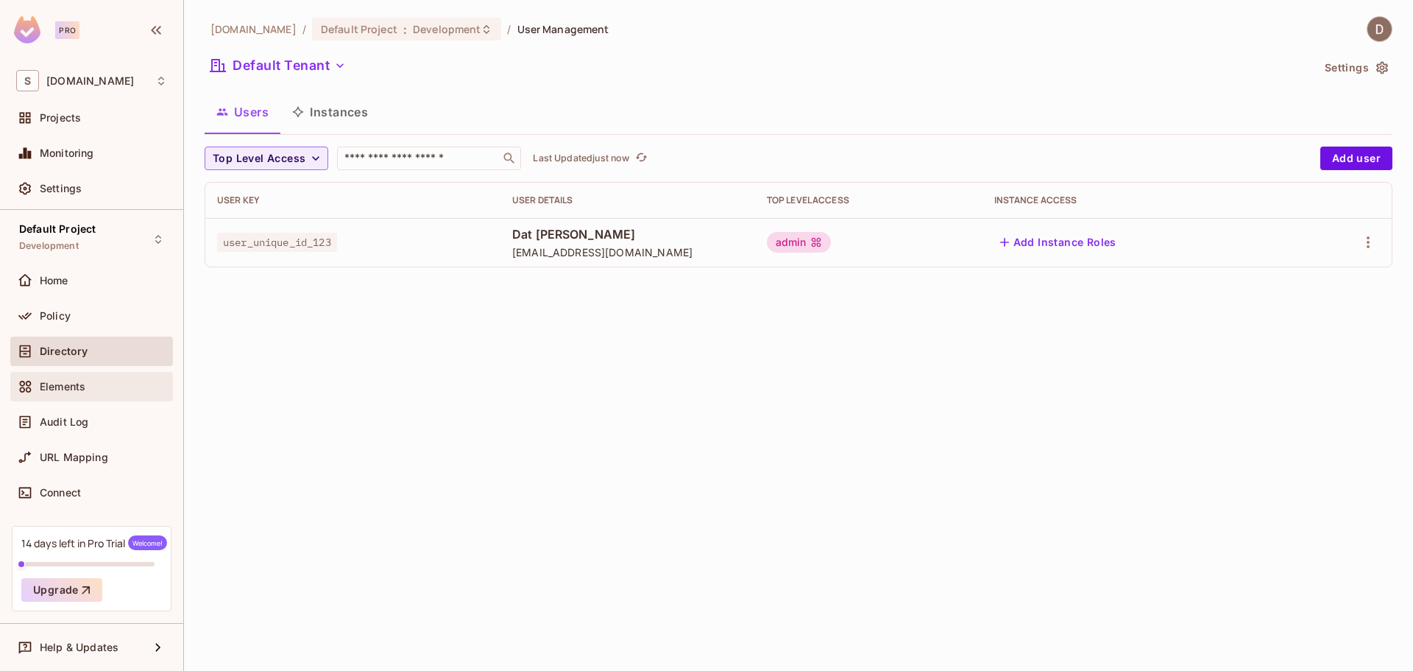
click at [85, 389] on span "Elements" at bounding box center [63, 387] width 46 height 12
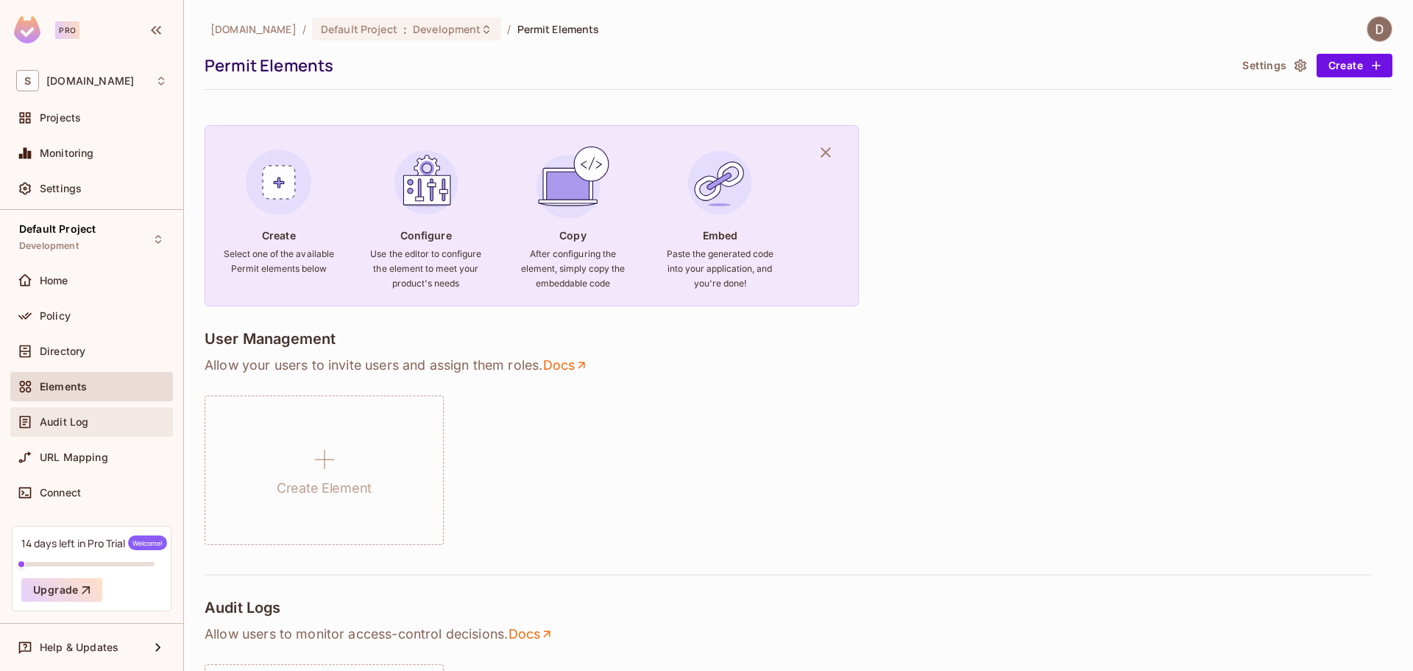
click at [100, 421] on div "Audit Log" at bounding box center [103, 422] width 127 height 12
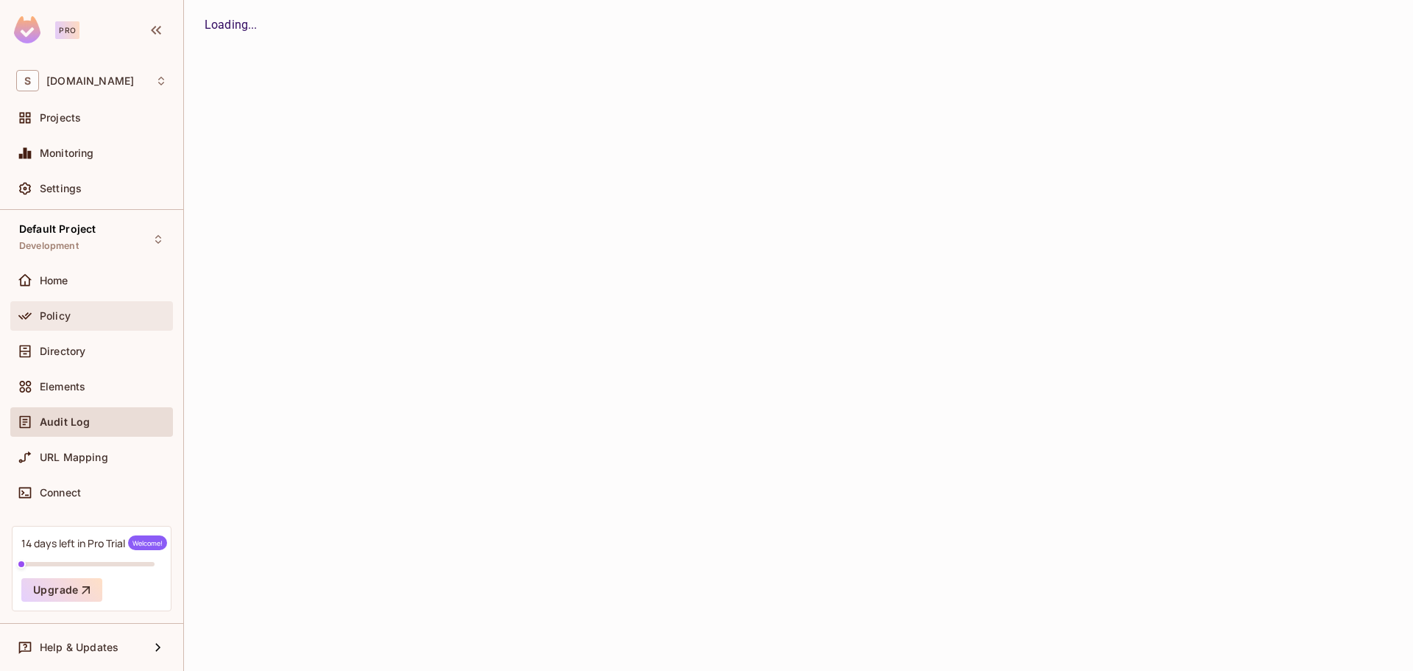
click at [81, 322] on div "Policy" at bounding box center [91, 316] width 151 height 18
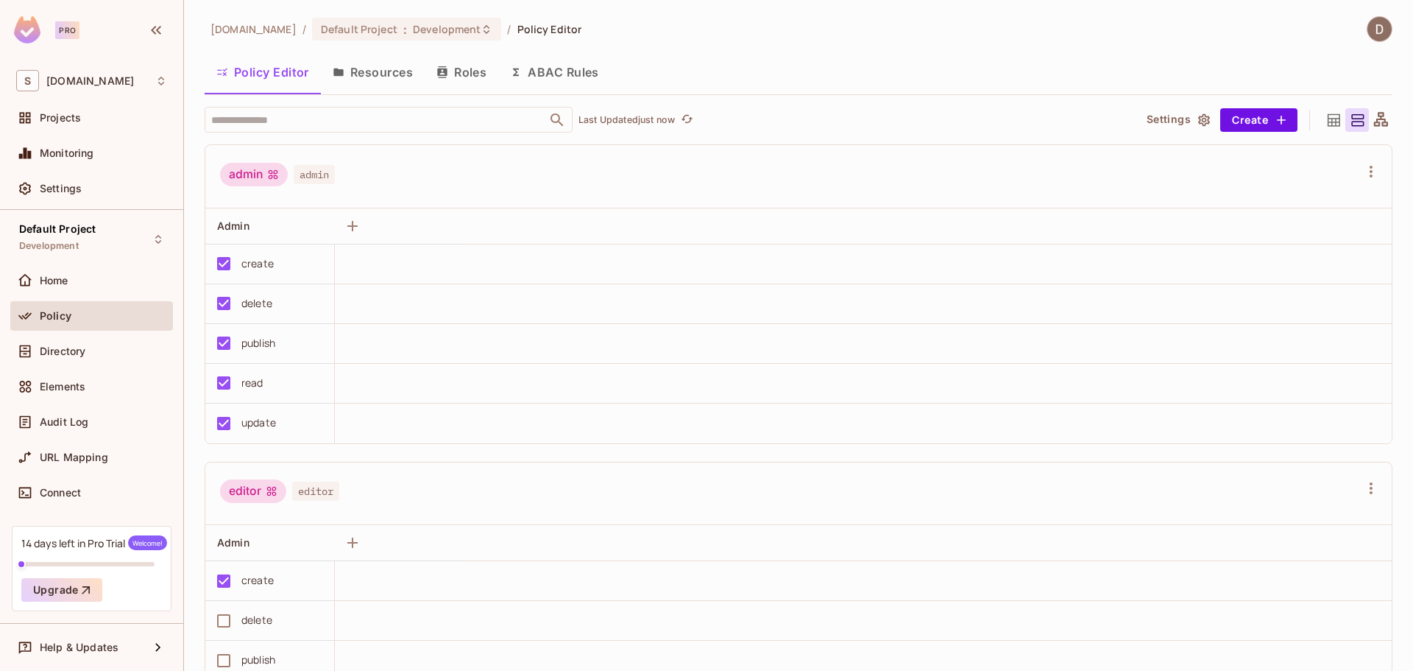
click at [379, 69] on button "Resources" at bounding box center [373, 72] width 104 height 37
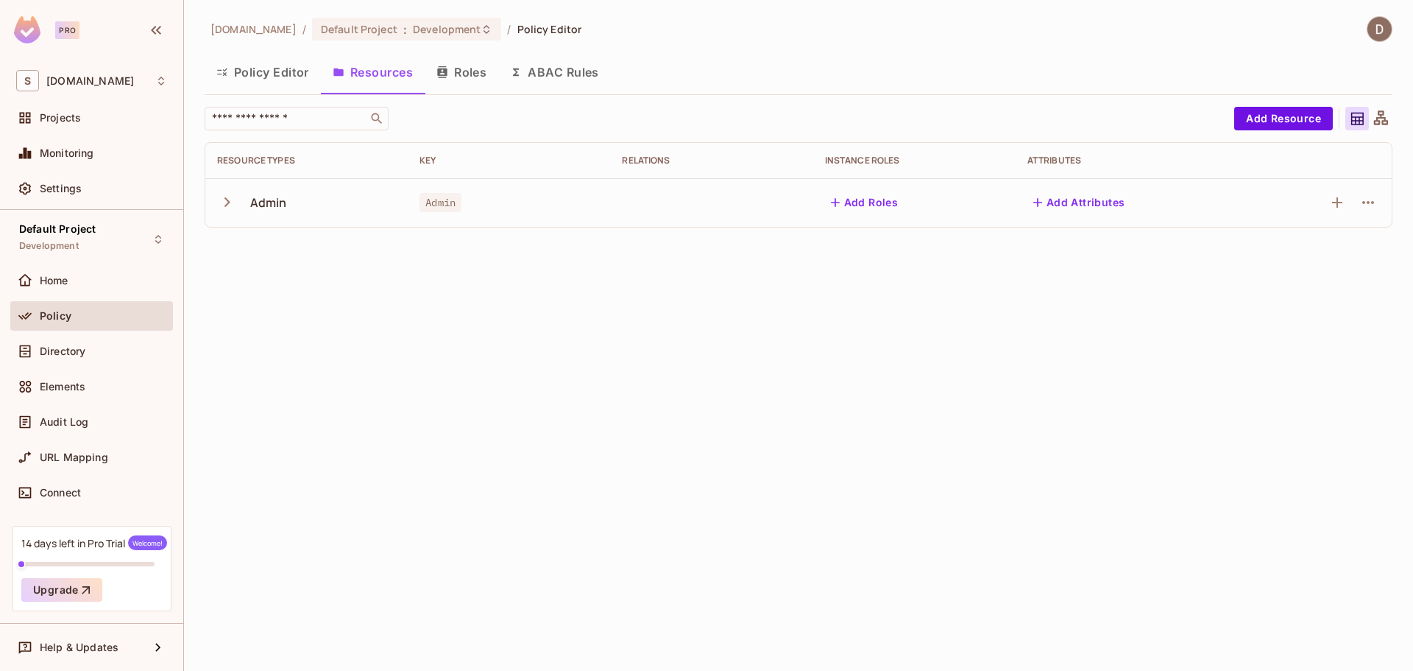
click at [223, 205] on icon "button" at bounding box center [227, 202] width 20 height 20
click at [1373, 255] on icon "button" at bounding box center [1368, 251] width 18 height 18
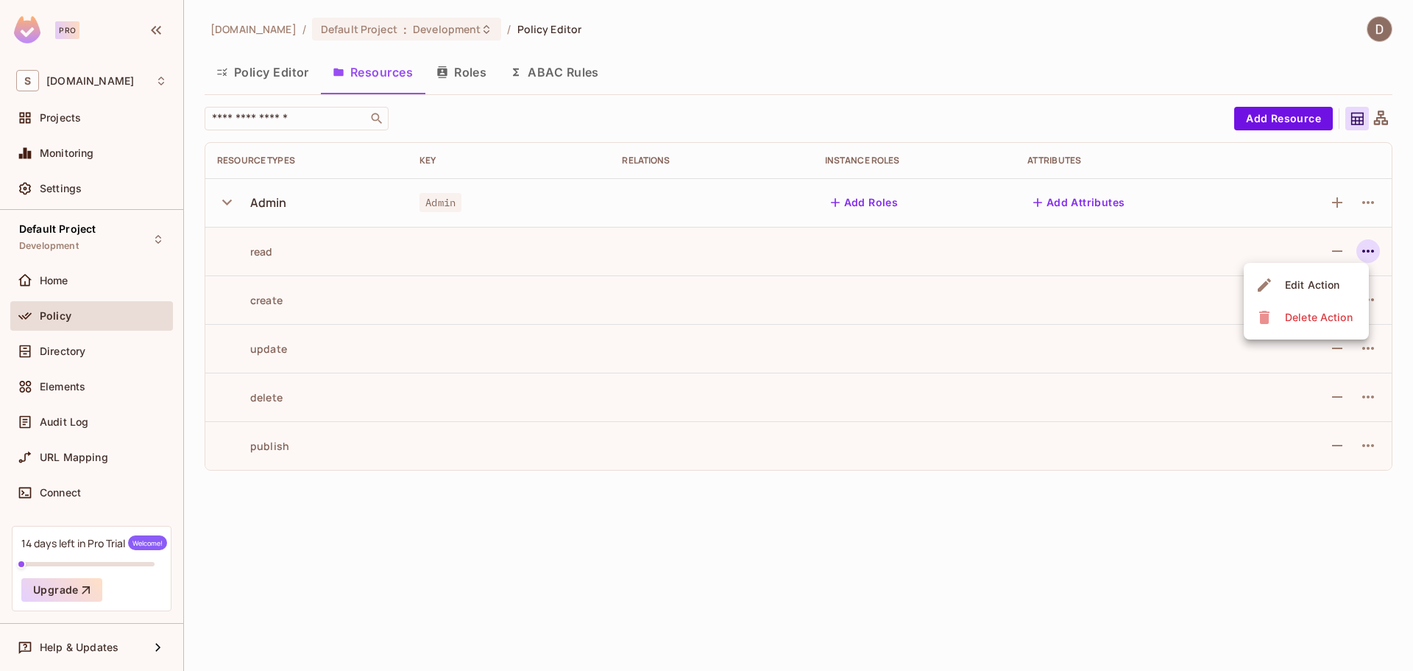
click at [1368, 249] on div at bounding box center [706, 335] width 1413 height 671
click at [1363, 245] on icon "button" at bounding box center [1368, 251] width 18 height 18
click at [1343, 285] on span "Edit Action" at bounding box center [1312, 285] width 63 height 24
click at [1365, 247] on icon "button" at bounding box center [1368, 251] width 18 height 18
click at [1365, 247] on div at bounding box center [706, 335] width 1413 height 671
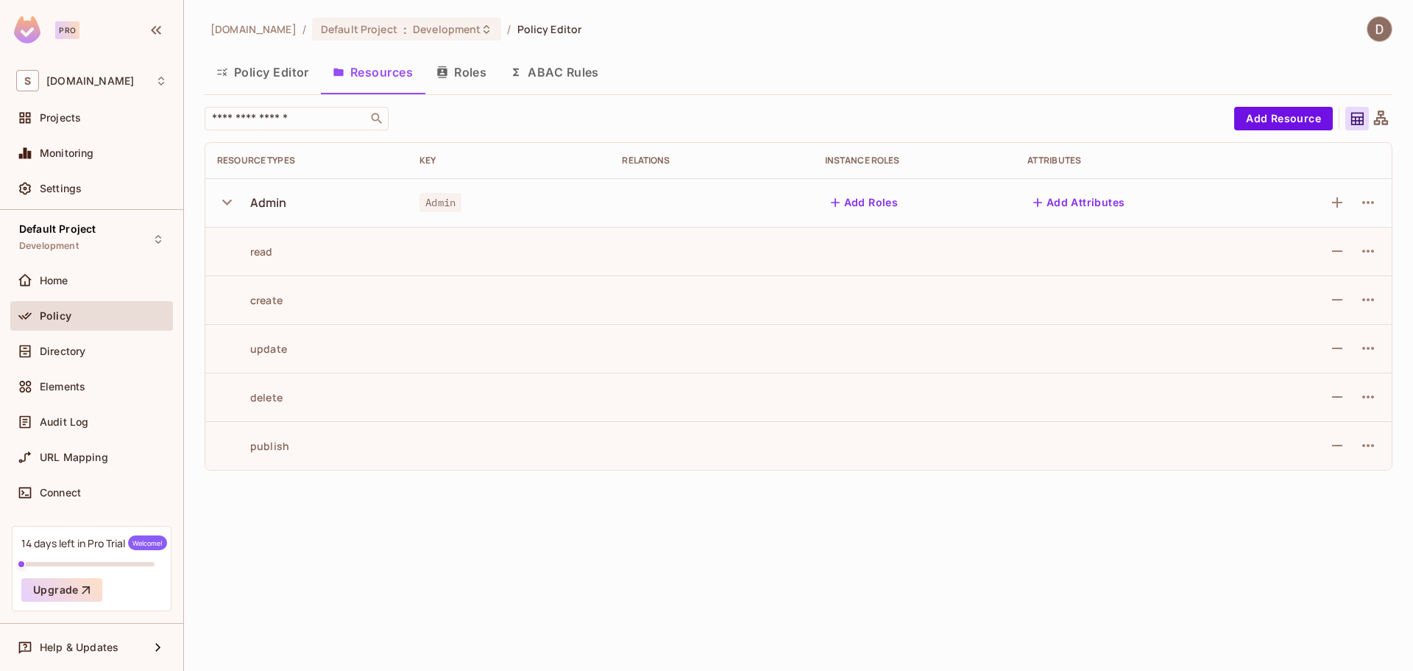
click at [1384, 201] on td at bounding box center [1321, 202] width 144 height 49
click at [1376, 203] on icon "button" at bounding box center [1368, 203] width 18 height 18
click at [1376, 203] on div at bounding box center [706, 335] width 1413 height 671
click at [1372, 211] on icon "button" at bounding box center [1368, 203] width 18 height 18
click at [1315, 259] on div "Edit Resource" at bounding box center [1304, 260] width 69 height 15
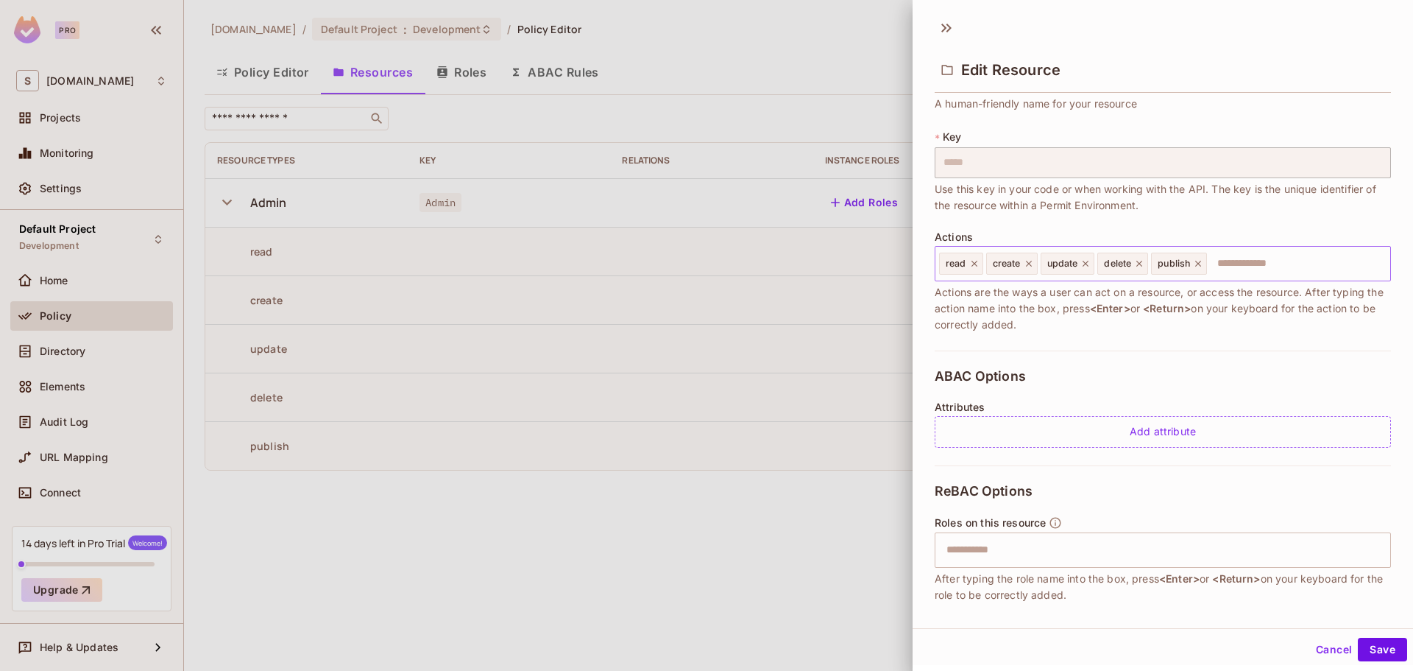
scroll to position [139, 0]
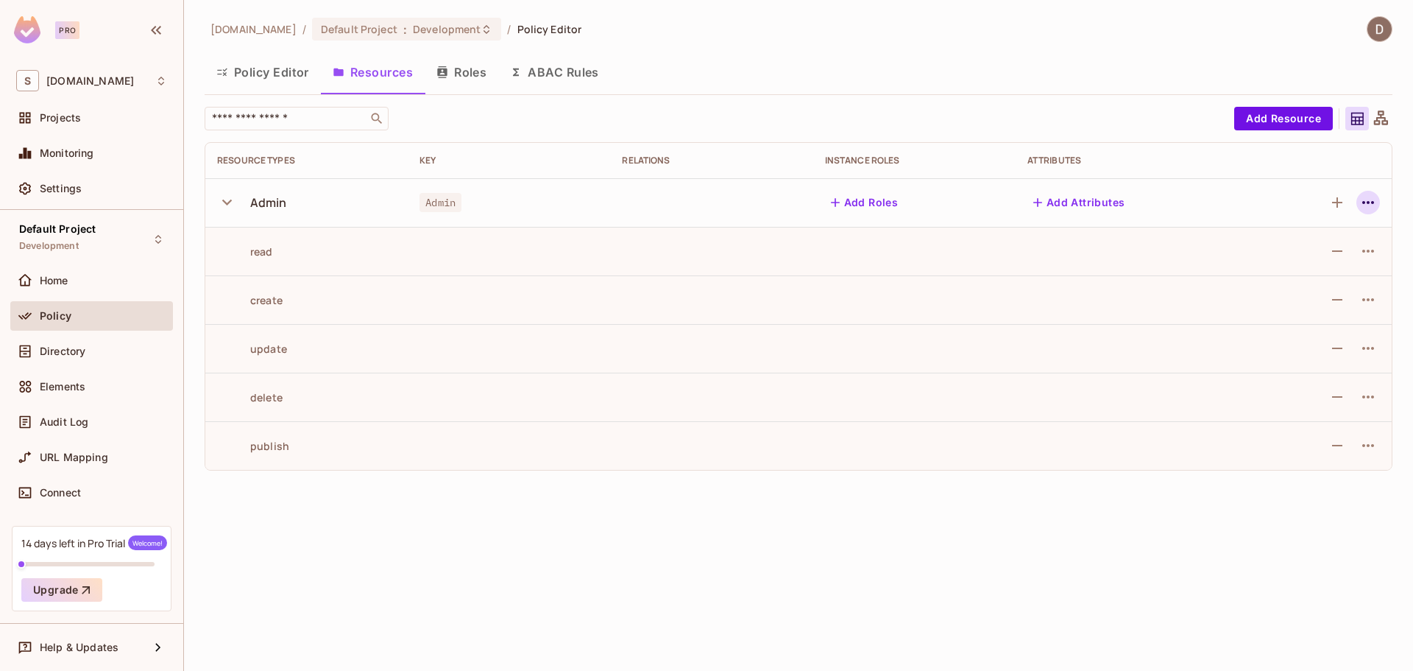
click at [1366, 205] on icon "button" at bounding box center [1368, 203] width 18 height 18
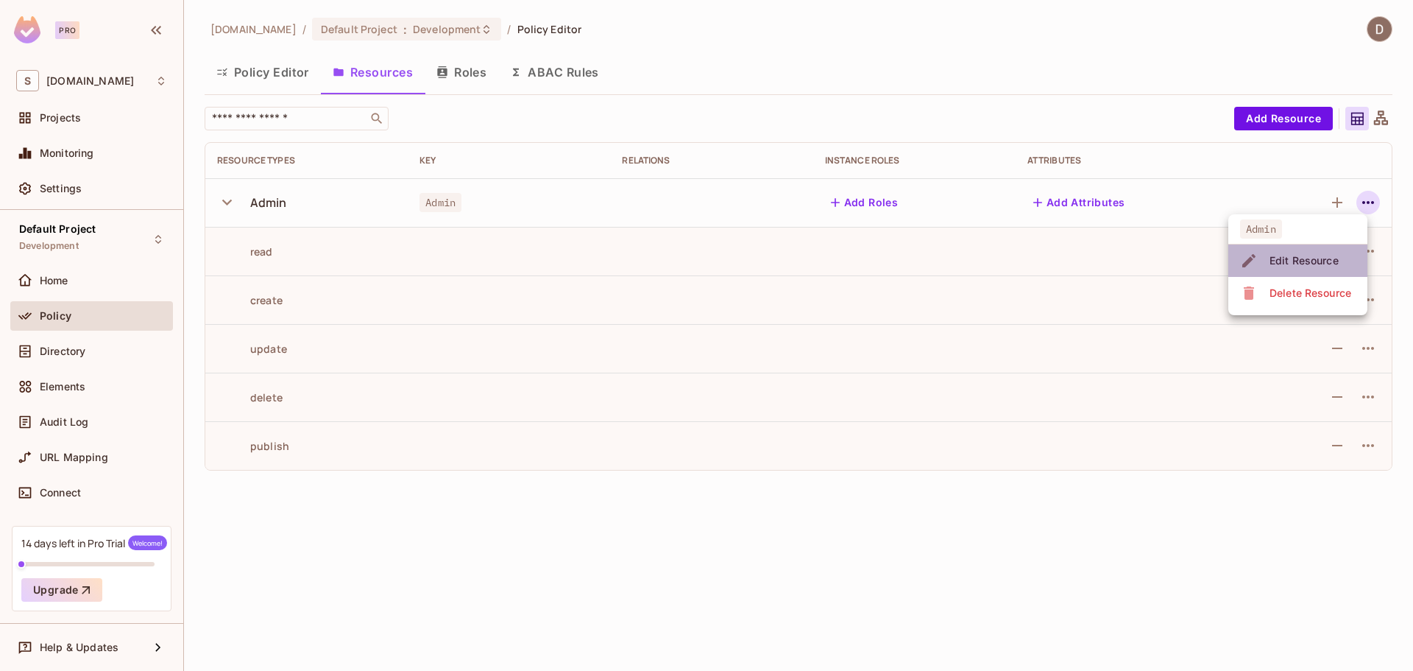
click at [1332, 255] on div "Edit Resource" at bounding box center [1304, 260] width 69 height 15
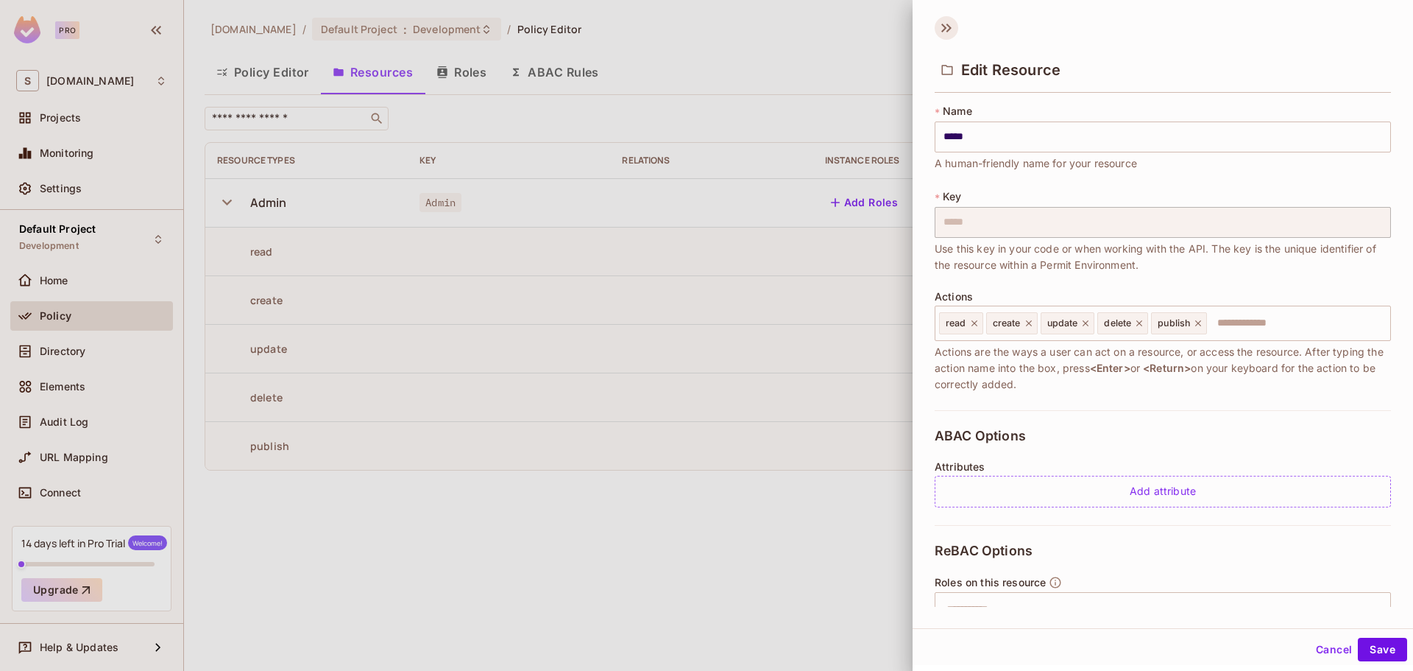
click at [950, 32] on icon at bounding box center [947, 28] width 24 height 24
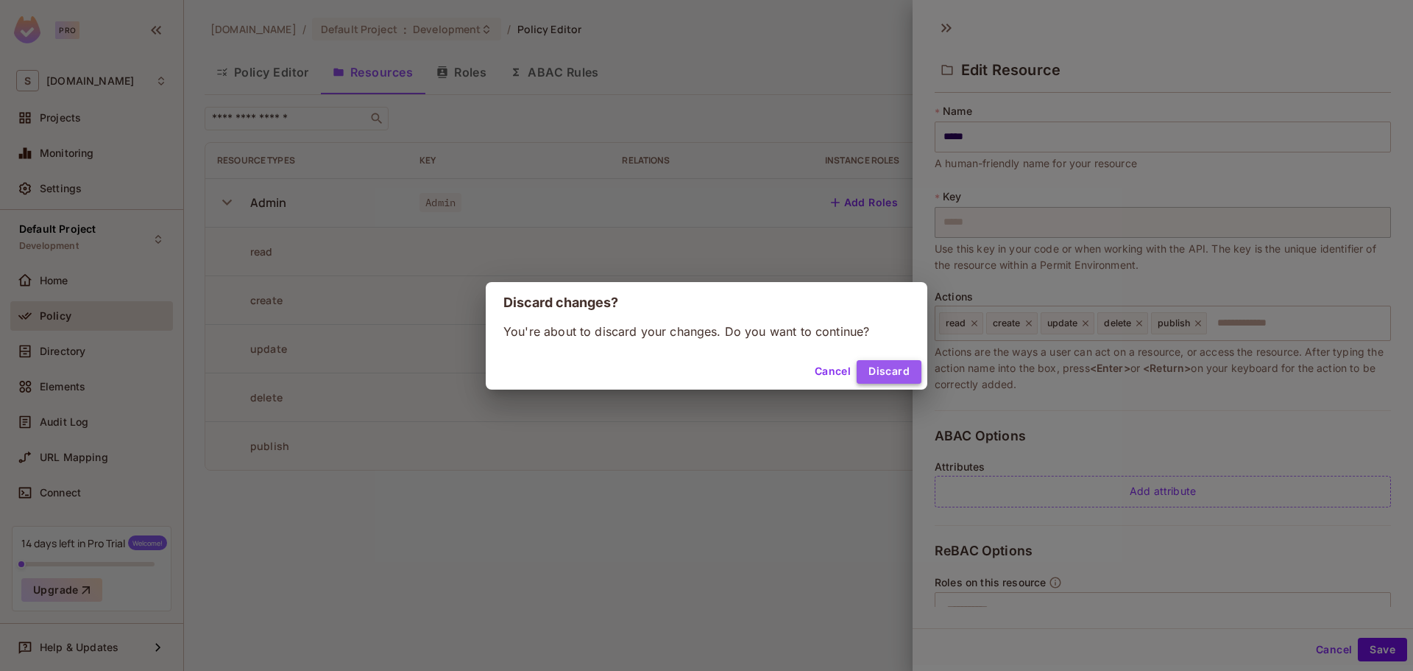
click at [877, 369] on button "Discard" at bounding box center [889, 372] width 65 height 24
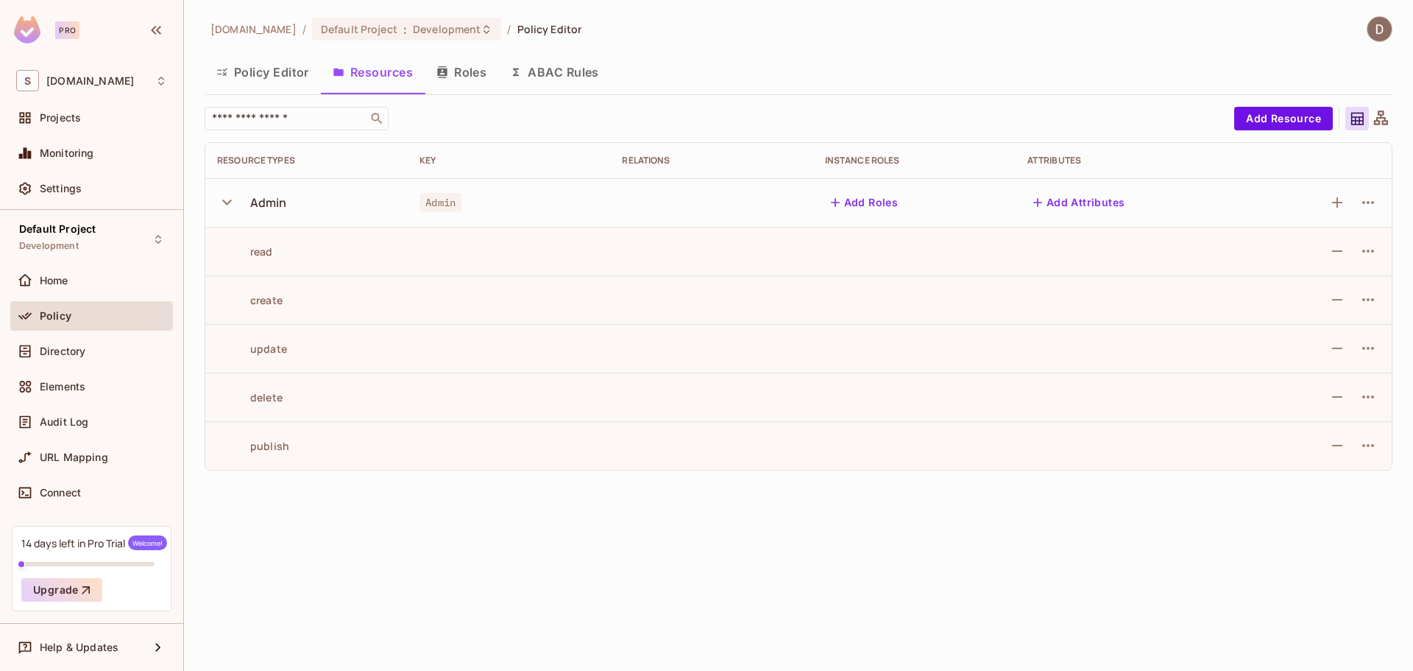
click at [1374, 29] on img at bounding box center [1380, 29] width 24 height 24
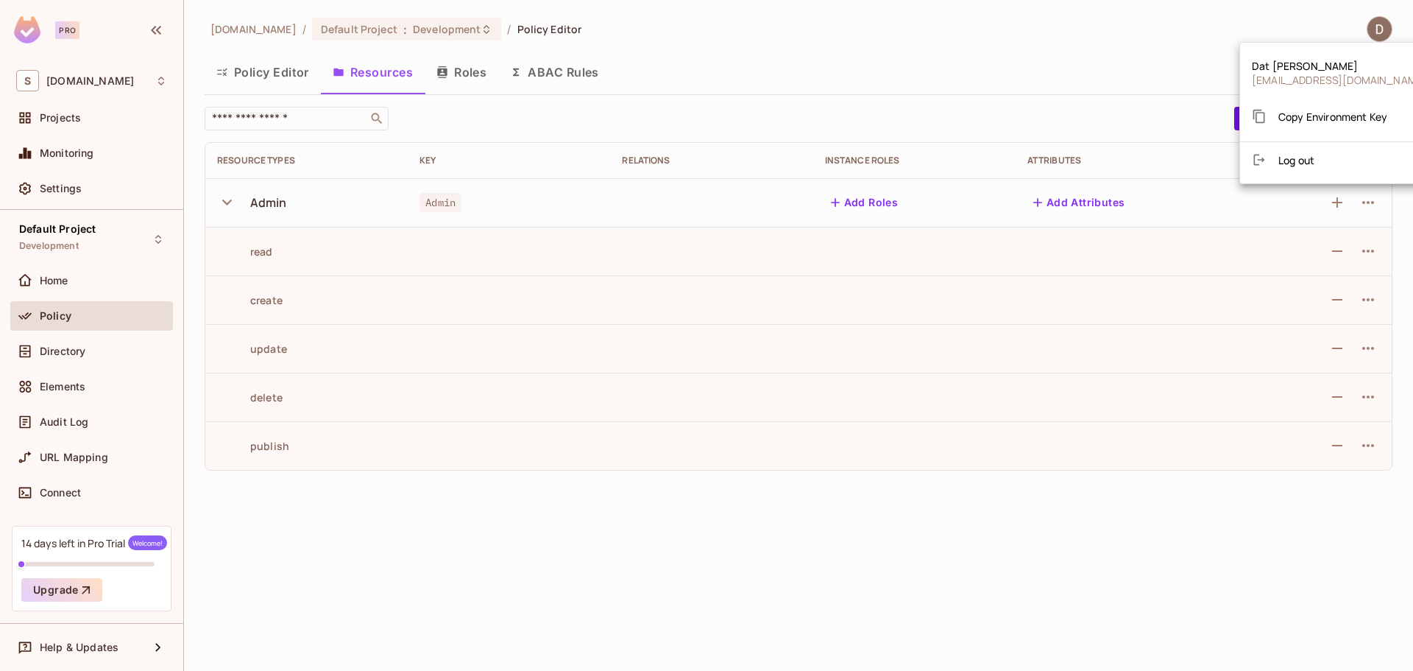
click at [1357, 105] on div "Copy Environment Key" at bounding box center [1319, 116] width 135 height 29
click at [1134, 79] on div at bounding box center [706, 335] width 1413 height 671
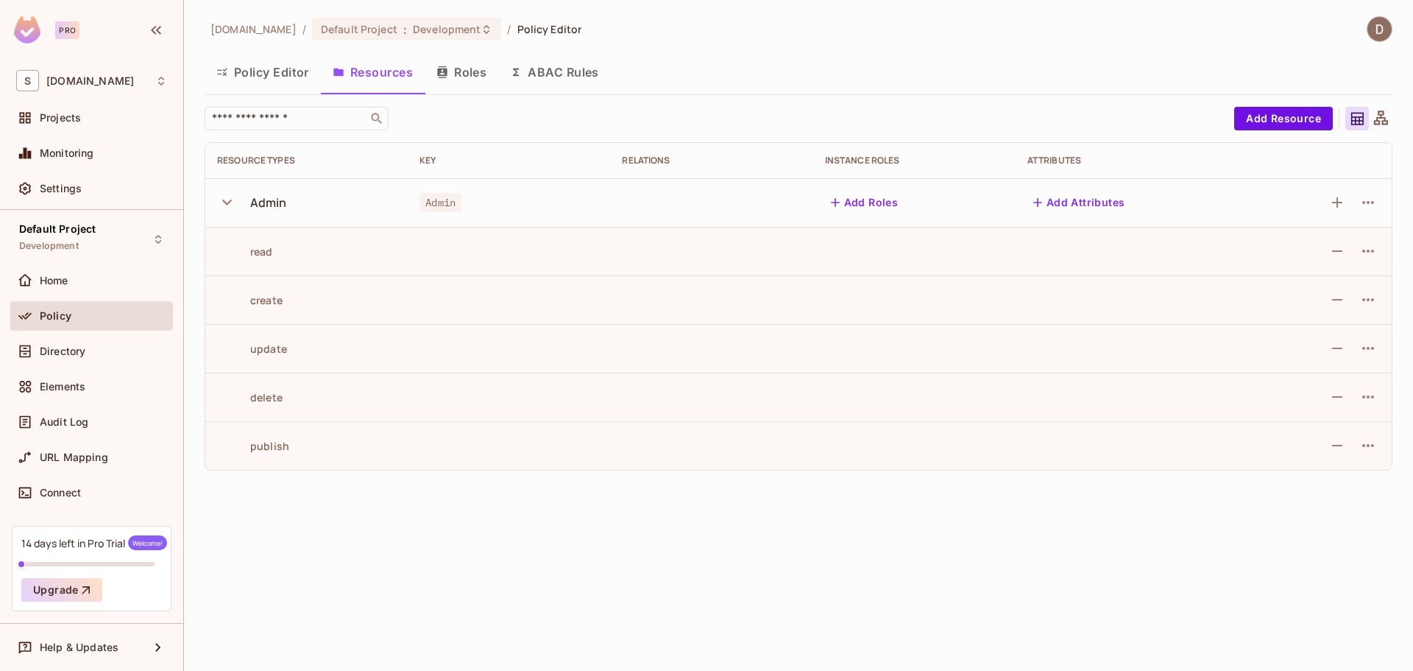
click at [1048, 57] on div "Policy Editor Resources Roles ABAC Rules" at bounding box center [799, 72] width 1188 height 37
click at [1372, 37] on img at bounding box center [1380, 29] width 24 height 24
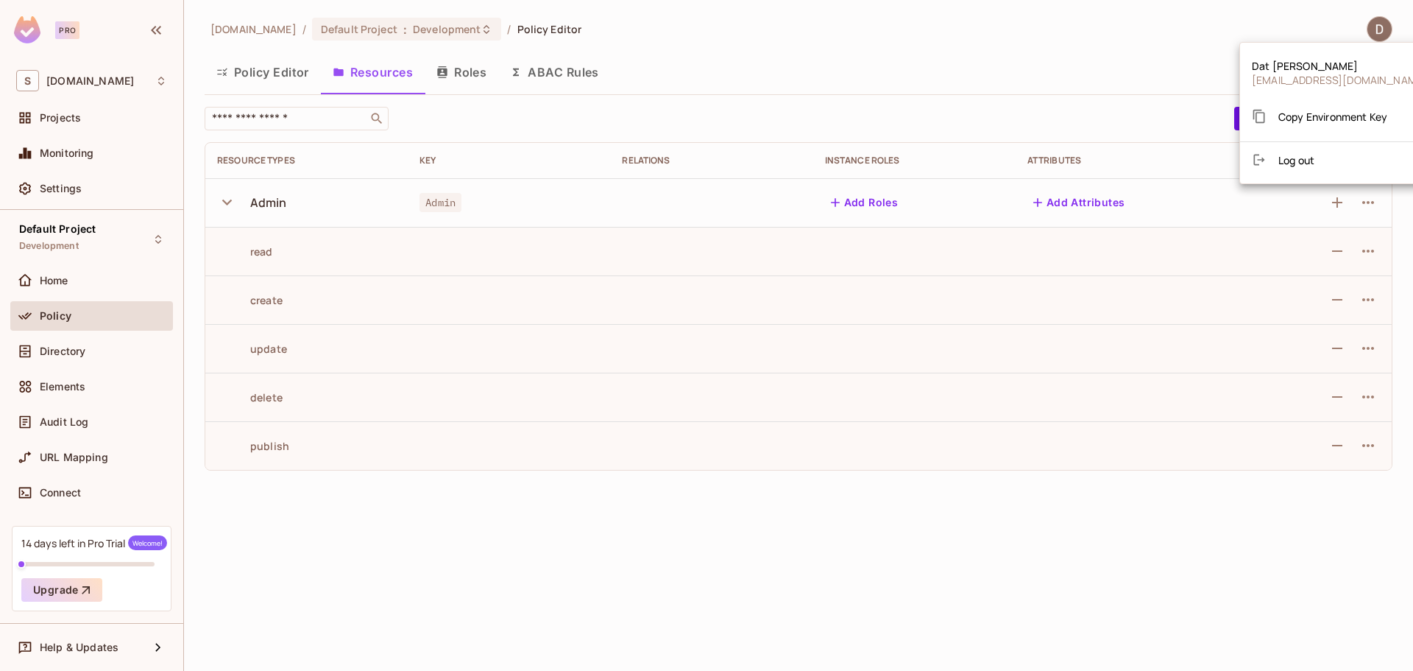
click at [1263, 43] on div "Dat Nghiem Quoc datnq@savameta.com Copy Environment Key Log out" at bounding box center [1340, 113] width 200 height 142
click at [1363, 26] on div at bounding box center [706, 335] width 1413 height 671
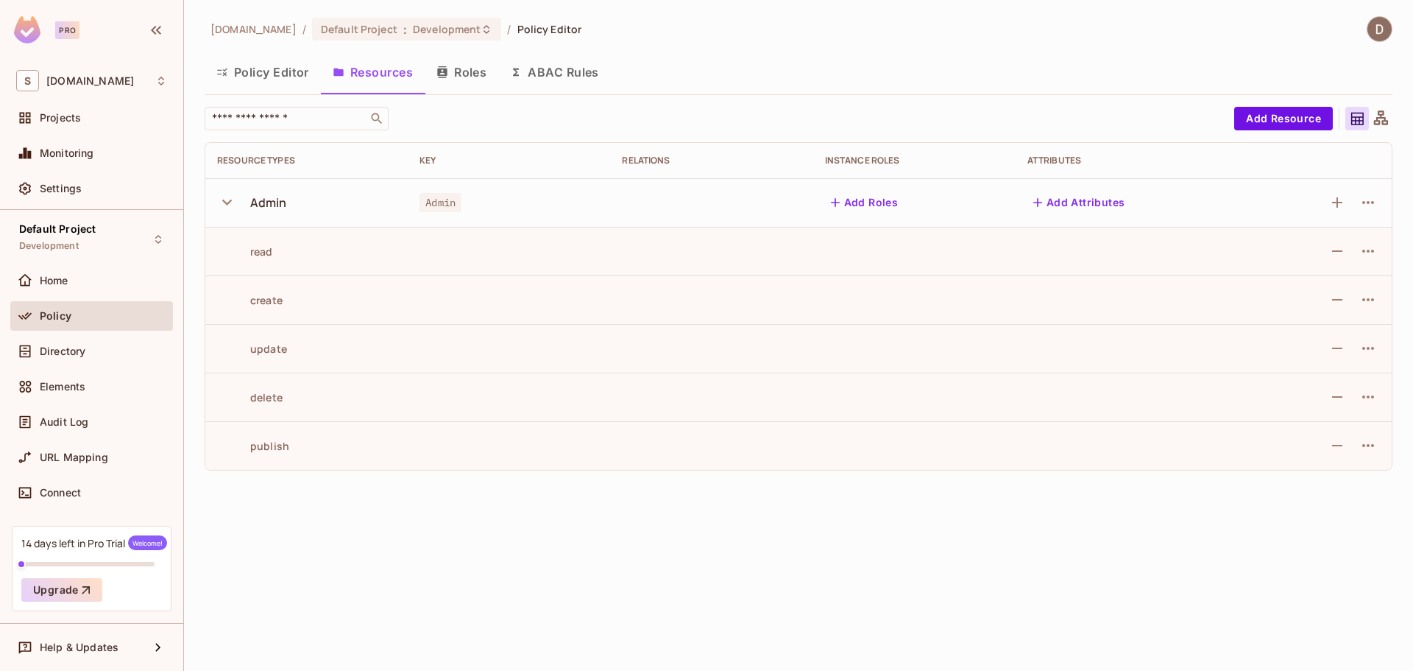
click at [1375, 26] on img at bounding box center [1380, 29] width 24 height 24
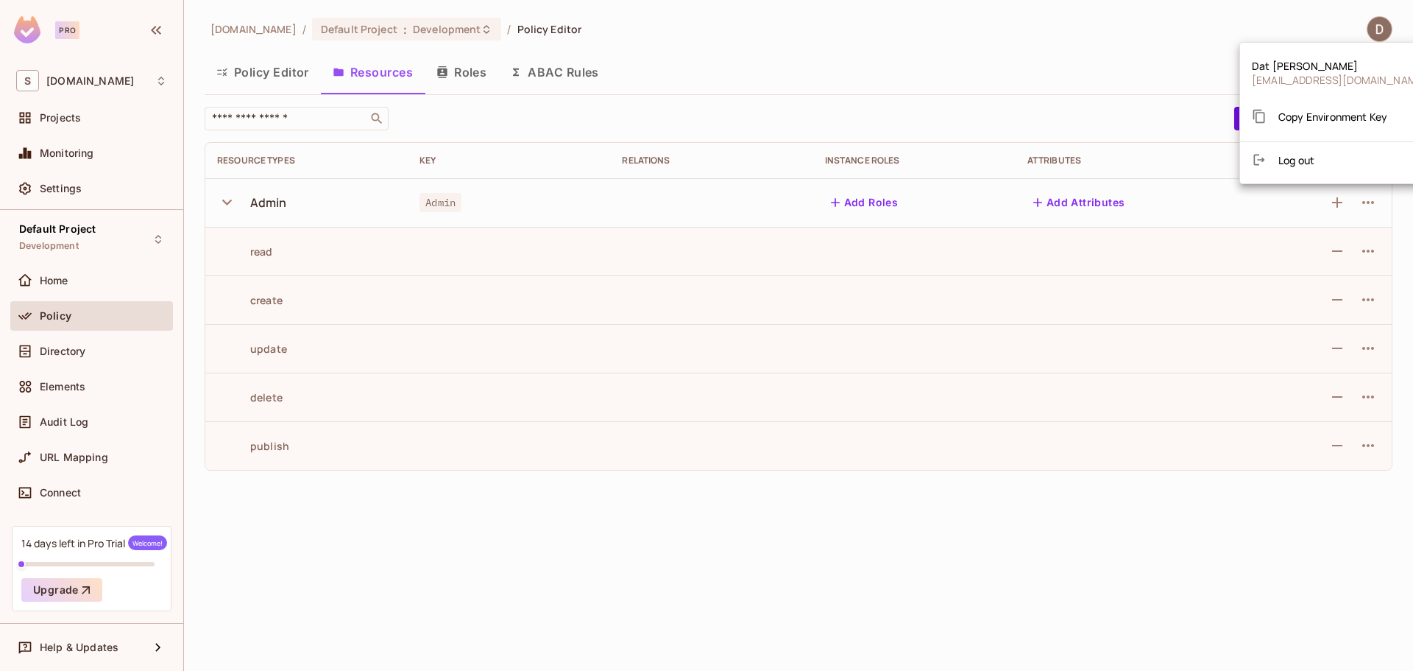
click at [1379, 28] on div at bounding box center [706, 335] width 1413 height 671
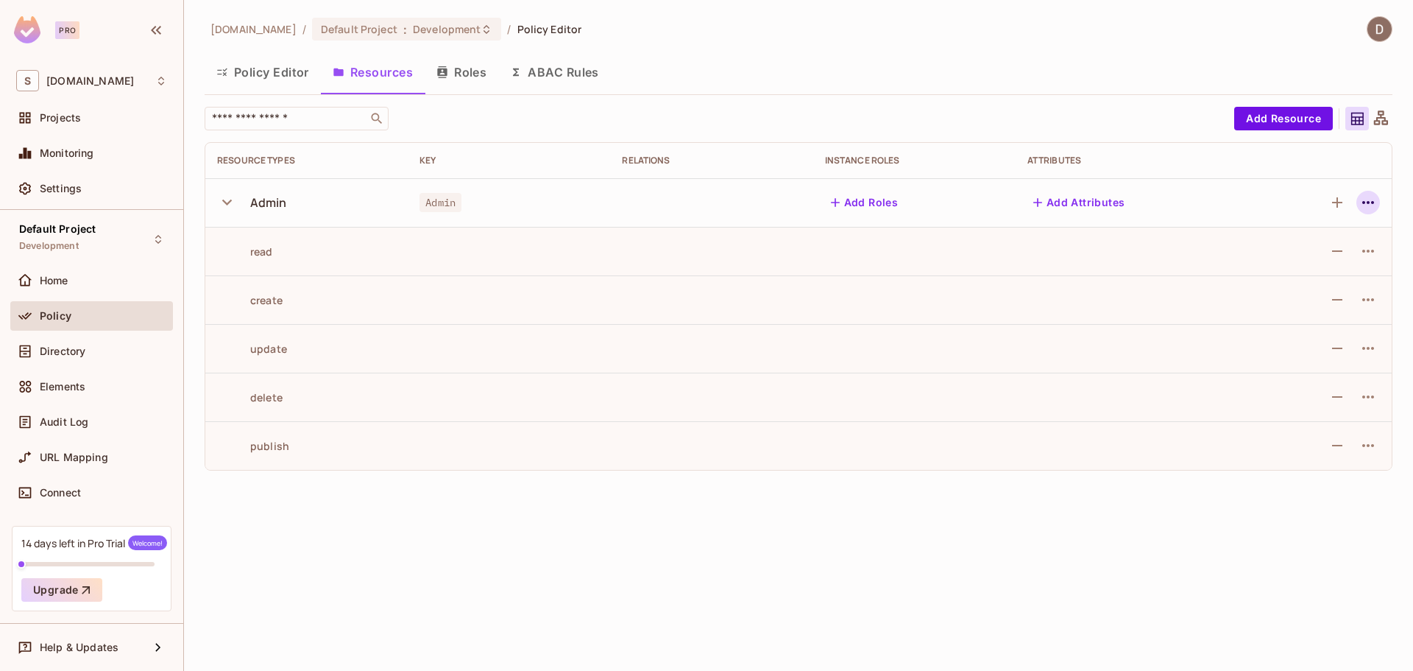
click at [1375, 205] on icon "button" at bounding box center [1368, 203] width 18 height 18
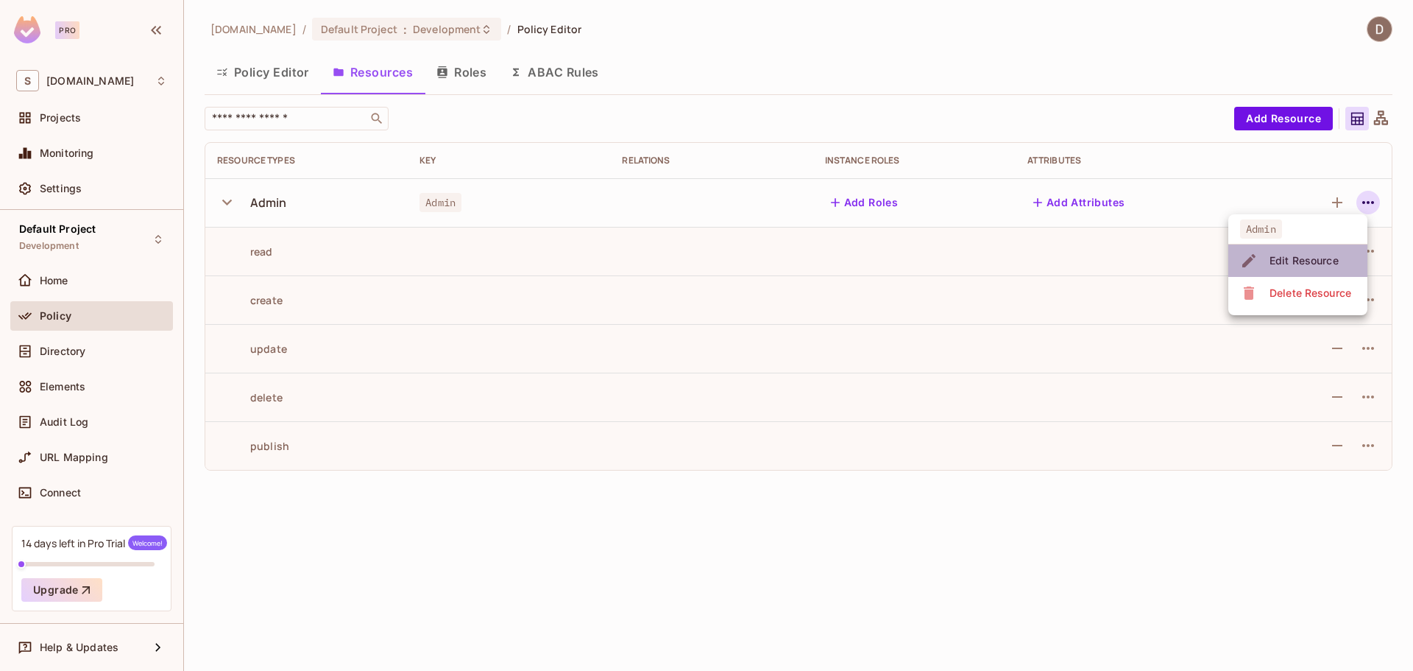
click at [1339, 259] on span "Edit Resource" at bounding box center [1304, 261] width 78 height 24
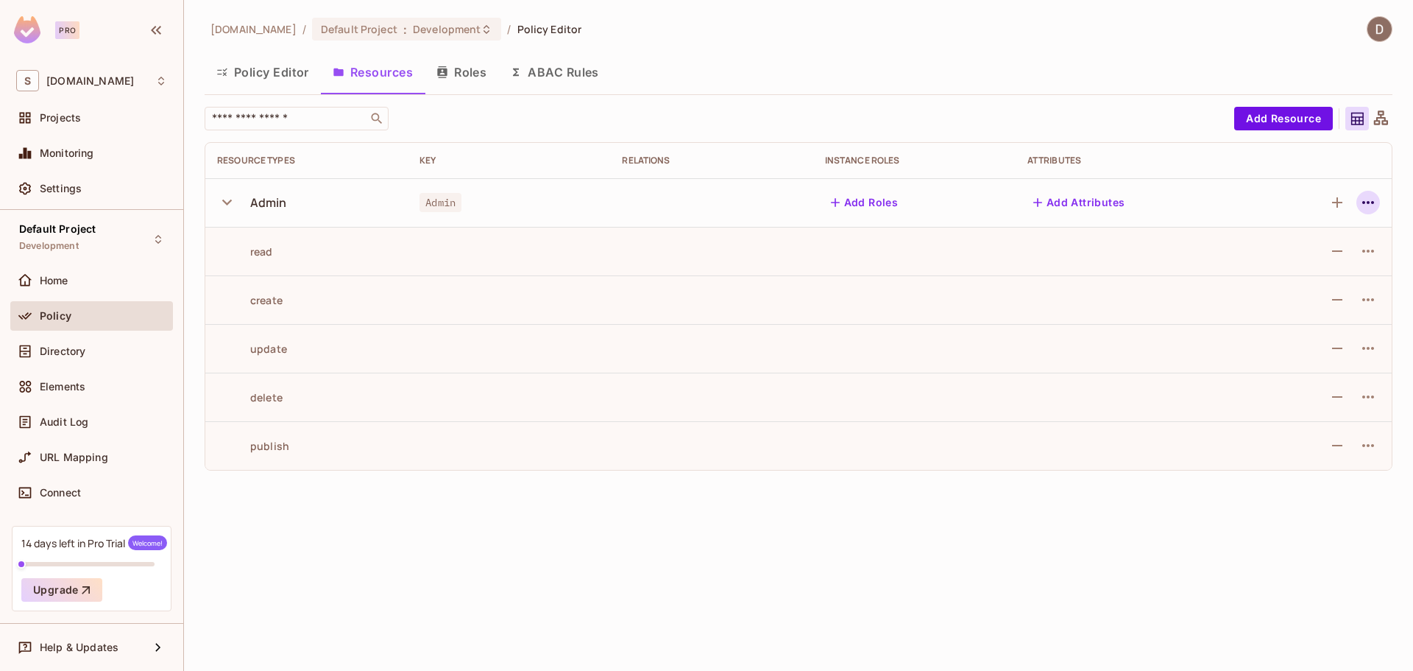
click at [1367, 199] on icon "button" at bounding box center [1368, 203] width 18 height 18
click at [1144, 512] on div at bounding box center [706, 335] width 1413 height 671
click at [1363, 202] on icon "button" at bounding box center [1368, 202] width 12 height 3
click at [1336, 261] on div "Edit Resource" at bounding box center [1304, 260] width 69 height 15
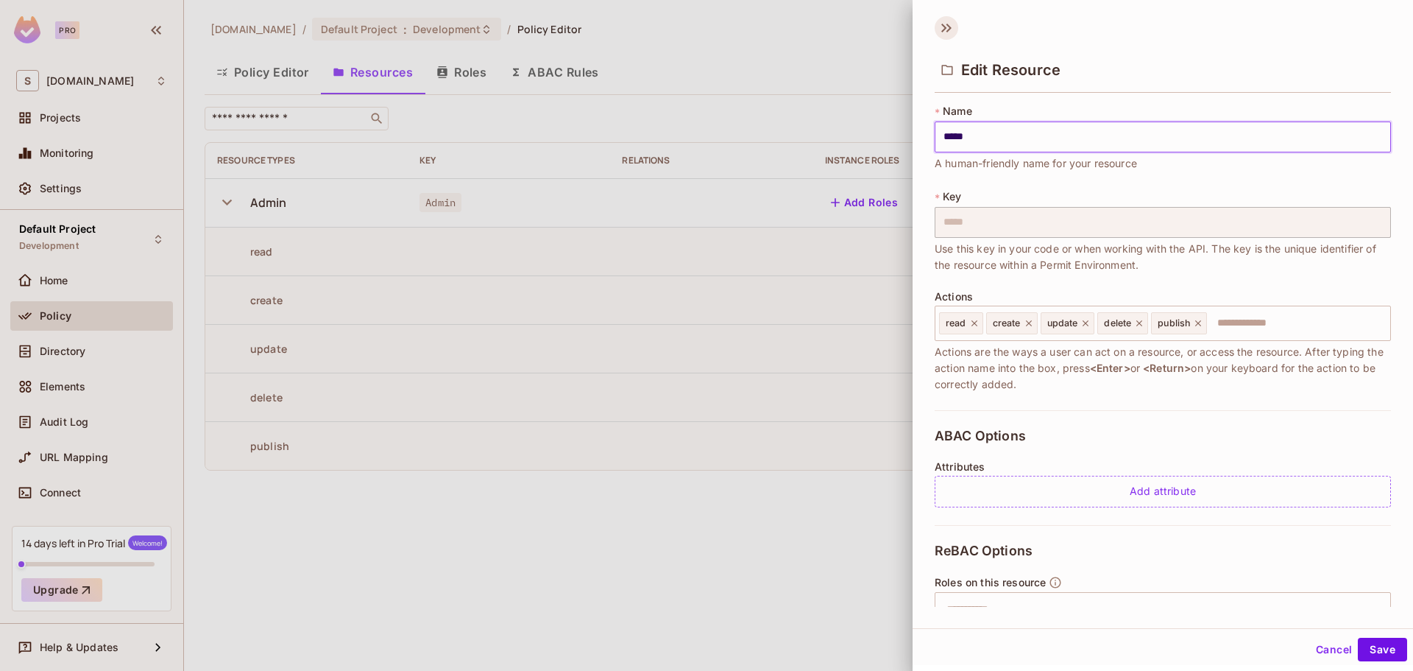
click at [947, 28] on icon at bounding box center [943, 28] width 5 height 9
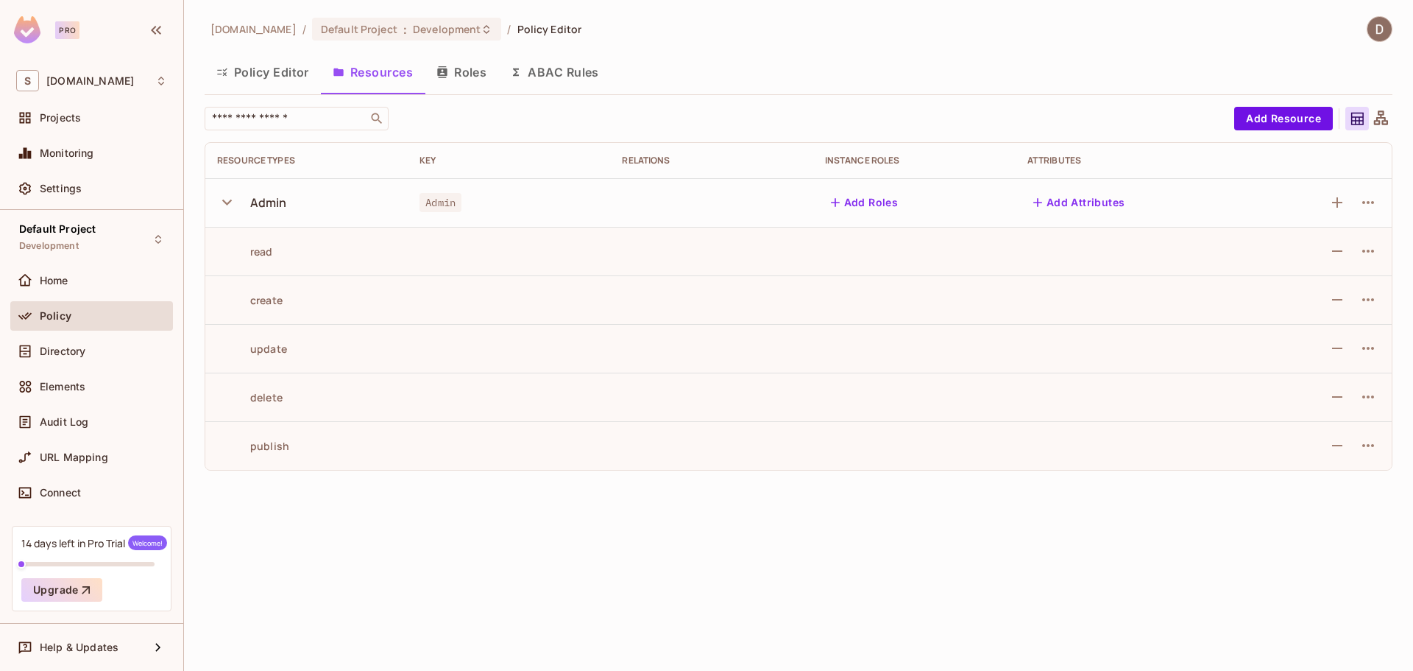
click at [227, 206] on icon "button" at bounding box center [227, 202] width 20 height 20
click at [224, 203] on icon "button" at bounding box center [227, 202] width 20 height 20
click at [866, 201] on button "Add Roles" at bounding box center [864, 203] width 79 height 24
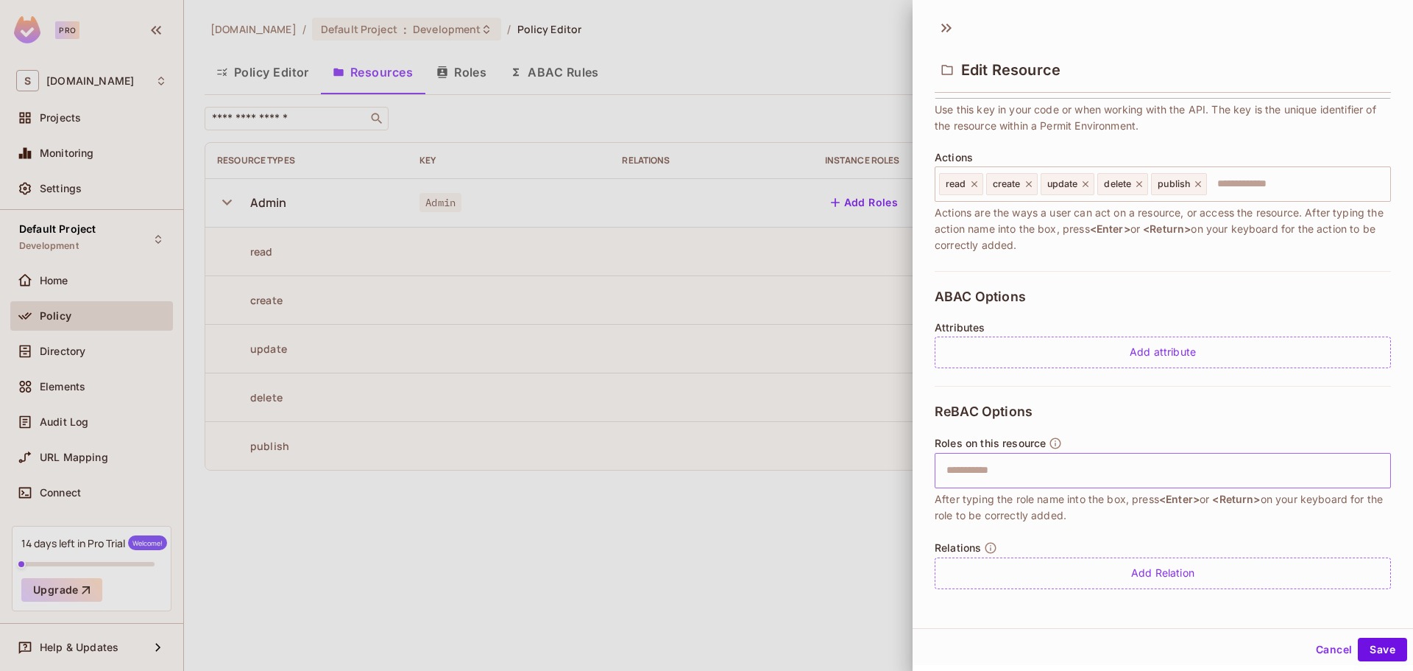
click at [1045, 468] on input "text" at bounding box center [1161, 470] width 447 height 29
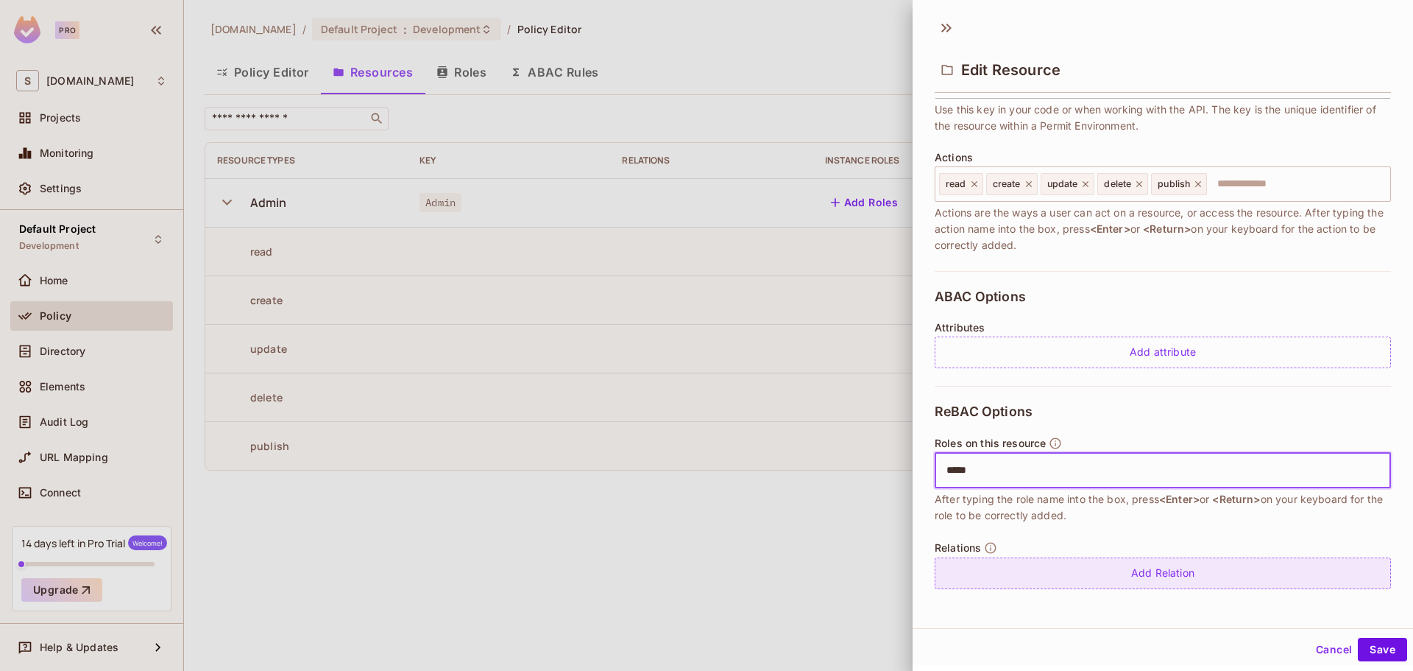
scroll to position [2, 0]
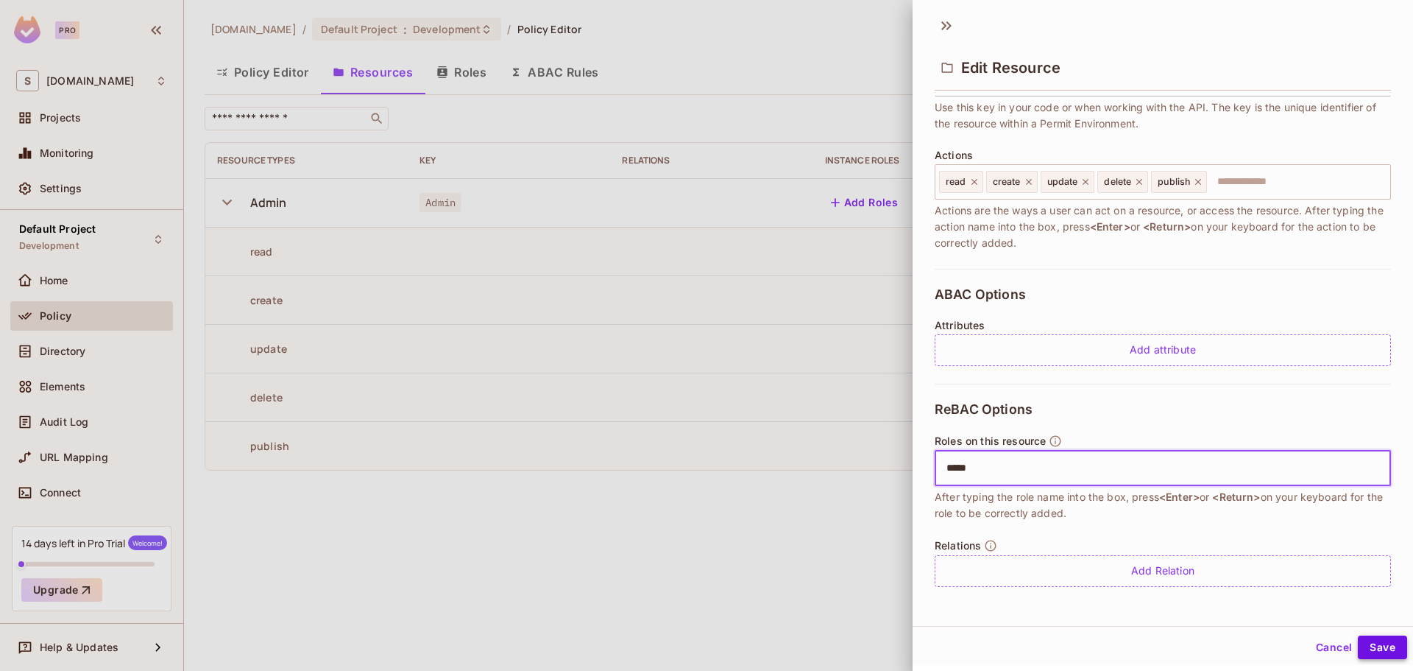
type input "*****"
click at [1366, 654] on button "Save" at bounding box center [1382, 647] width 49 height 24
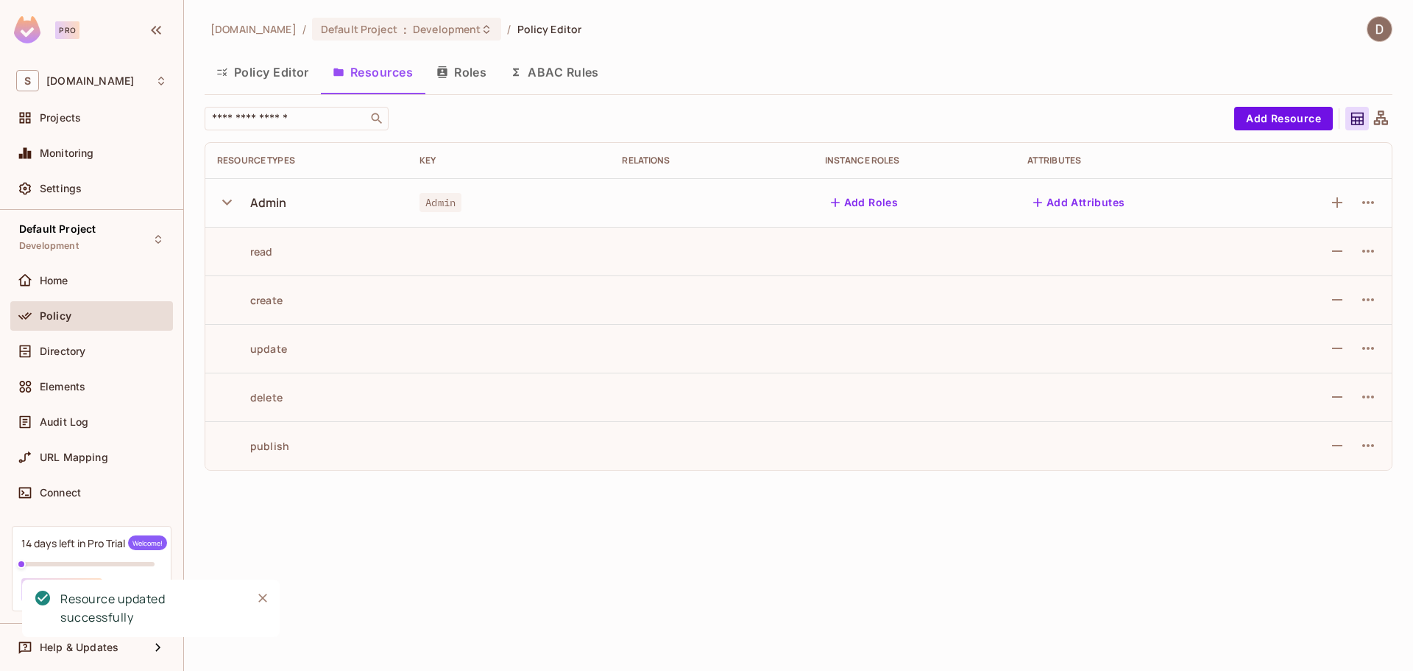
click at [259, 599] on icon "Close" at bounding box center [262, 597] width 15 height 15
click at [495, 567] on div "savameta.com / Default Project : Development / Policy Editor Policy Editor Reso…" at bounding box center [798, 335] width 1229 height 671
click at [1368, 208] on icon "button" at bounding box center [1368, 203] width 18 height 18
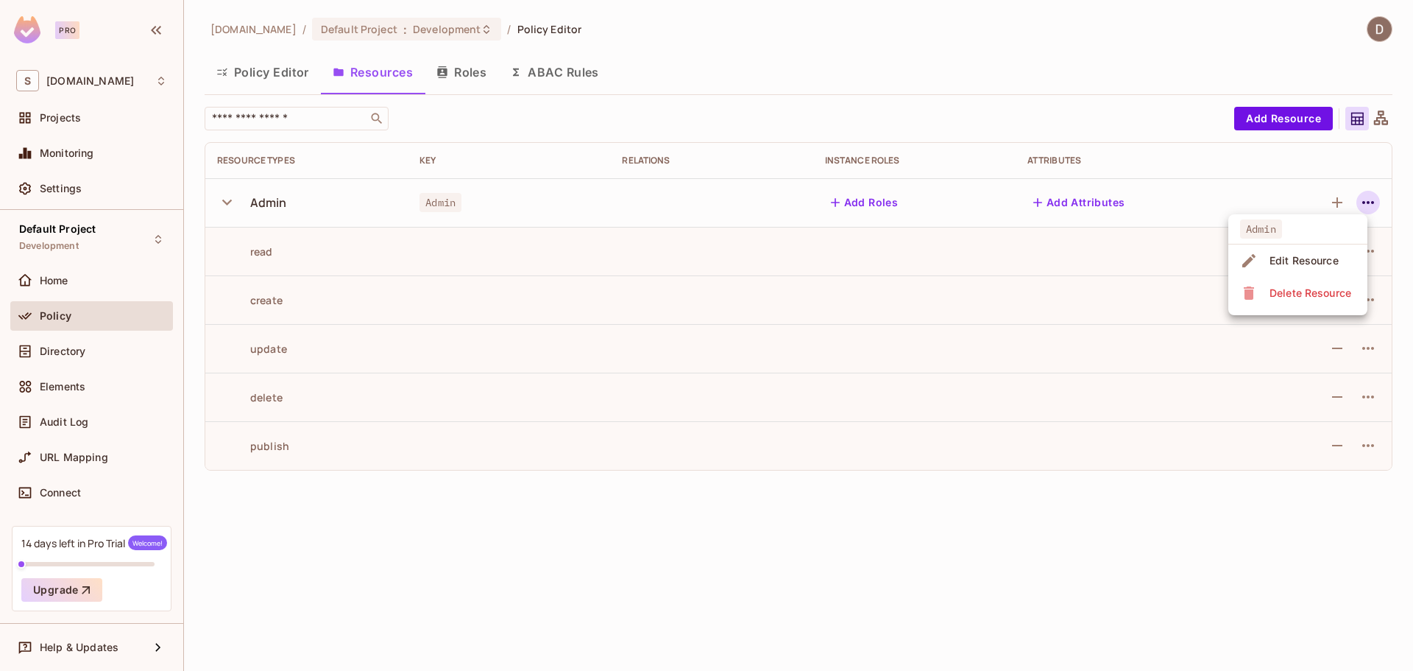
click at [1328, 258] on div "Edit Resource" at bounding box center [1304, 260] width 69 height 15
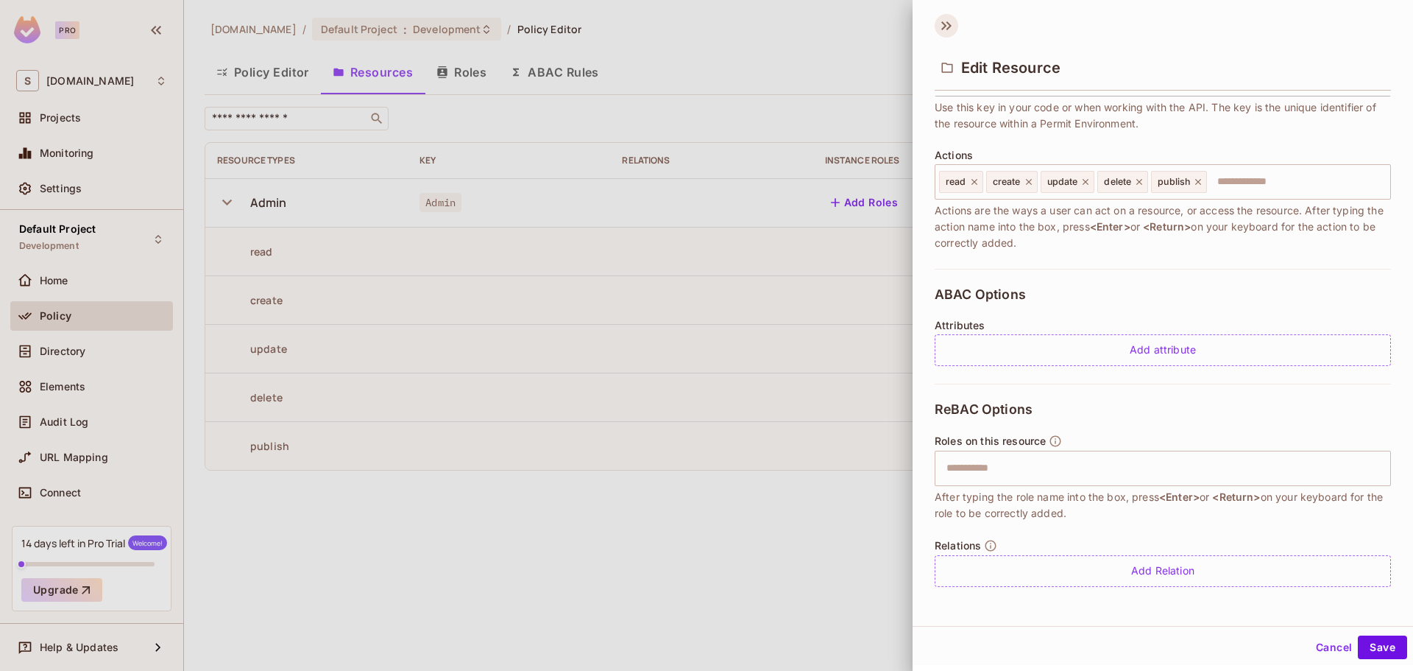
click at [944, 28] on icon at bounding box center [947, 26] width 24 height 24
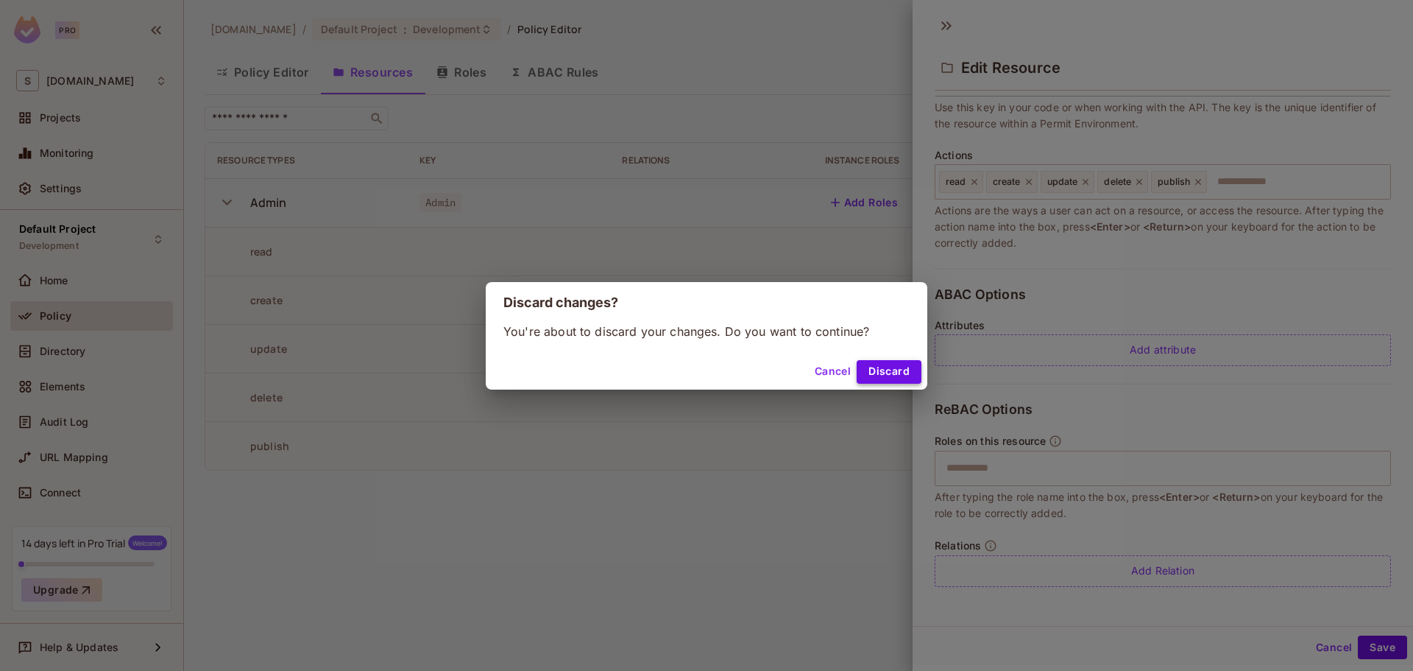
click at [869, 372] on button "Discard" at bounding box center [889, 372] width 65 height 24
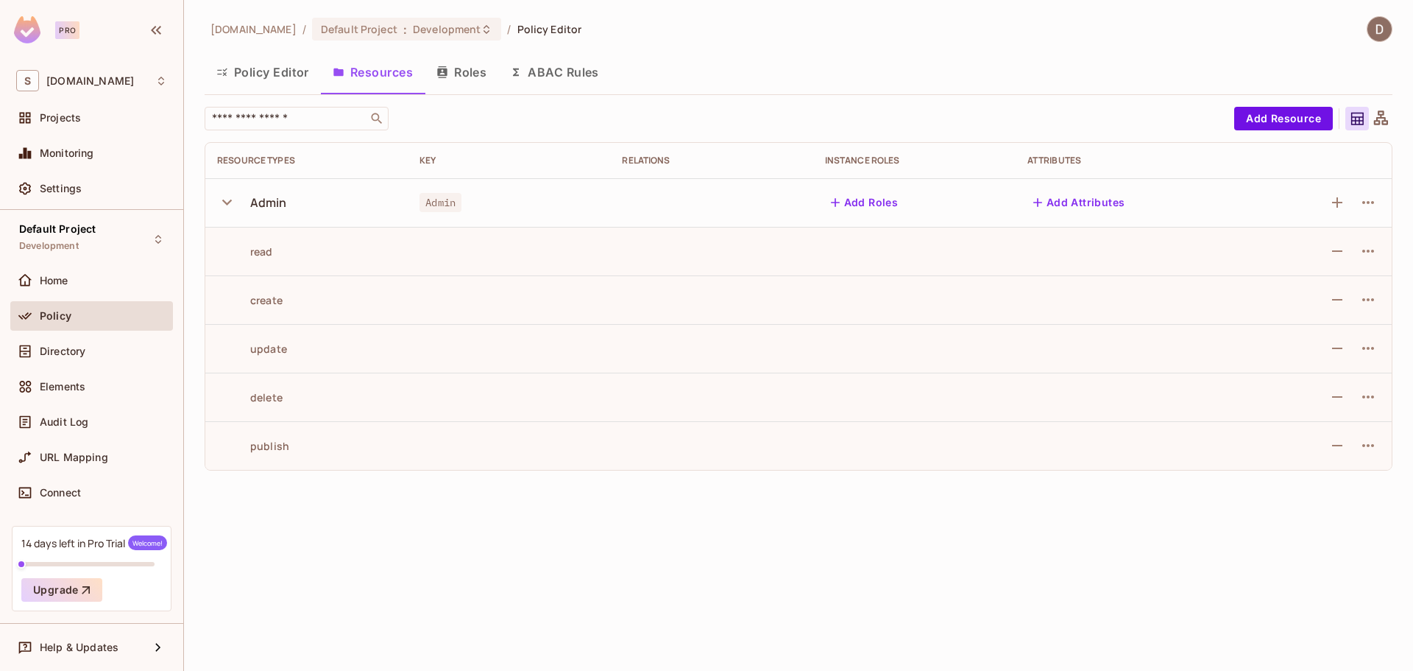
drag, startPoint x: 793, startPoint y: 514, endPoint x: 340, endPoint y: 188, distance: 557.9
click at [792, 513] on div "savameta.com / Default Project : Development / Policy Editor Policy Editor Reso…" at bounding box center [798, 335] width 1229 height 671
click at [280, 74] on button "Policy Editor" at bounding box center [263, 72] width 116 height 37
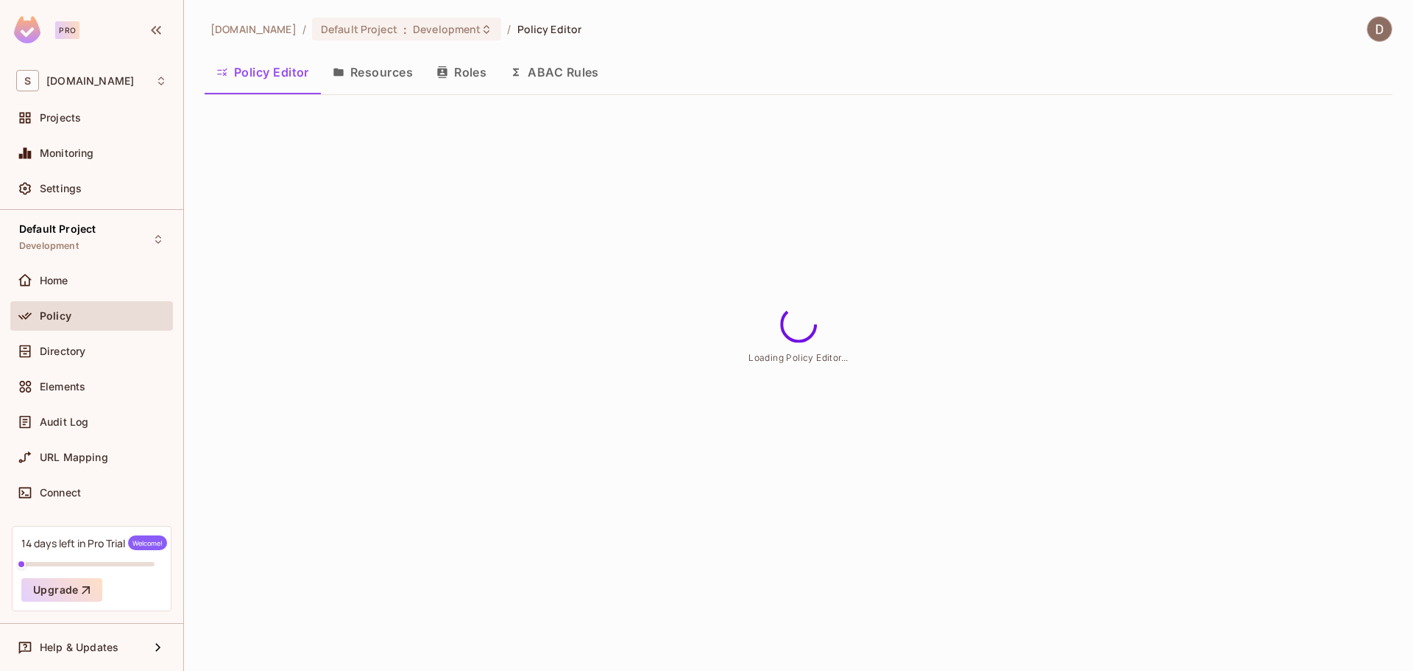
click at [381, 71] on button "Resources" at bounding box center [373, 72] width 104 height 37
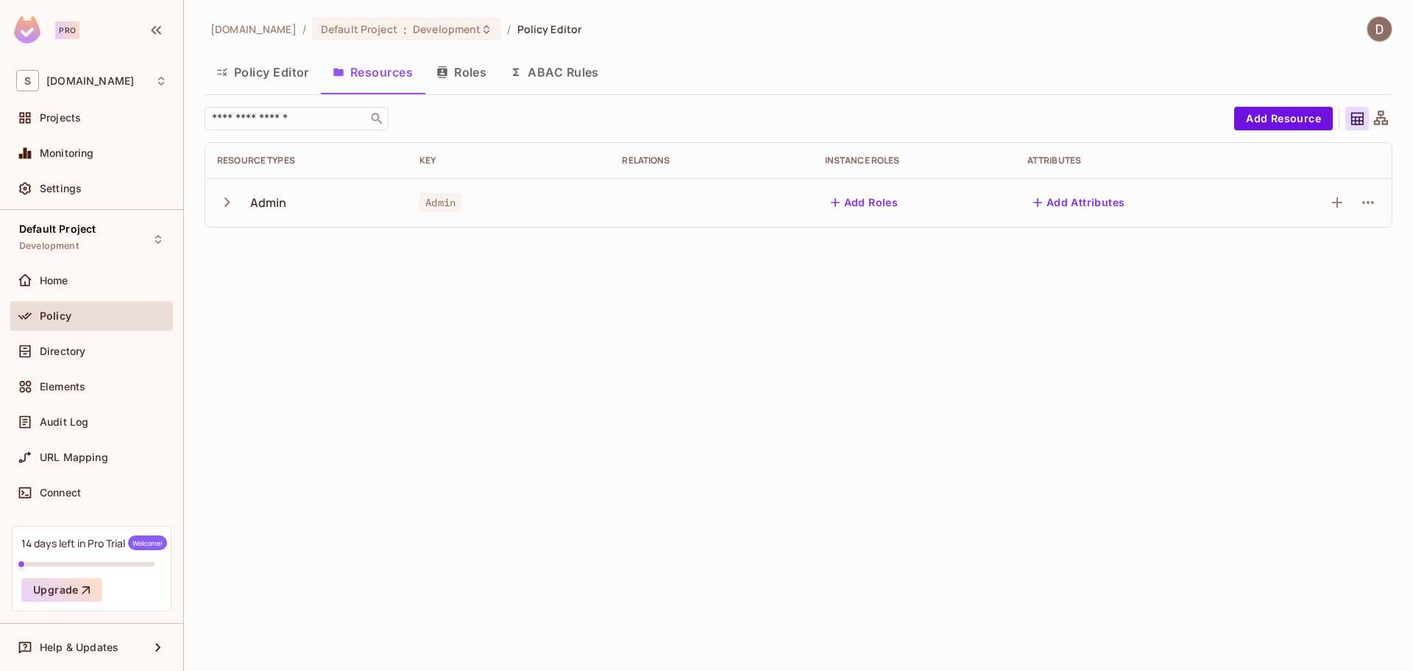
click at [234, 207] on icon "button" at bounding box center [227, 202] width 20 height 20
click at [1369, 204] on icon "button" at bounding box center [1368, 203] width 18 height 18
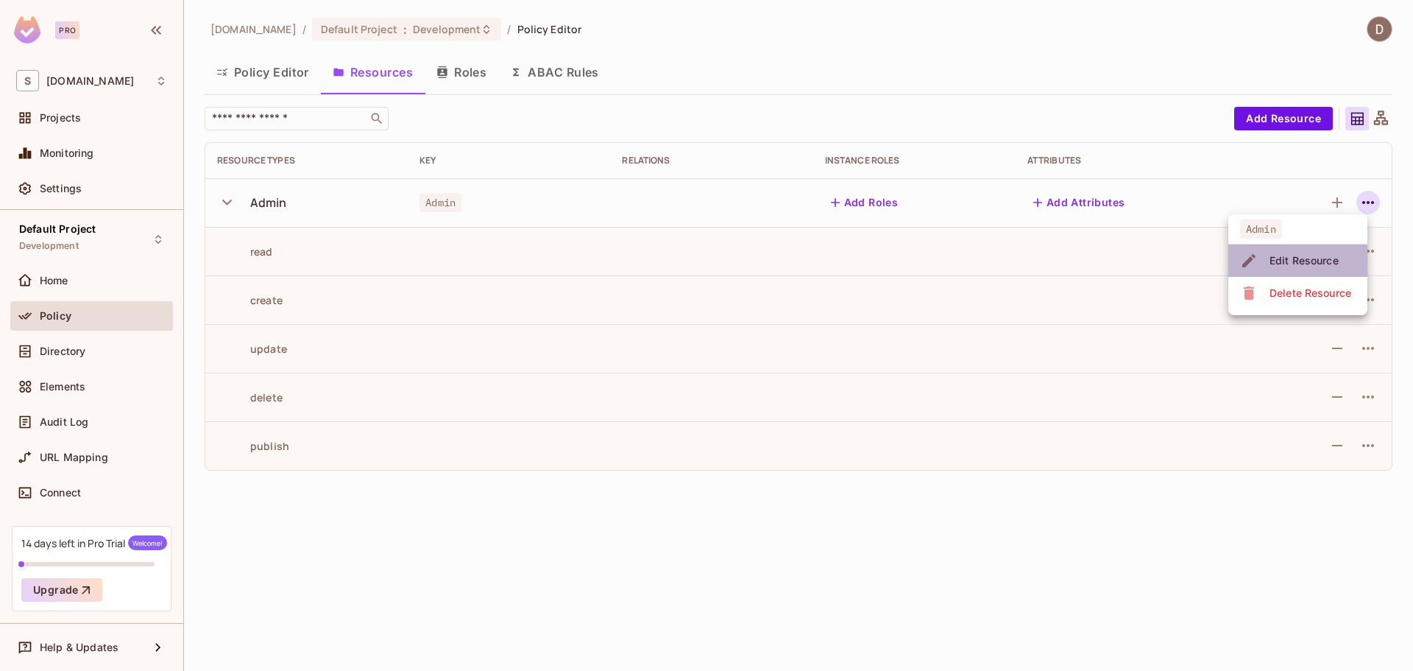
click at [1316, 255] on div "Edit Resource" at bounding box center [1304, 260] width 69 height 15
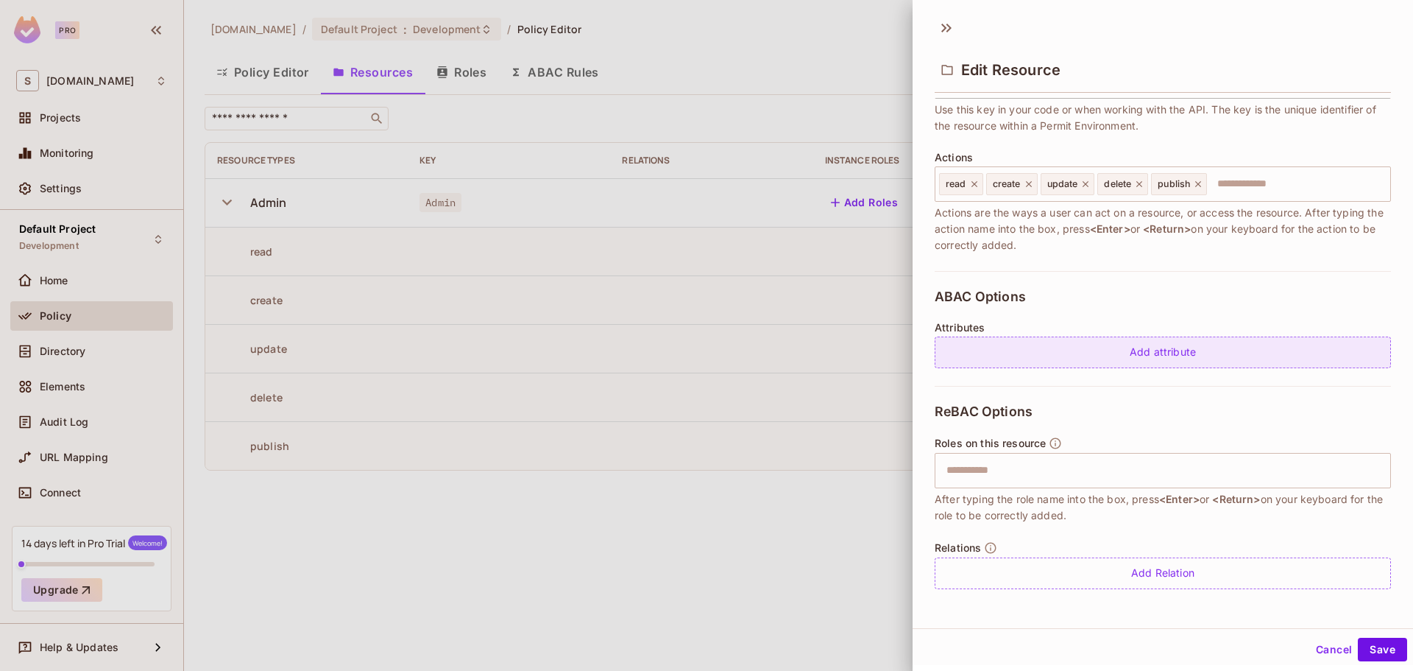
scroll to position [2, 0]
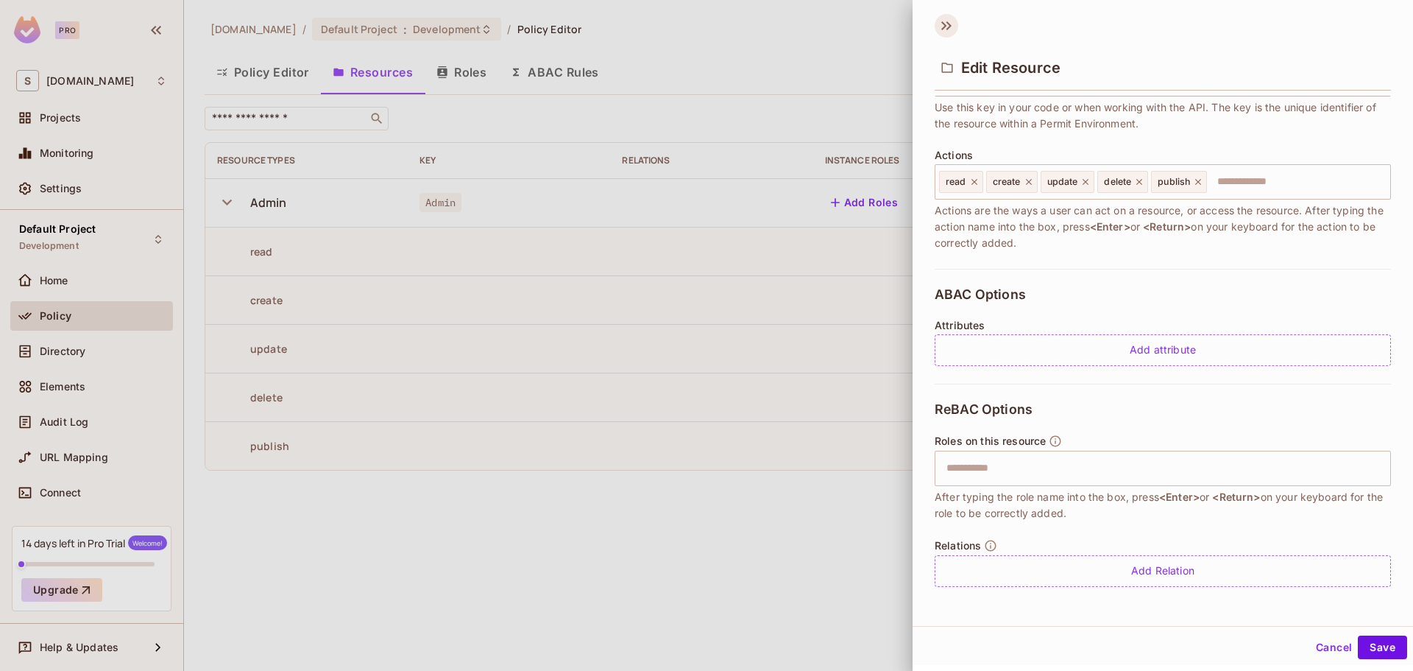
click at [952, 26] on icon at bounding box center [947, 26] width 24 height 24
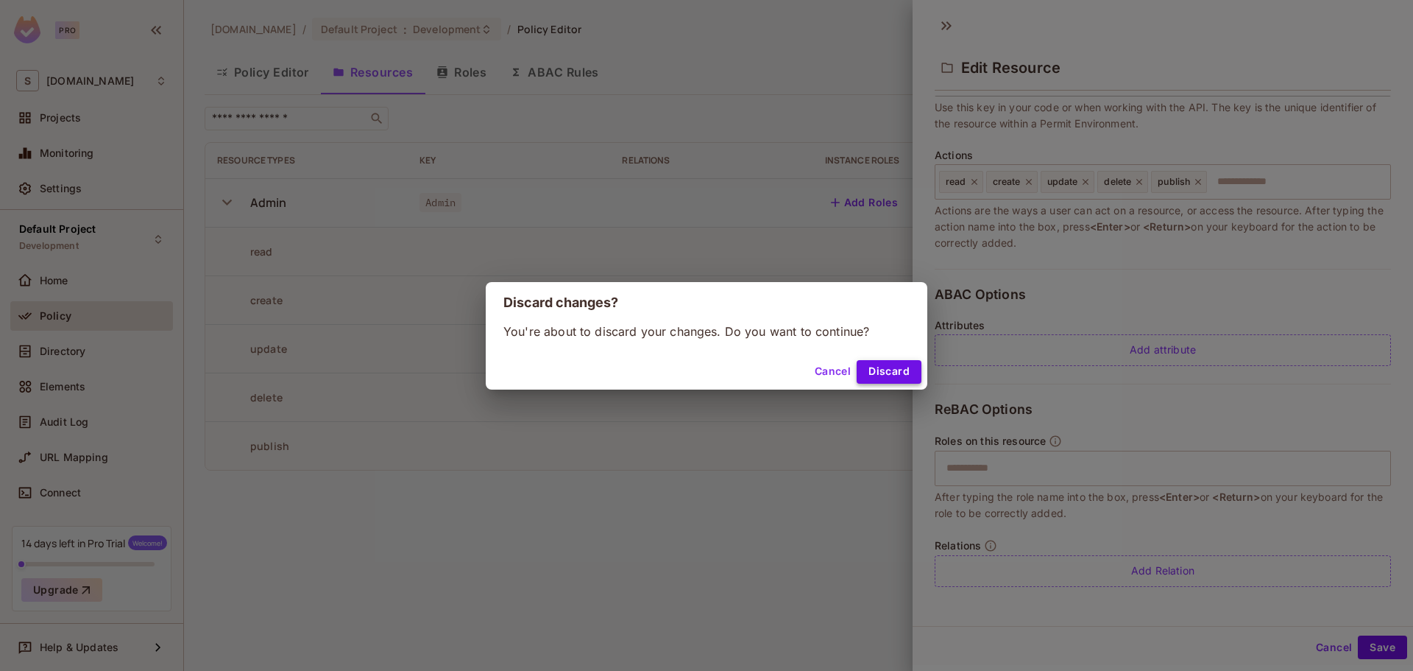
click at [882, 363] on button "Discard" at bounding box center [889, 372] width 65 height 24
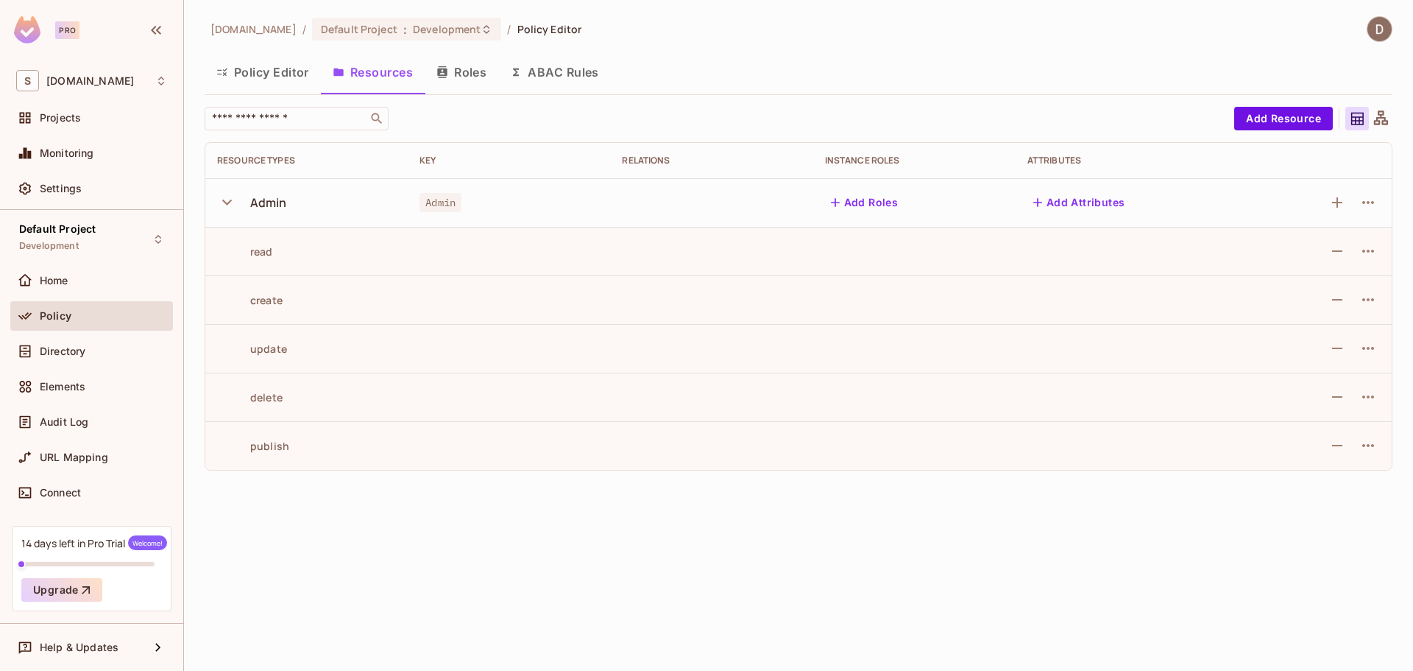
click at [556, 338] on td at bounding box center [509, 348] width 202 height 49
click at [1373, 28] on img at bounding box center [1380, 29] width 24 height 24
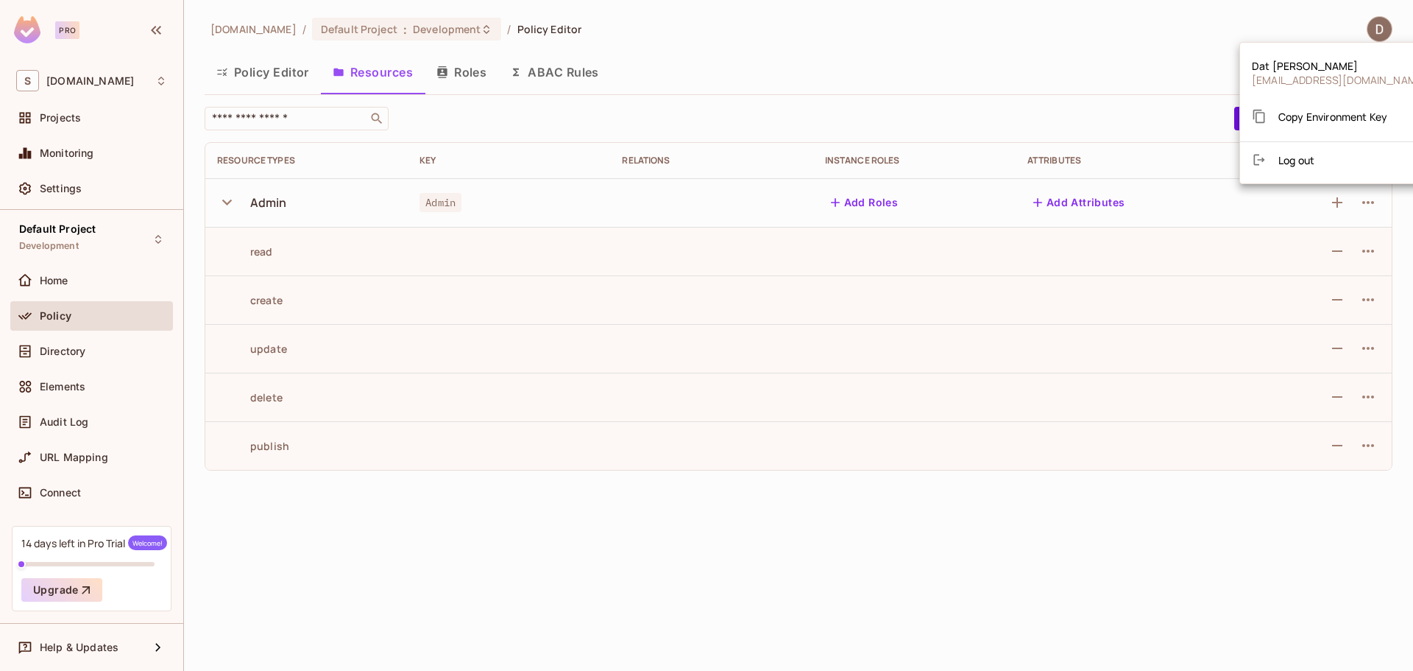
drag, startPoint x: 978, startPoint y: 75, endPoint x: 963, endPoint y: 79, distance: 16.1
click at [977, 77] on div at bounding box center [706, 335] width 1413 height 671
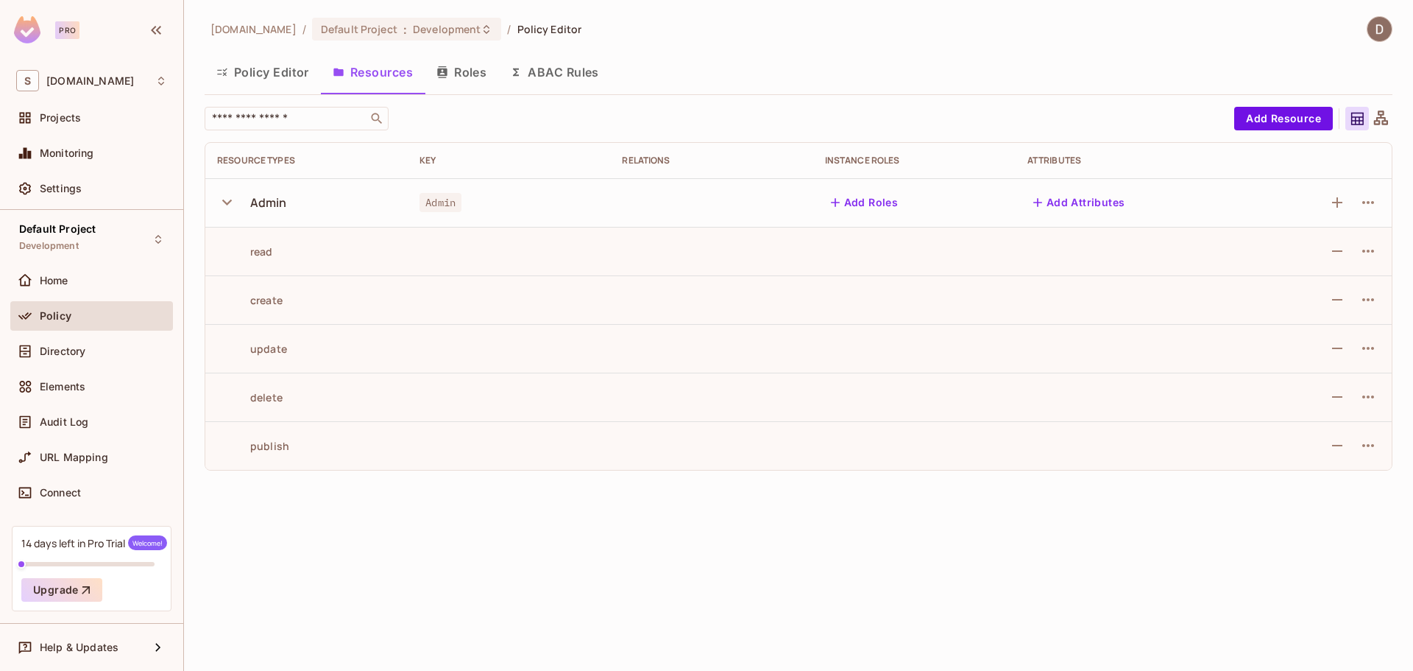
click at [473, 79] on button "Roles" at bounding box center [462, 72] width 74 height 37
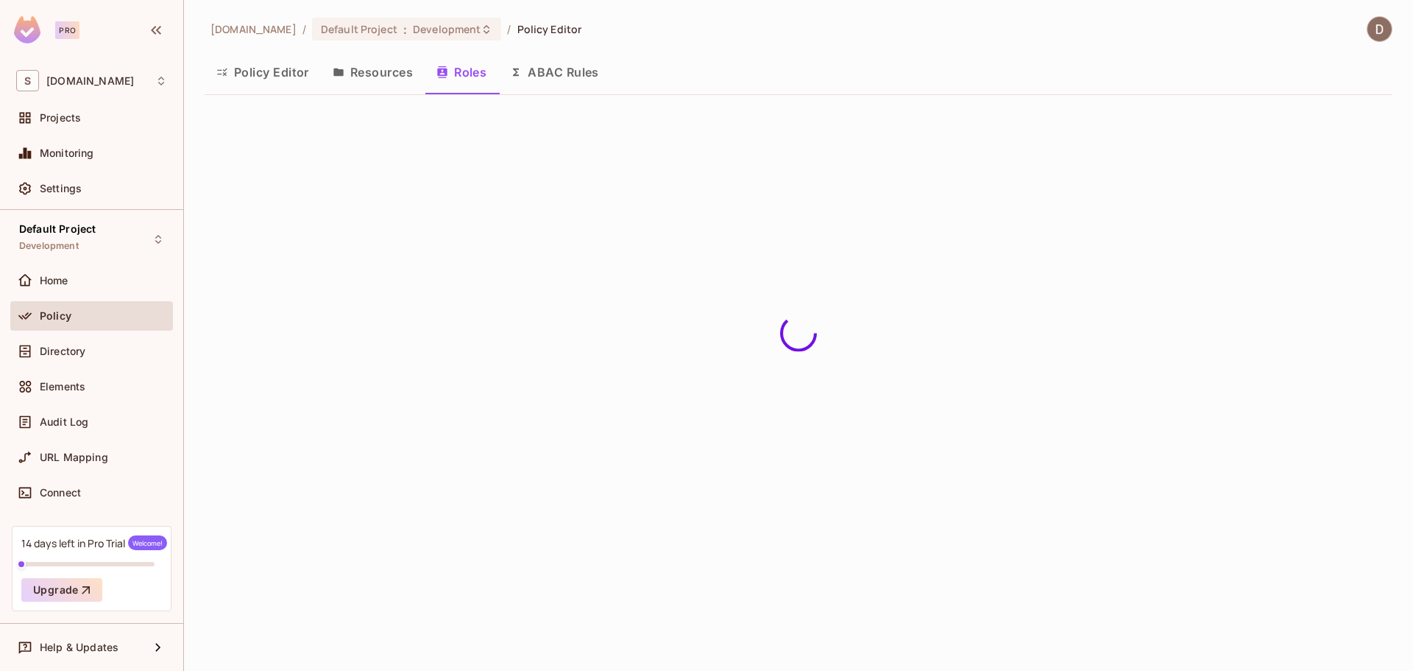
click at [351, 68] on button "Resources" at bounding box center [373, 72] width 104 height 37
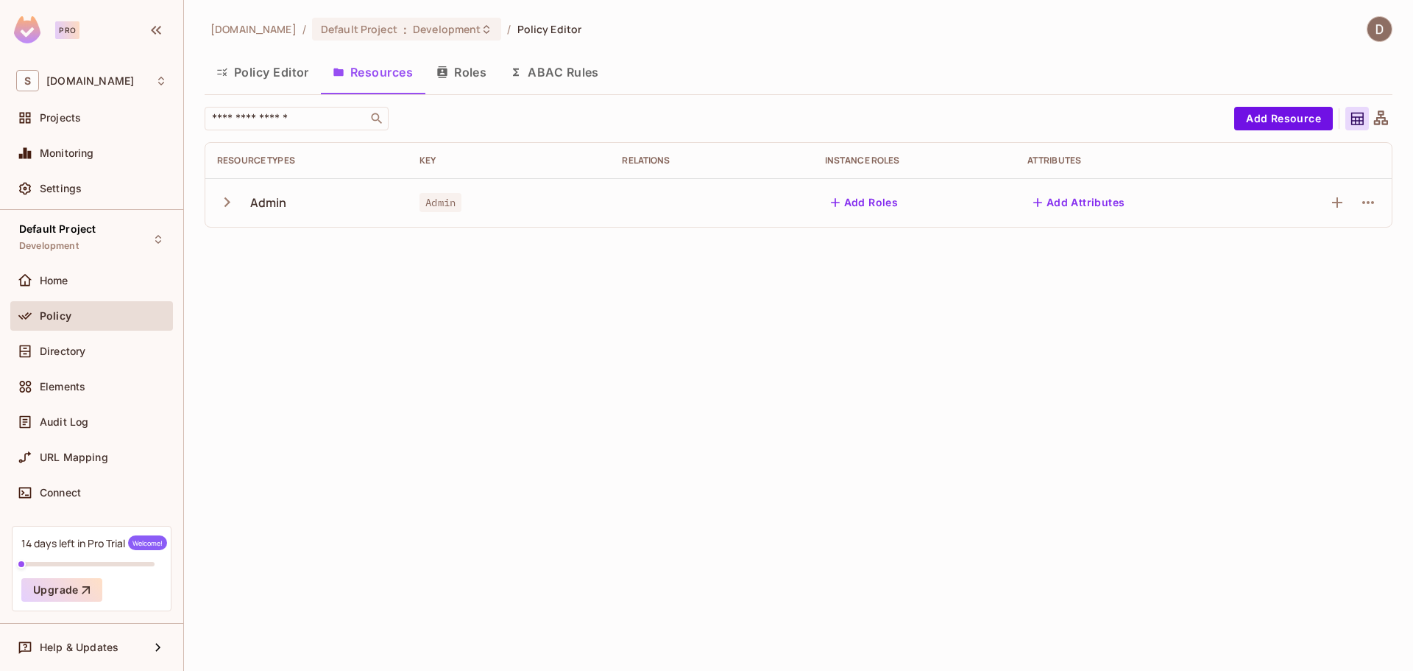
click at [225, 204] on icon "button" at bounding box center [227, 202] width 20 height 20
click at [456, 73] on button "Roles" at bounding box center [462, 72] width 74 height 37
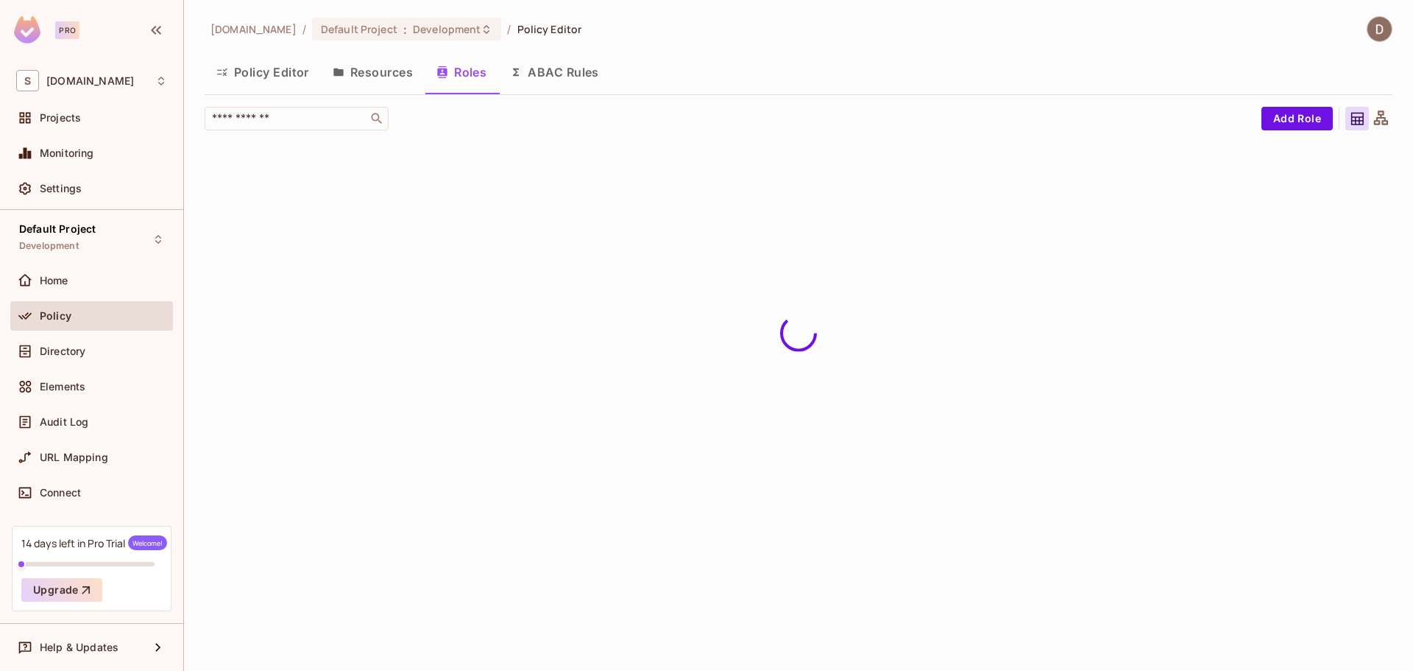
click at [394, 71] on button "Resources" at bounding box center [373, 72] width 104 height 37
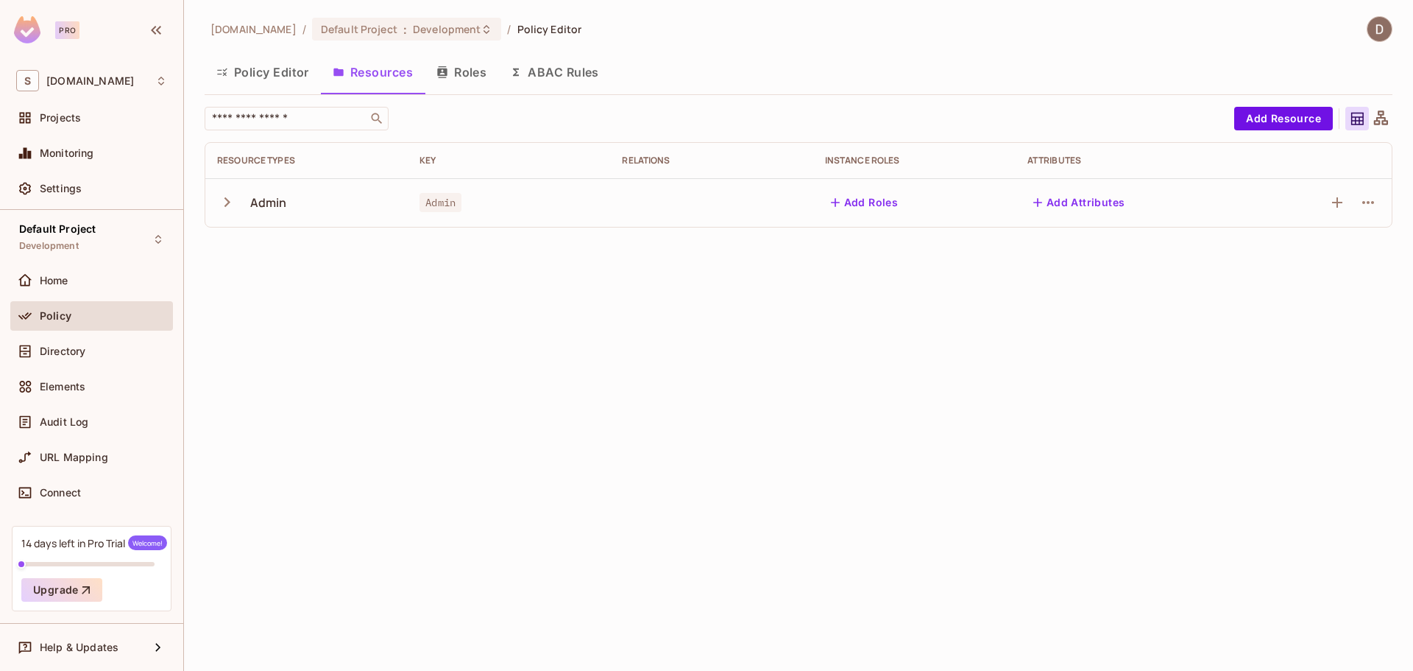
click at [230, 202] on icon "button" at bounding box center [227, 202] width 20 height 20
click at [1372, 194] on icon "button" at bounding box center [1368, 203] width 18 height 18
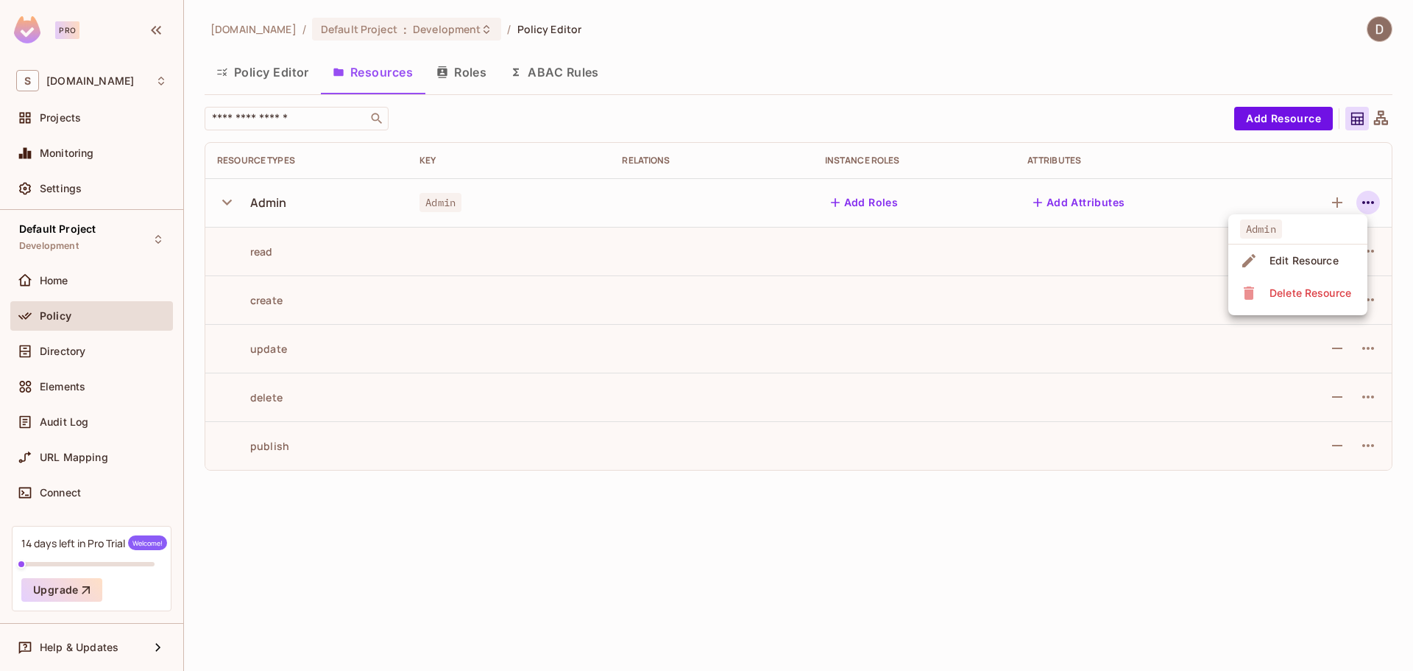
click at [1312, 263] on div "Edit Resource" at bounding box center [1304, 260] width 69 height 15
click at [1372, 198] on icon "button" at bounding box center [1368, 203] width 18 height 18
click at [1320, 256] on div "Edit Resource" at bounding box center [1304, 260] width 69 height 15
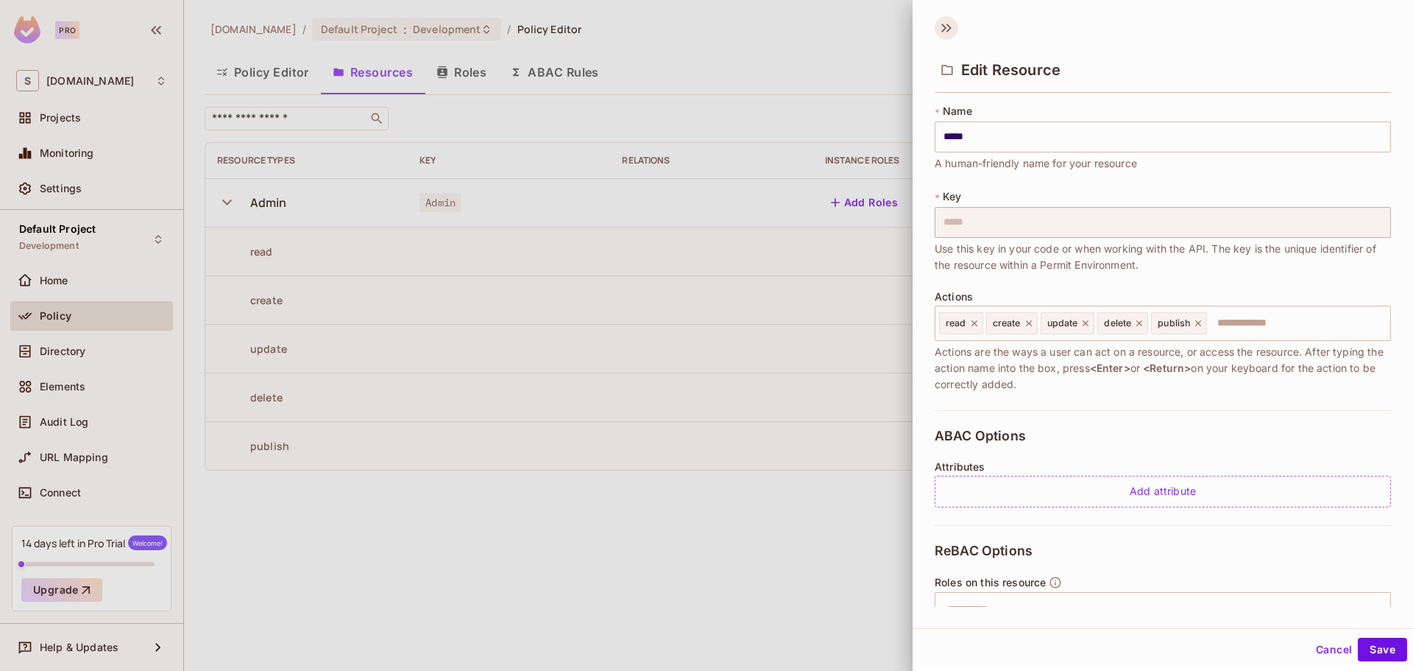
click at [950, 29] on icon at bounding box center [949, 28] width 5 height 9
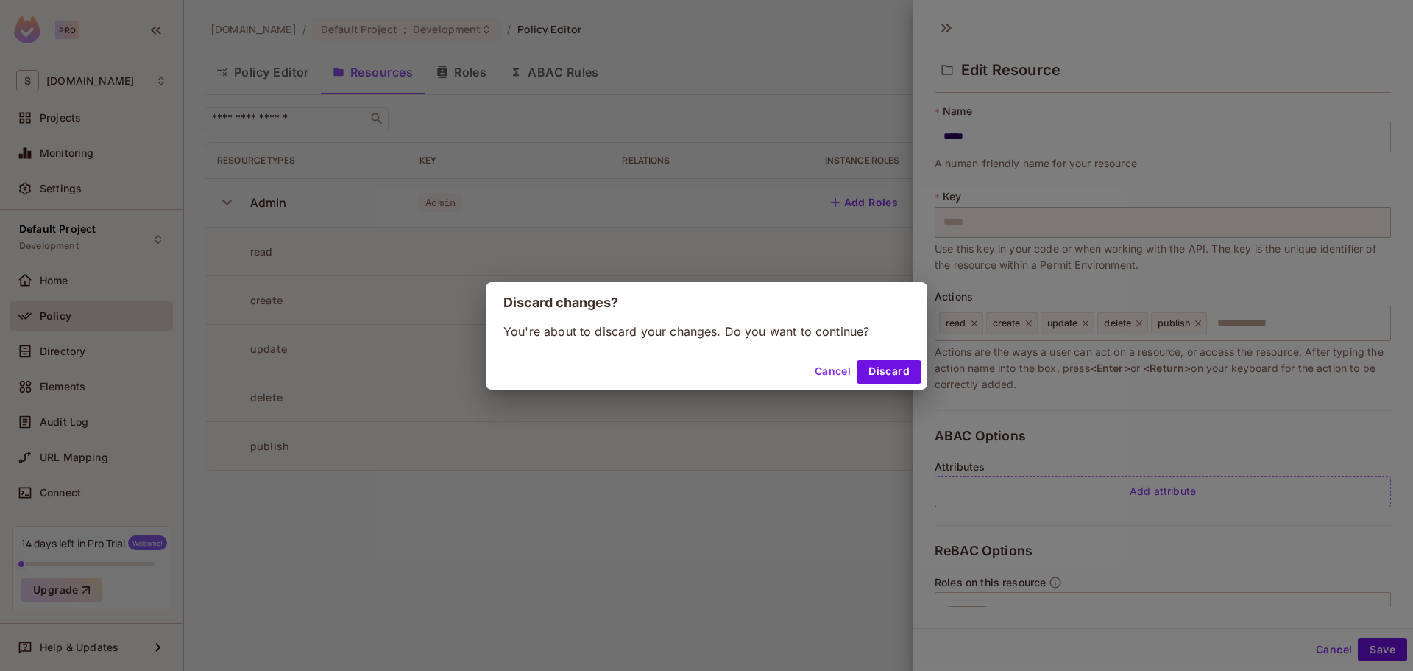
click at [835, 367] on button "Cancel" at bounding box center [833, 372] width 48 height 24
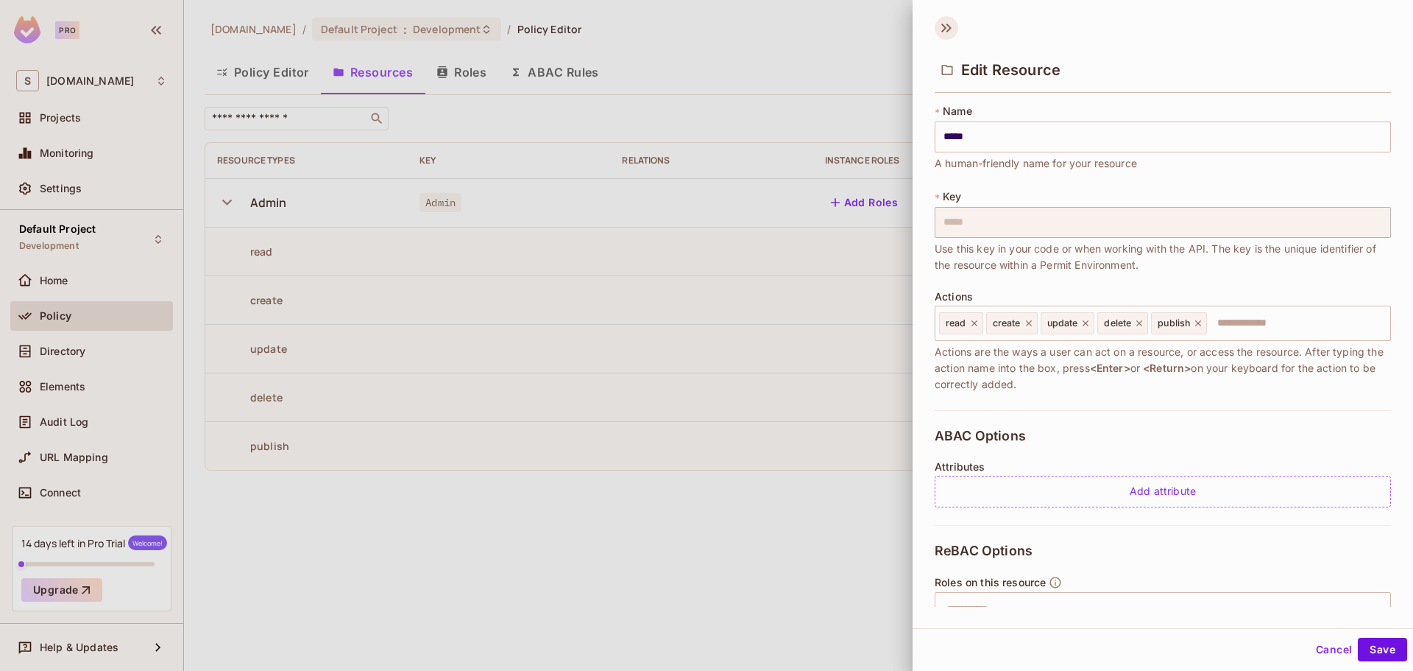
click at [952, 31] on icon at bounding box center [947, 28] width 24 height 24
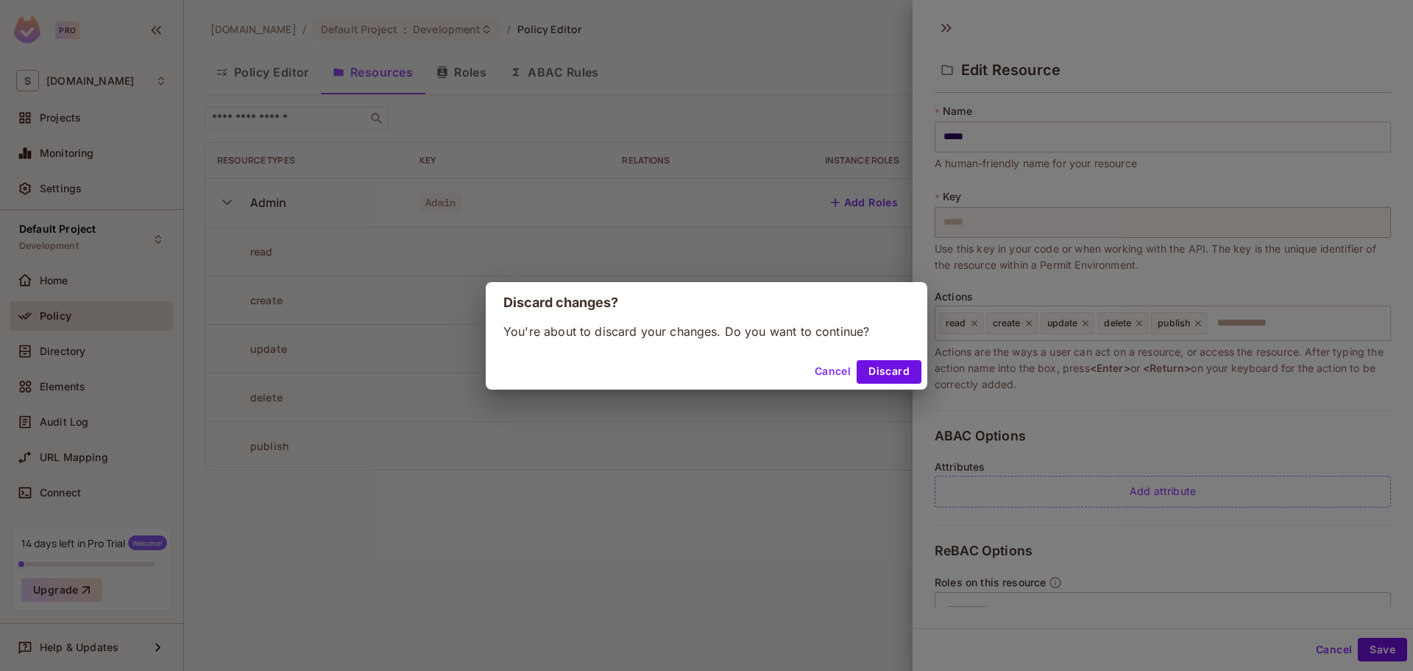
drag, startPoint x: 885, startPoint y: 381, endPoint x: 889, endPoint y: 374, distance: 8.6
click at [886, 373] on button "Discard" at bounding box center [889, 372] width 65 height 24
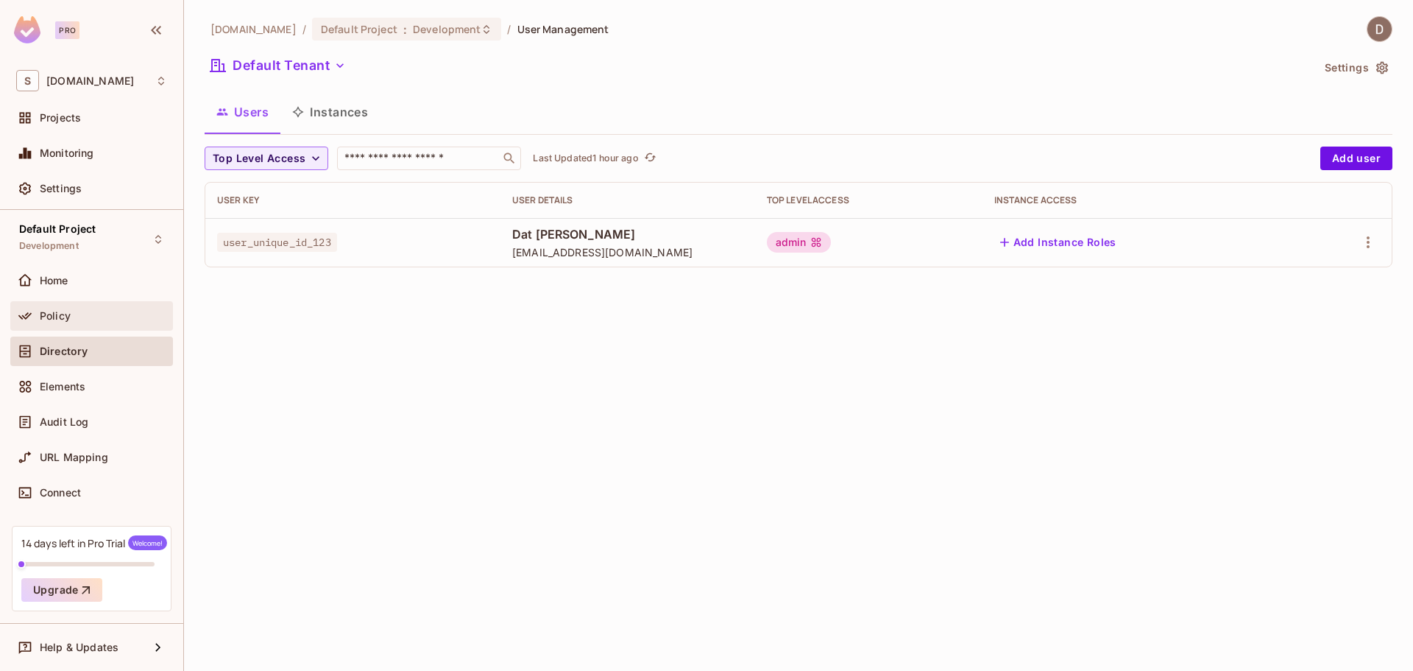
click at [62, 322] on div "Policy" at bounding box center [91, 316] width 151 height 18
